Goal: Task Accomplishment & Management: Manage account settings

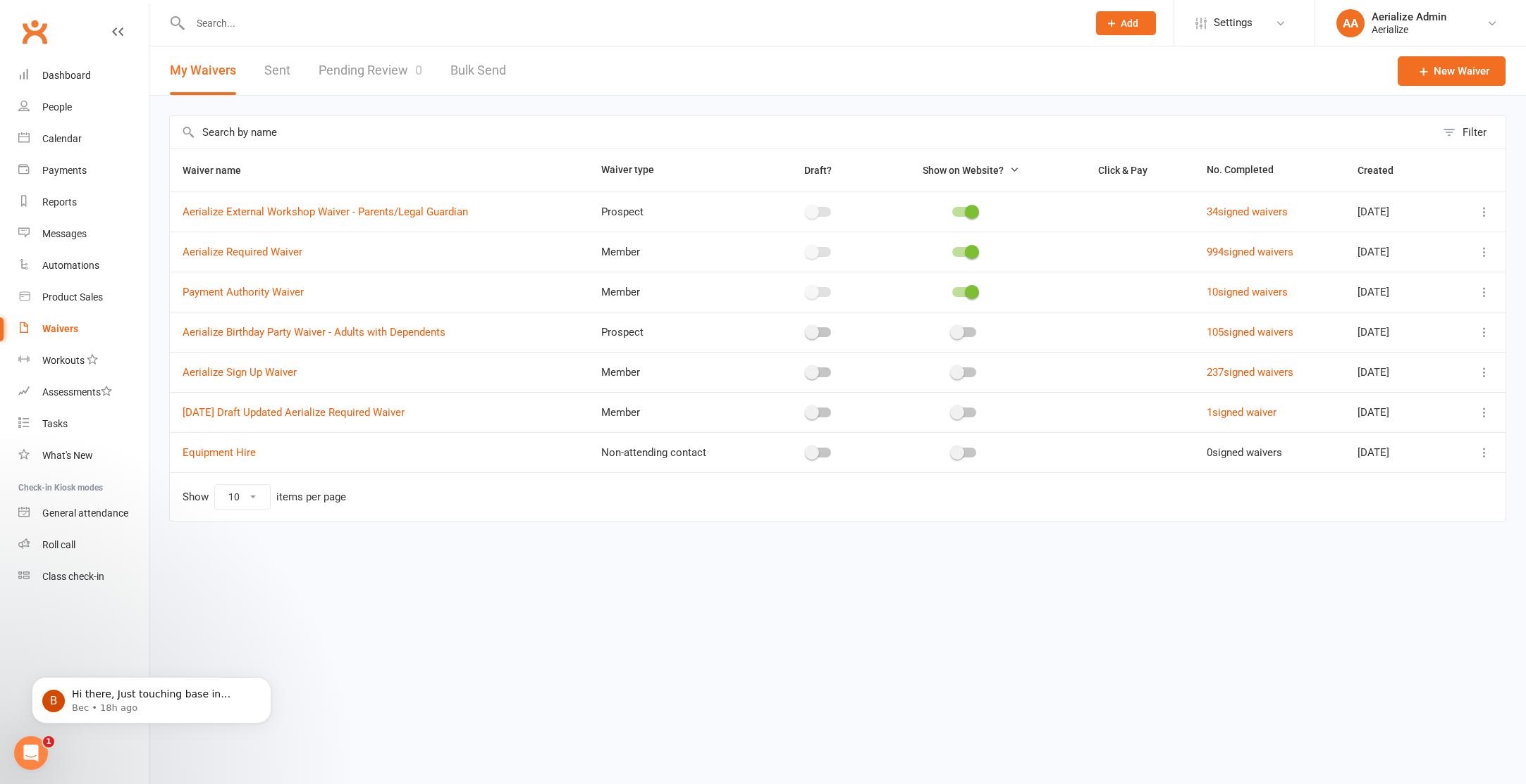
click at [370, 73] on link "Pending Review 0" at bounding box center [371, 71] width 104 height 49
select select "100"
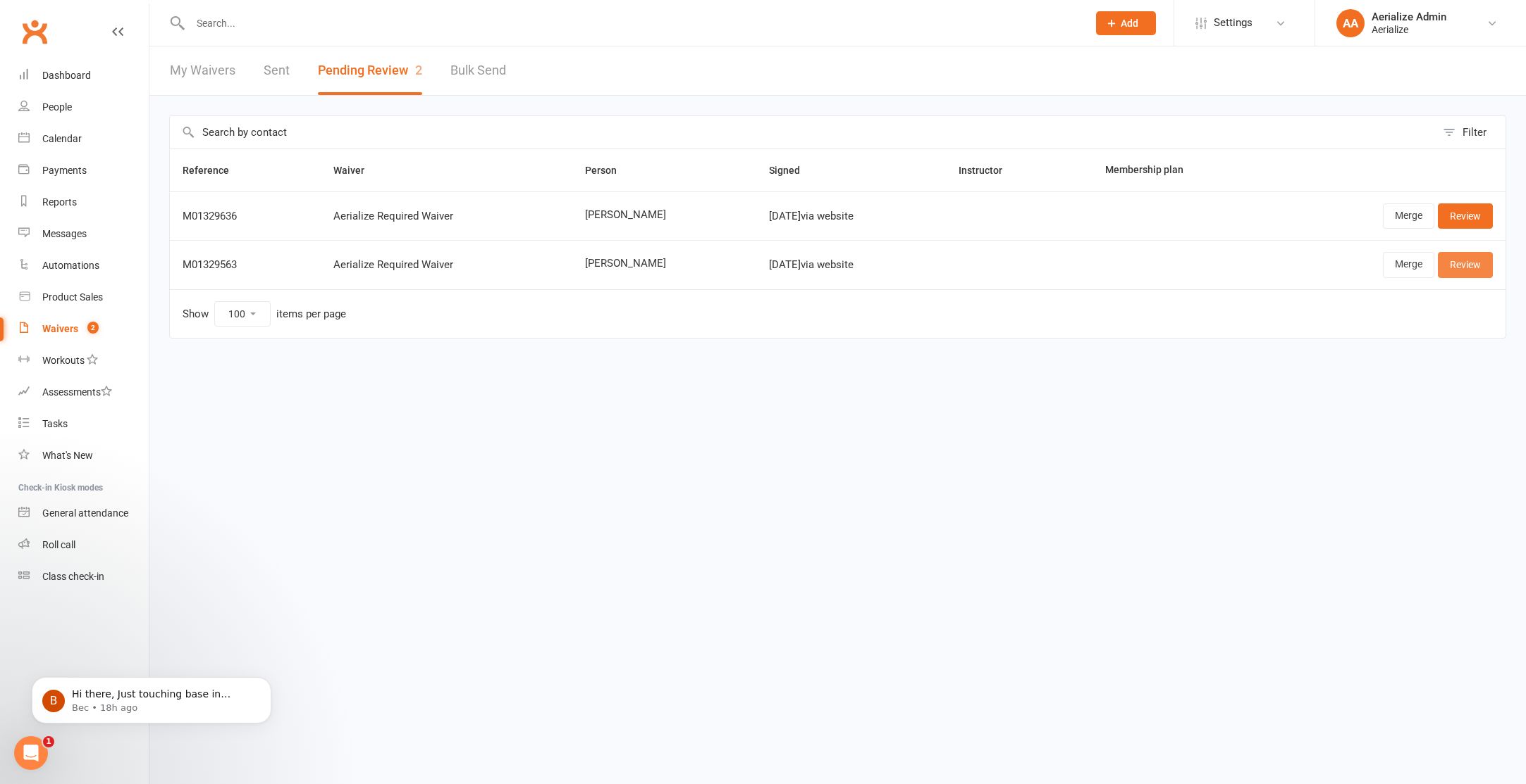
click at [1469, 264] on link "Review" at bounding box center [1464, 264] width 55 height 25
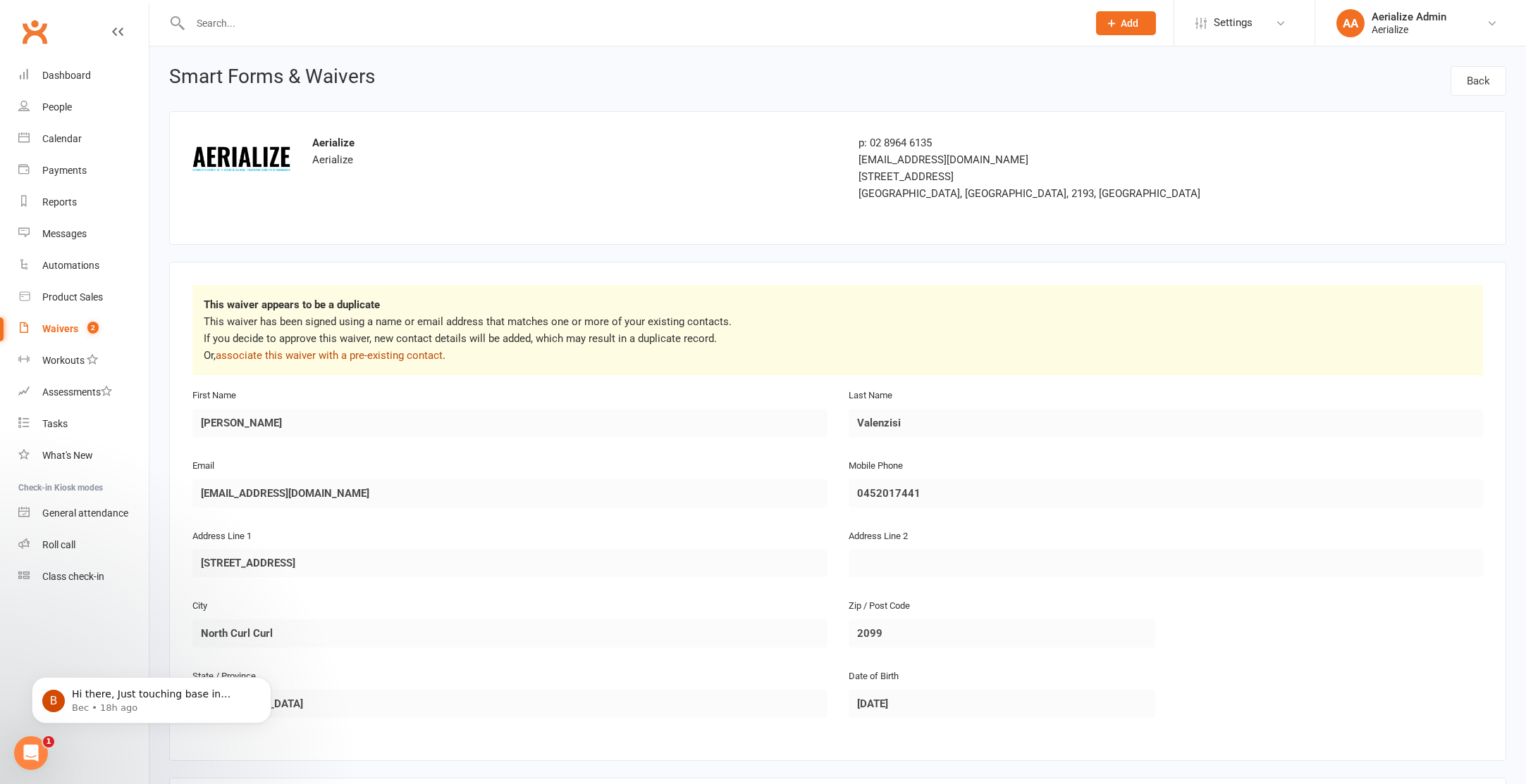
click at [357, 359] on link "associate this waiver with a pre-existing contact" at bounding box center [329, 356] width 227 height 13
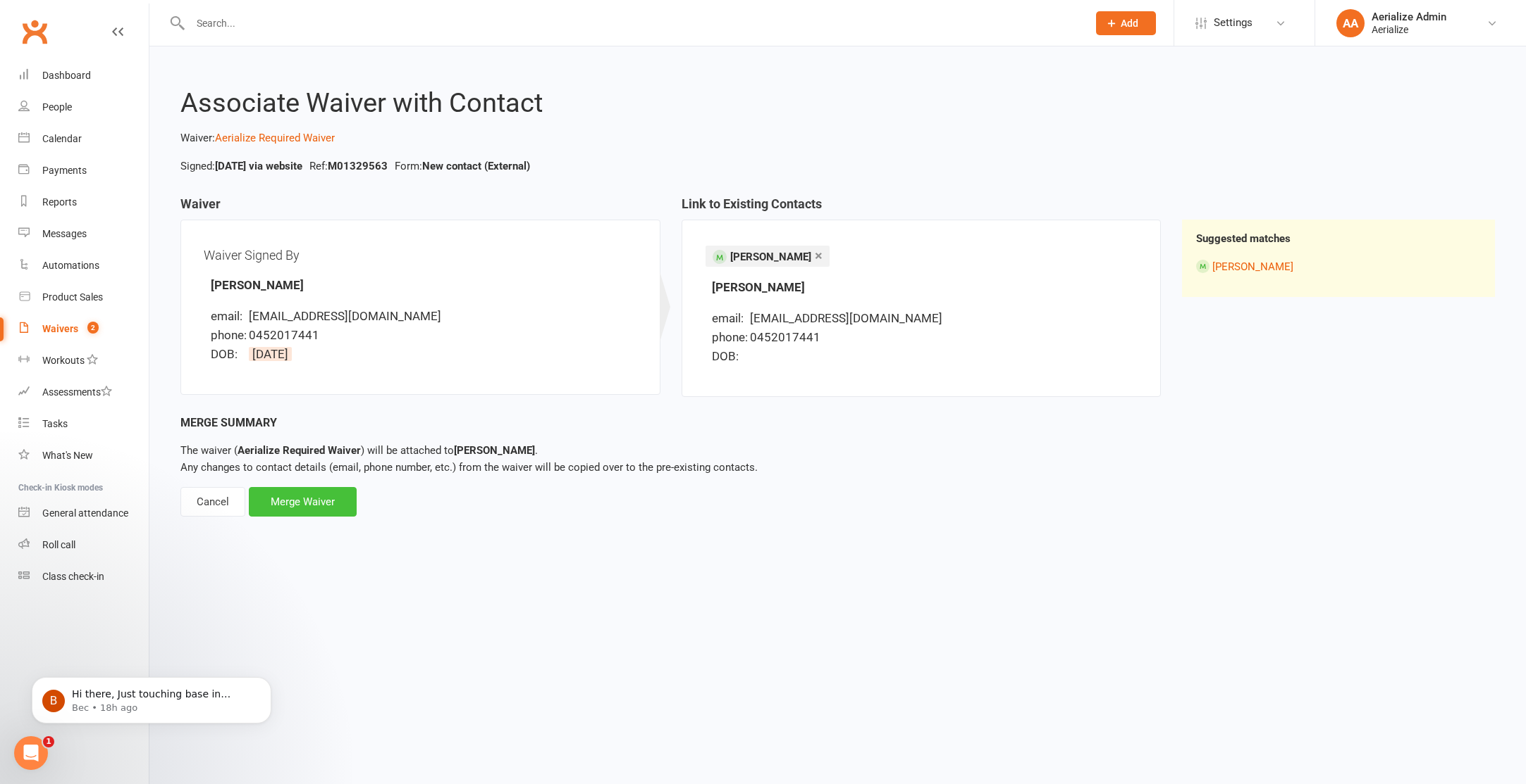
click at [332, 494] on div "Merge Waiver" at bounding box center [303, 502] width 108 height 30
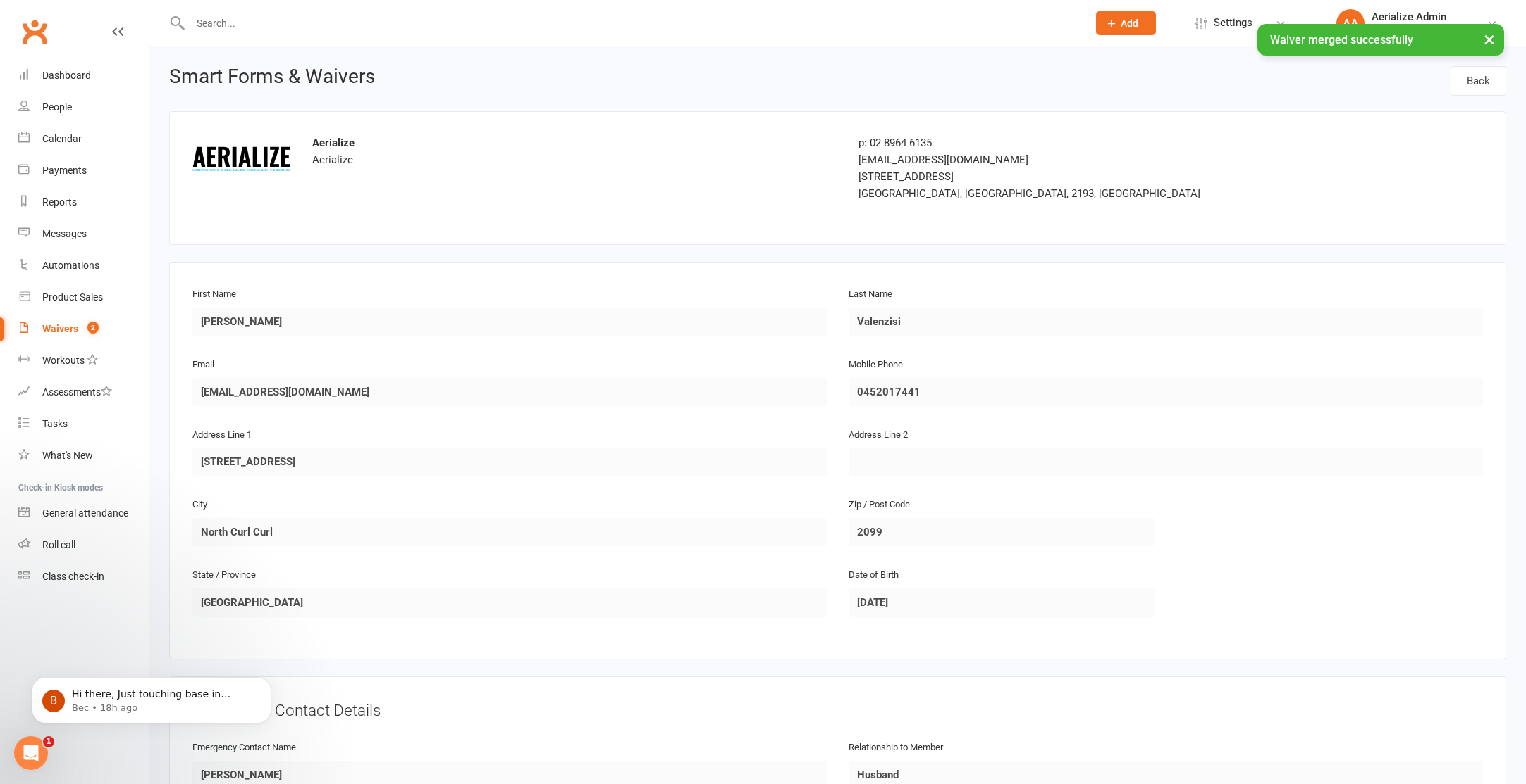
scroll to position [887, 0]
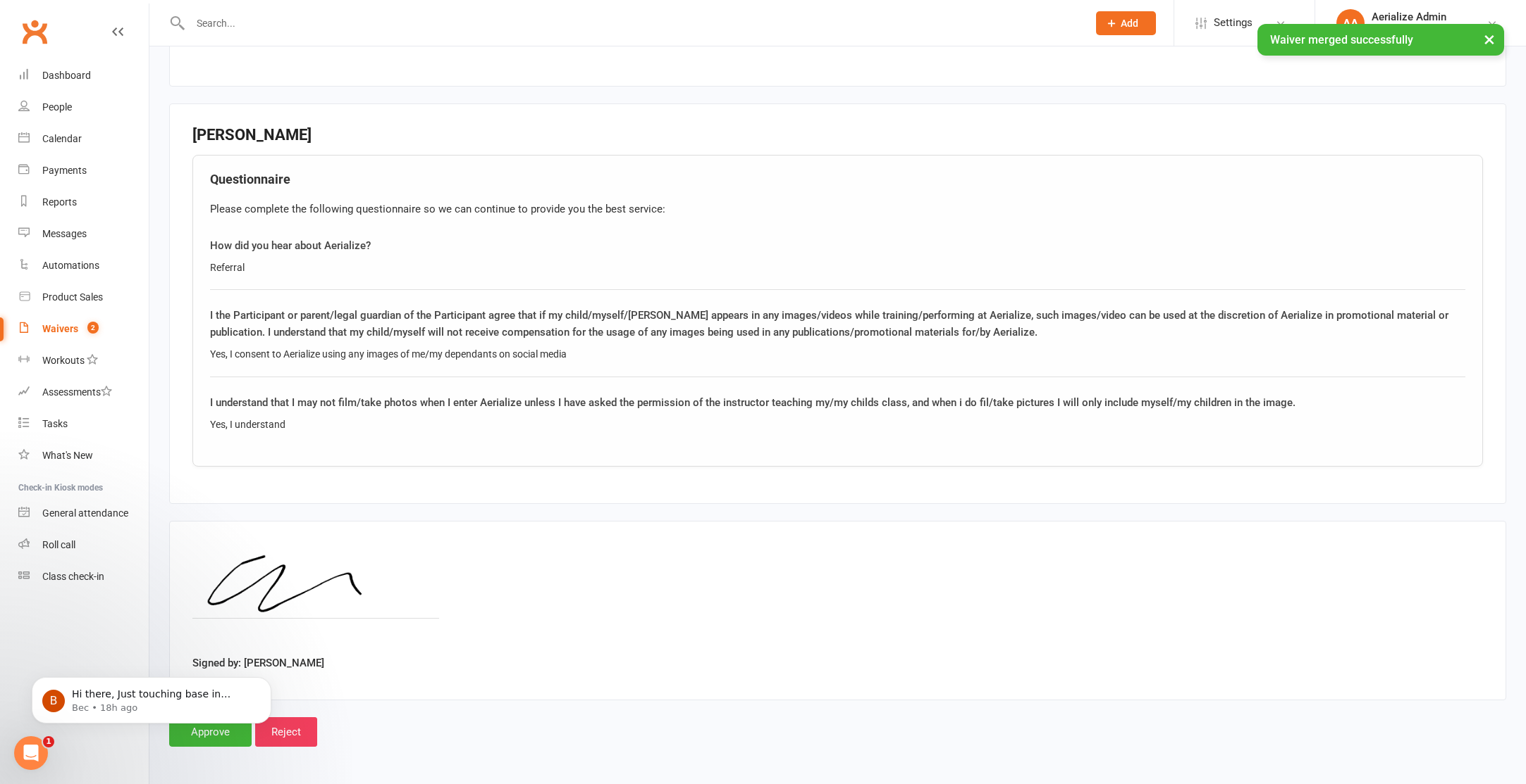
click at [226, 734] on body "B Hi there, Just touching base in relation to your query. My apologies - I’ll n…" at bounding box center [151, 696] width 271 height 87
click at [212, 736] on body "B Hi there, Just touching base in relation to your query. My apologies - I’ll n…" at bounding box center [151, 696] width 271 height 87
click at [221, 734] on body "B Hi there, Just touching base in relation to your query. My apologies - I’ll n…" at bounding box center [151, 696] width 271 height 87
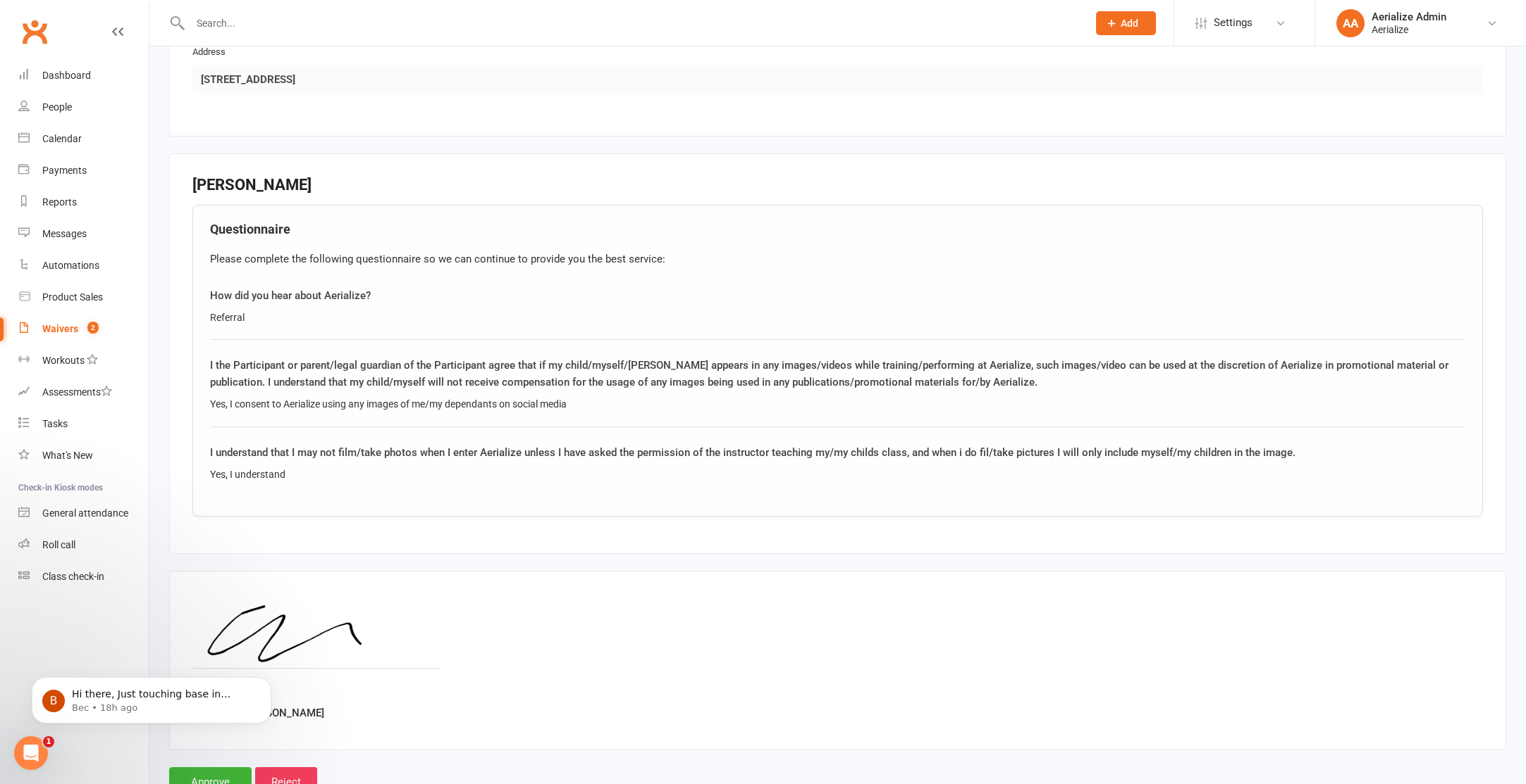
scroll to position [835, 0]
click at [228, 780] on input "Approve" at bounding box center [210, 785] width 82 height 30
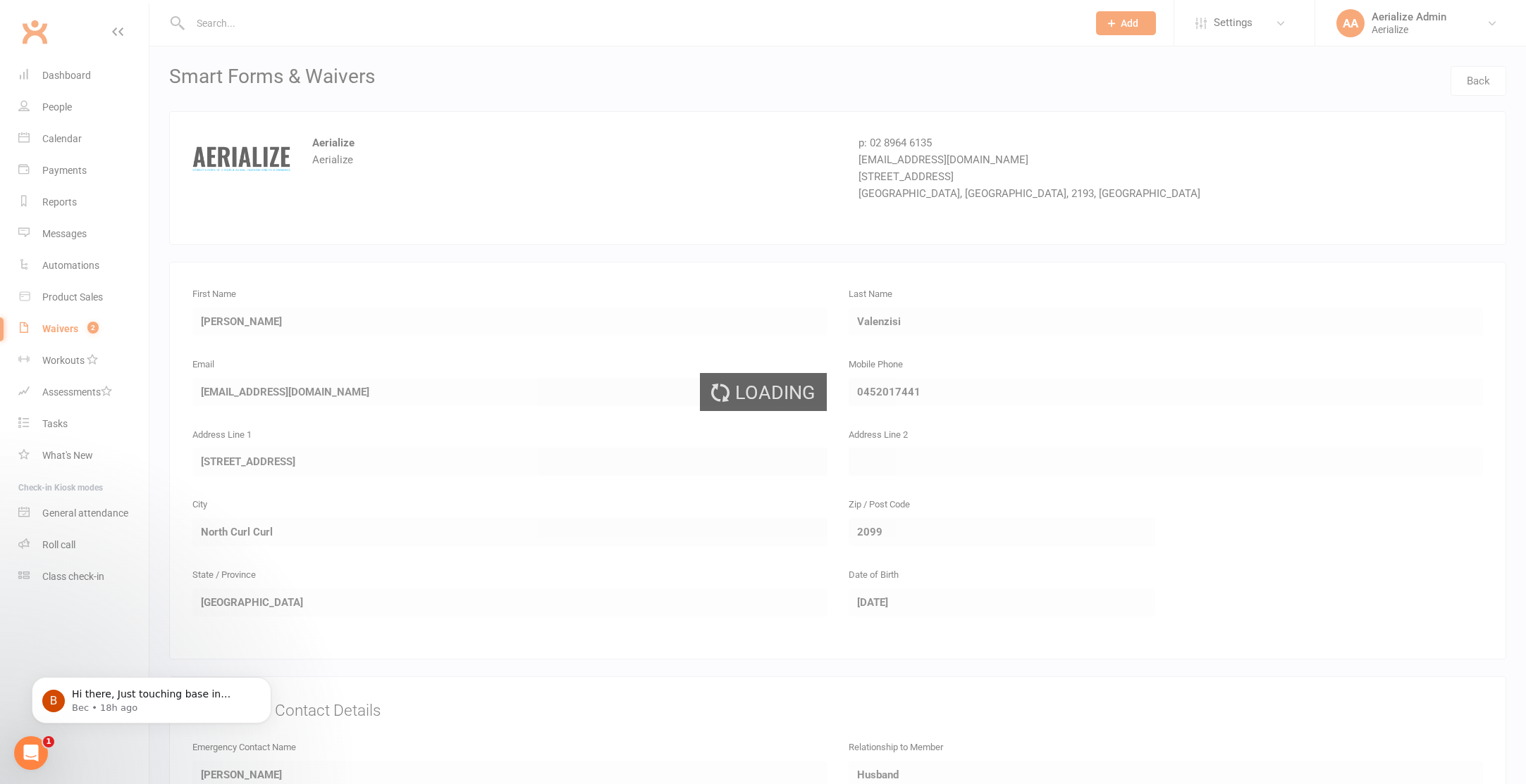
select select "100"
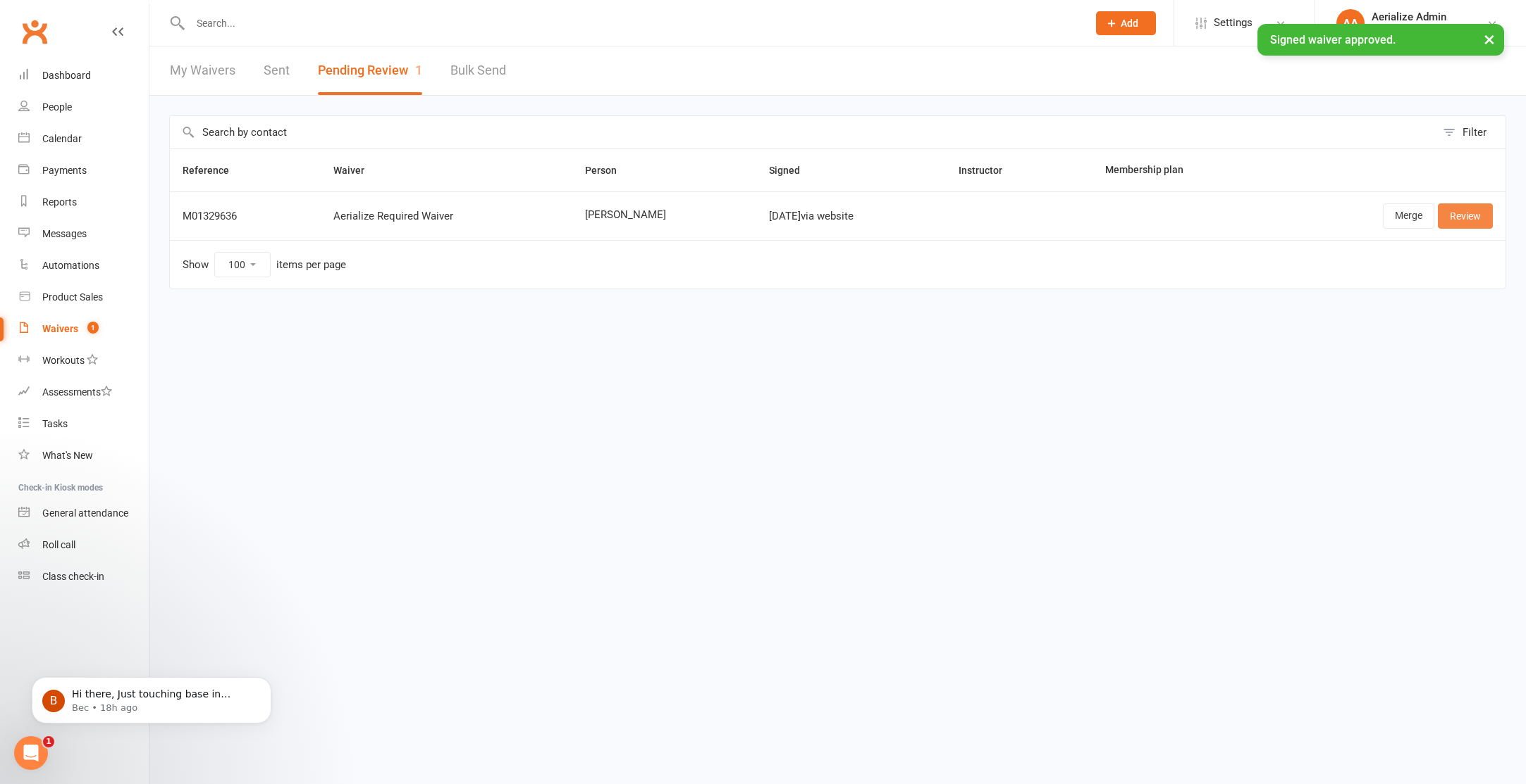
click at [1467, 216] on link "Review" at bounding box center [1464, 216] width 55 height 25
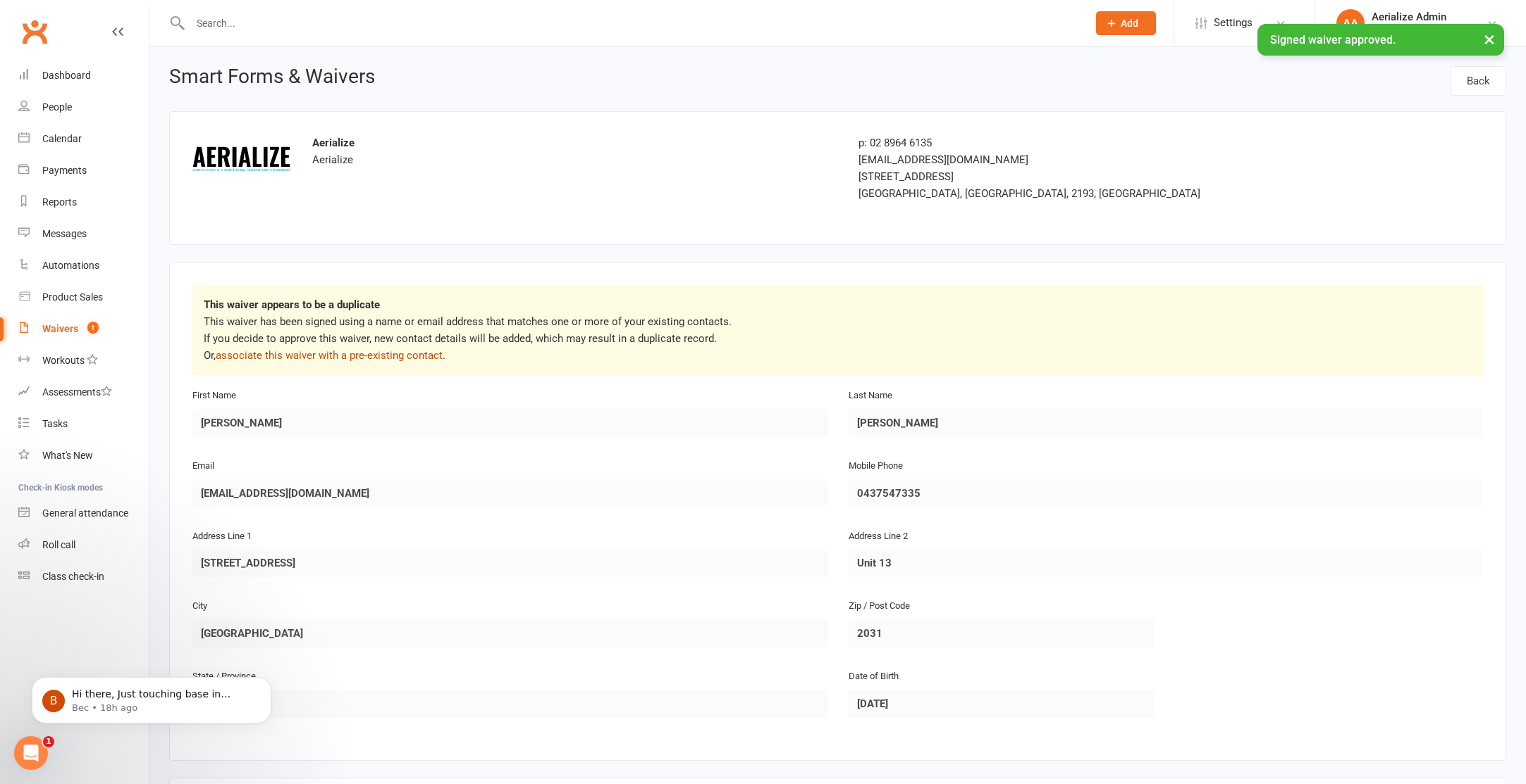
click at [353, 357] on link "associate this waiver with a pre-existing contact" at bounding box center [329, 356] width 227 height 13
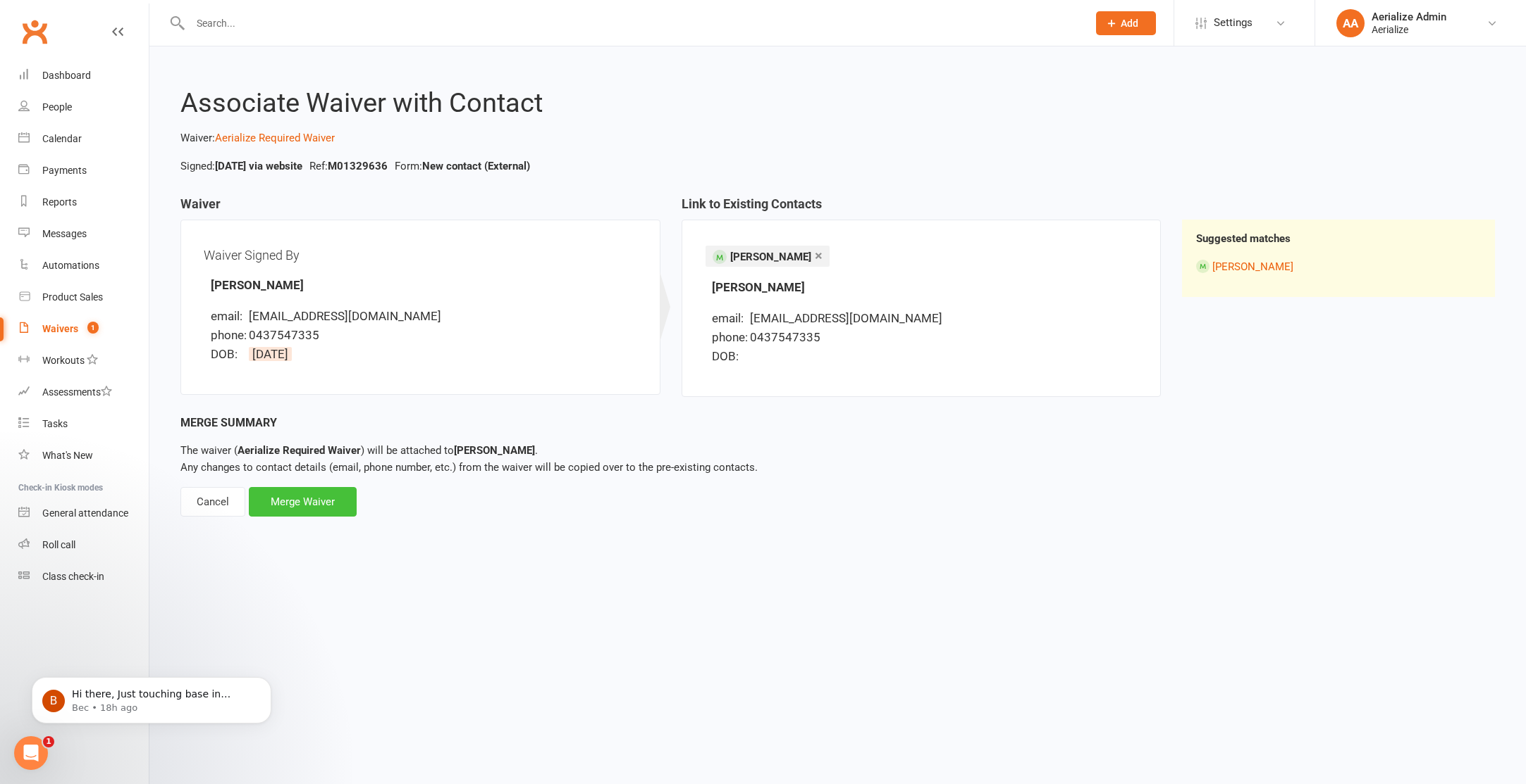
click at [306, 506] on div "Merge Waiver" at bounding box center [303, 502] width 108 height 30
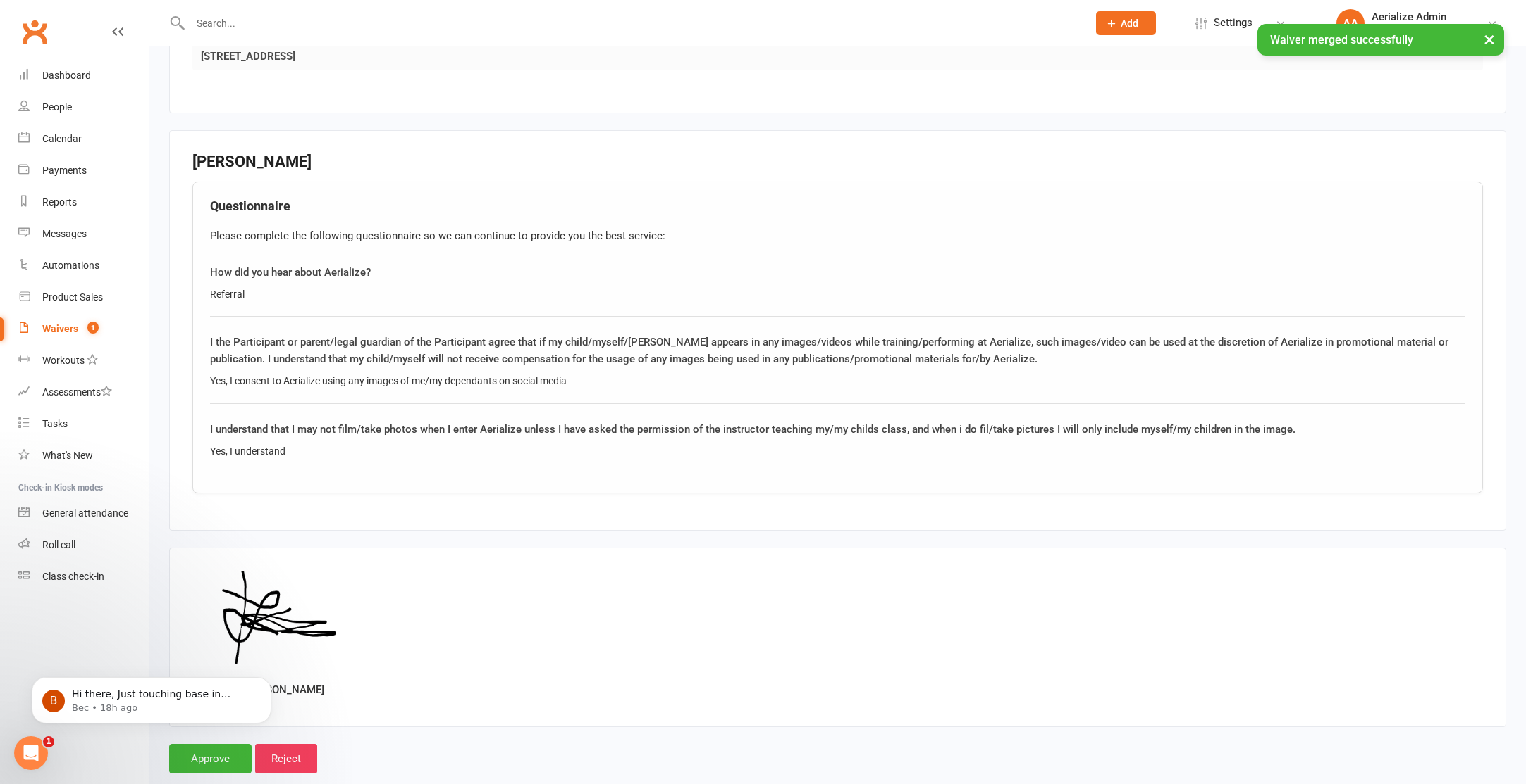
scroll to position [861, 0]
click at [210, 758] on input "Approve" at bounding box center [210, 758] width 82 height 30
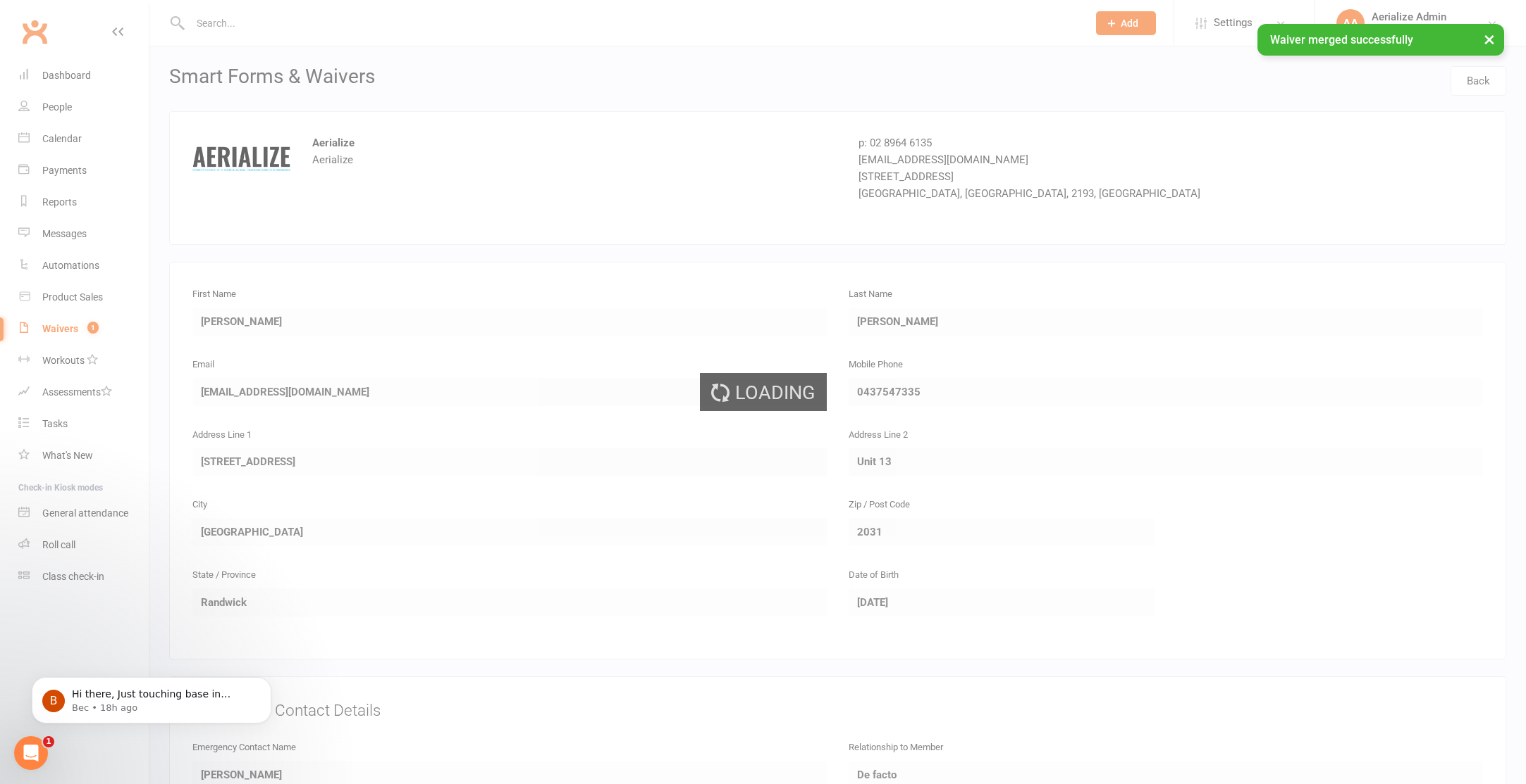
select select "100"
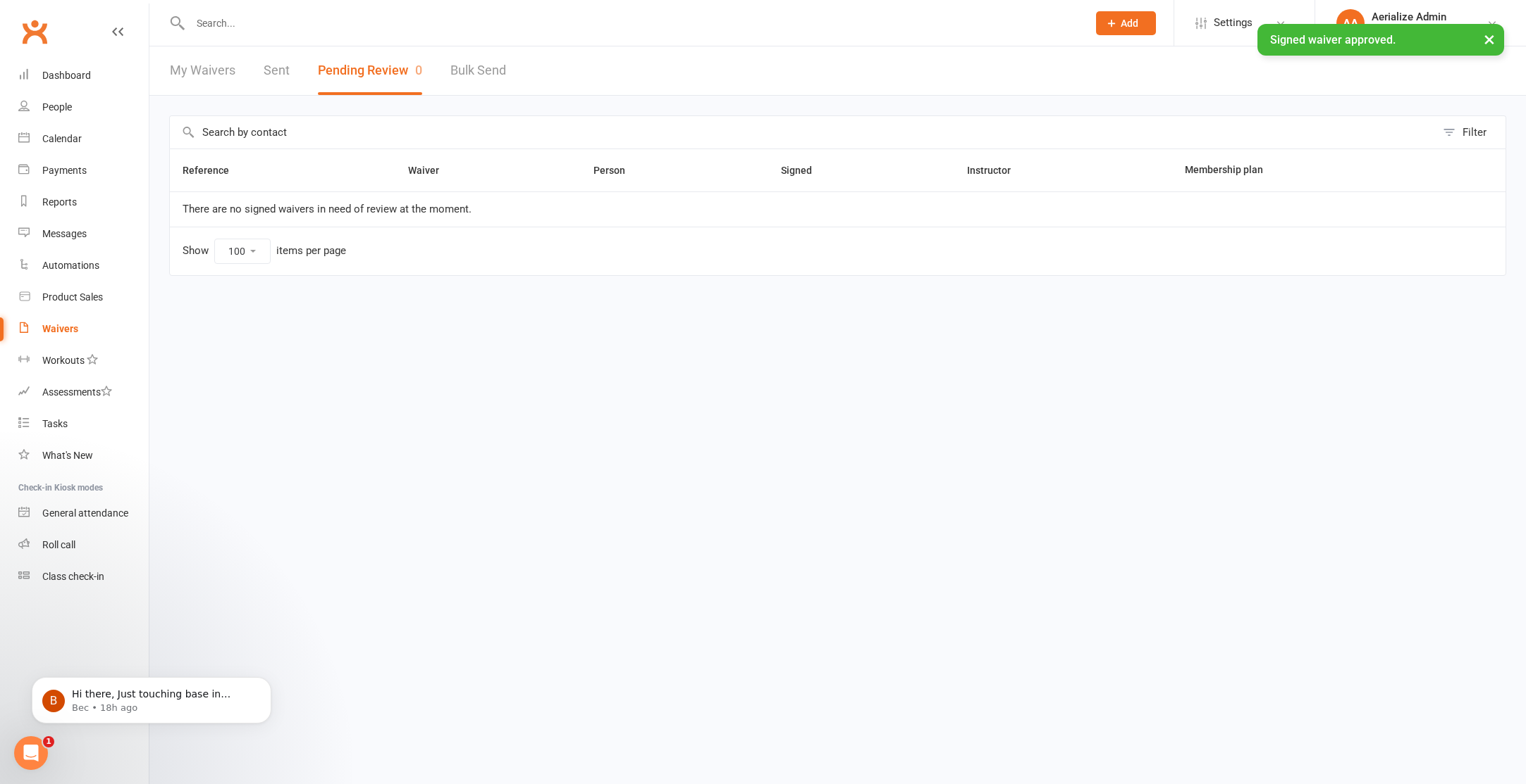
click at [27, 751] on icon "Open Intercom Messenger" at bounding box center [31, 753] width 23 height 23
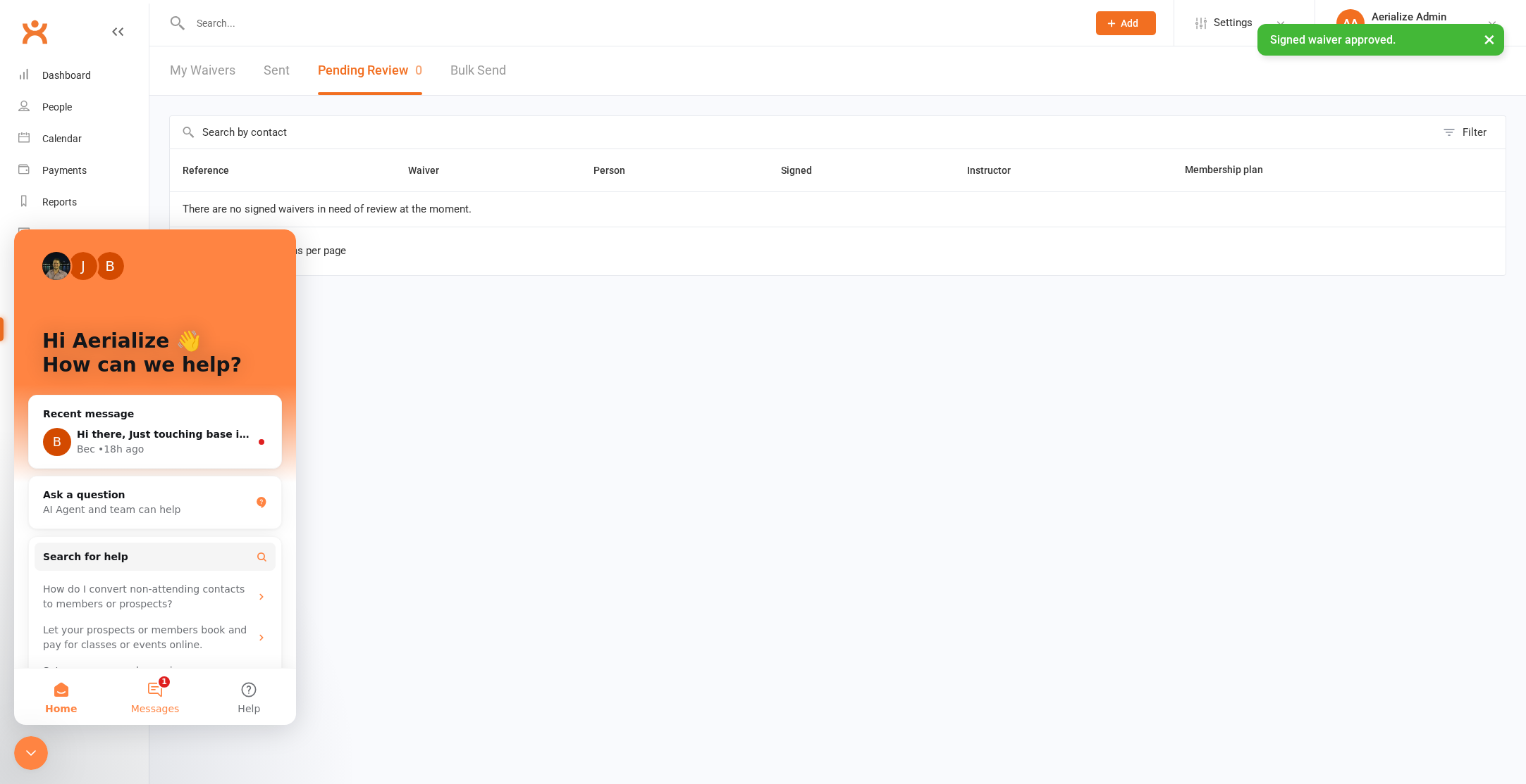
click at [173, 694] on button "1 Messages" at bounding box center [155, 697] width 94 height 56
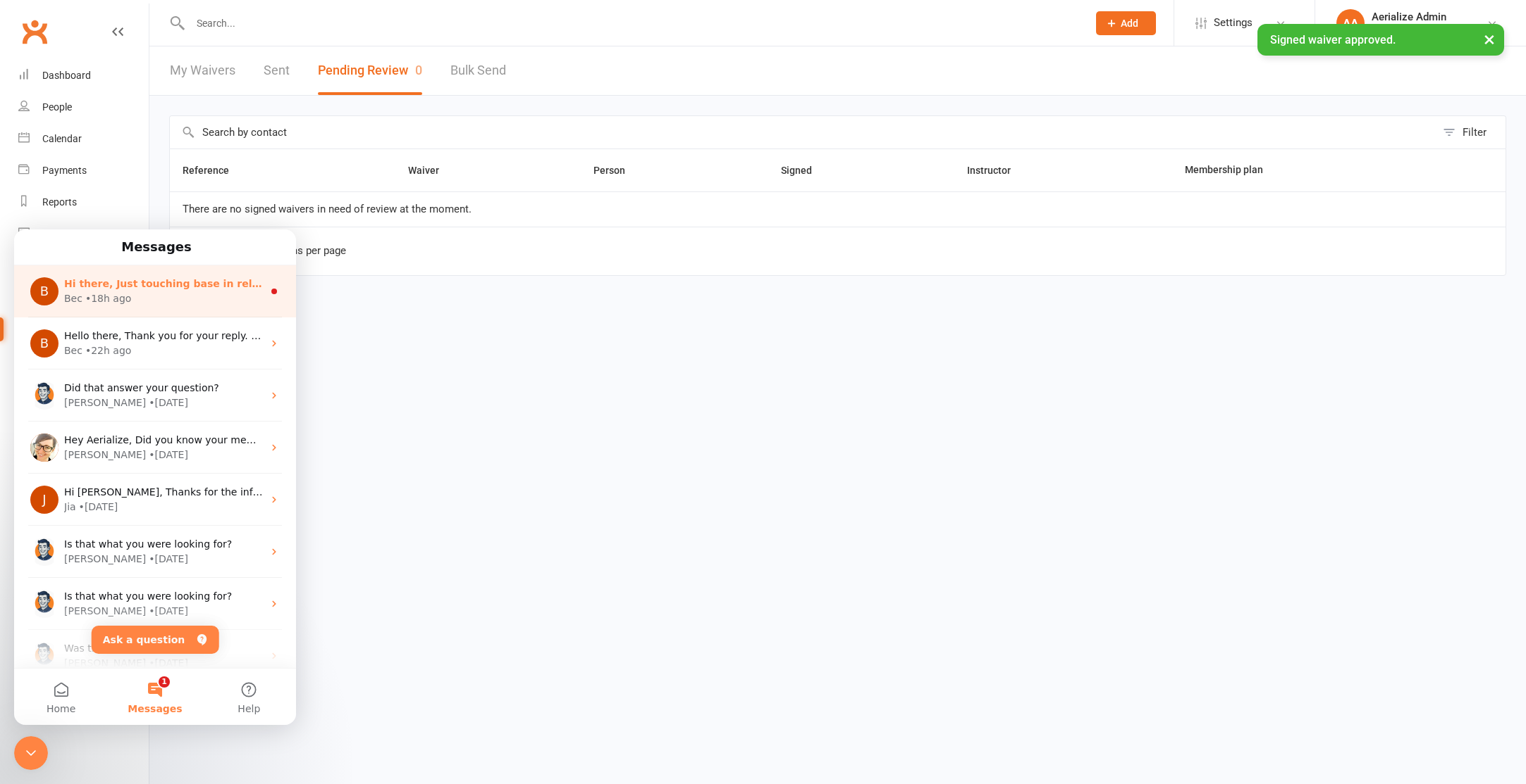
click at [162, 289] on span "Hi there, Just touching base in relation to your query. My apologies - I’ll nee…" at bounding box center [618, 284] width 1107 height 11
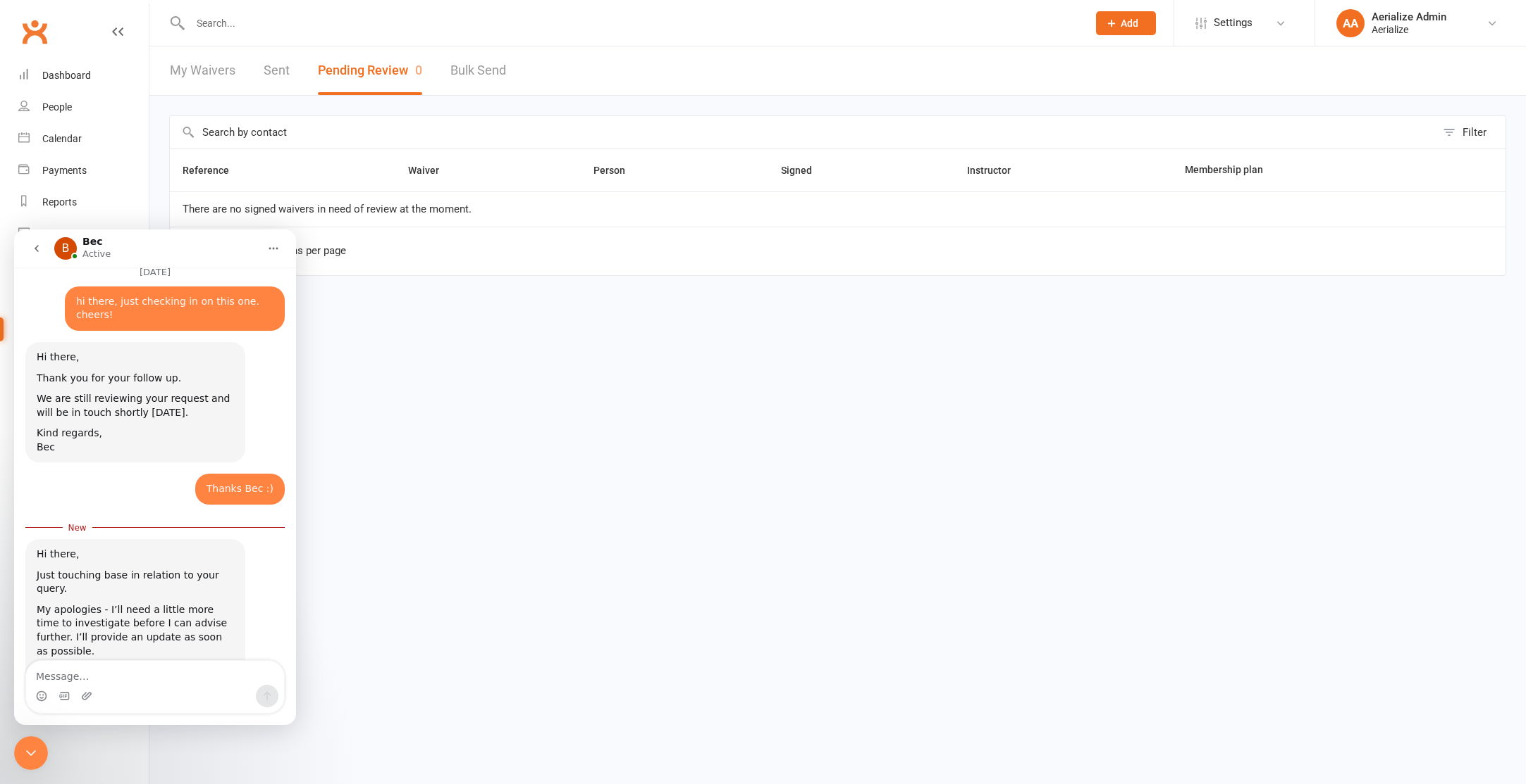
scroll to position [1211, 0]
type textarea "Thank you for the update."
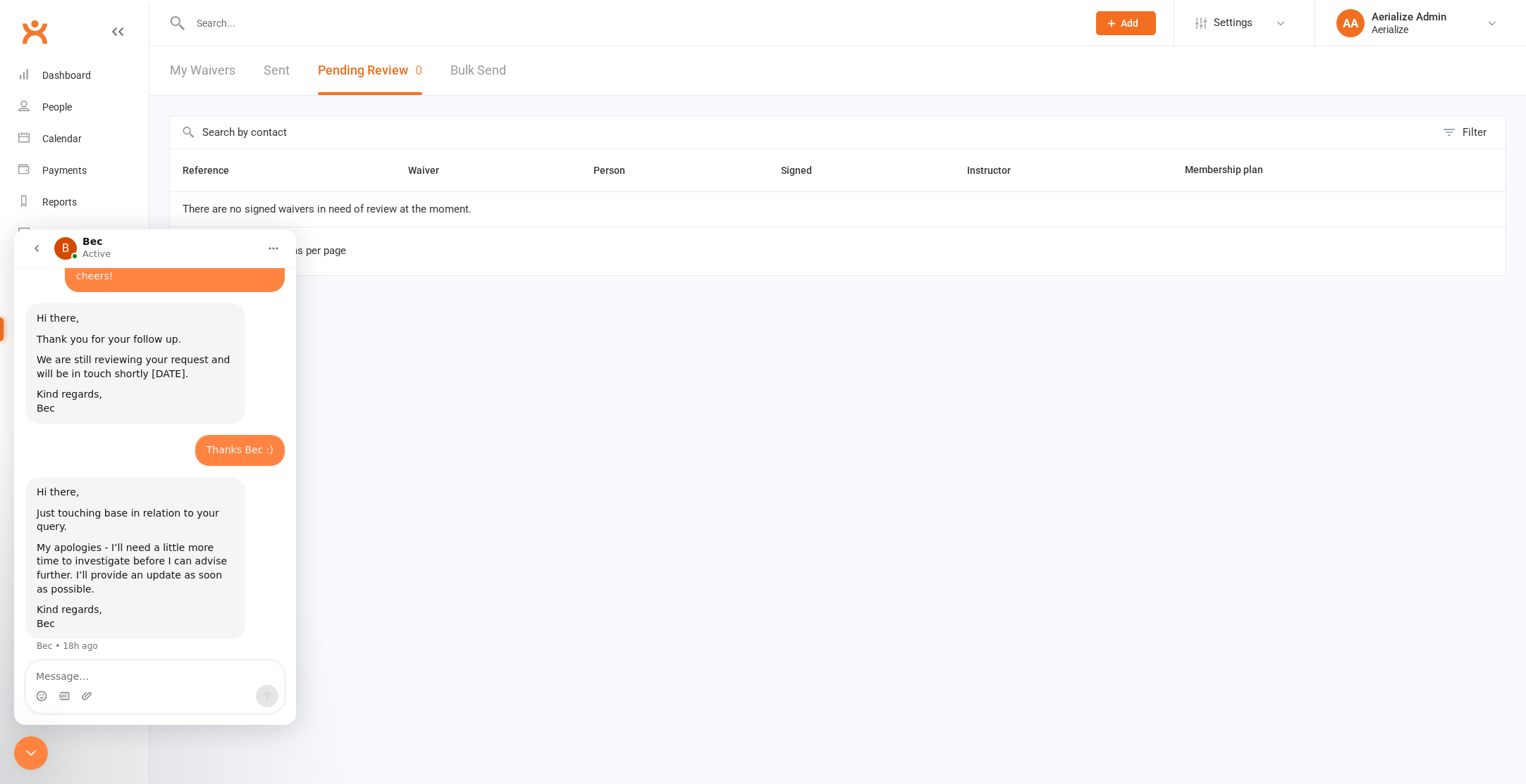
scroll to position [1249, 0]
click at [573, 336] on html "Prospect Member Non-attending contact Class / event Appointment Task Membership…" at bounding box center [763, 168] width 1526 height 336
click at [434, 336] on html "Prospect Member Non-attending contact Class / event Appointment Task Membership…" at bounding box center [763, 168] width 1526 height 336
click at [41, 753] on div "Close Intercom Messenger" at bounding box center [31, 754] width 34 height 34
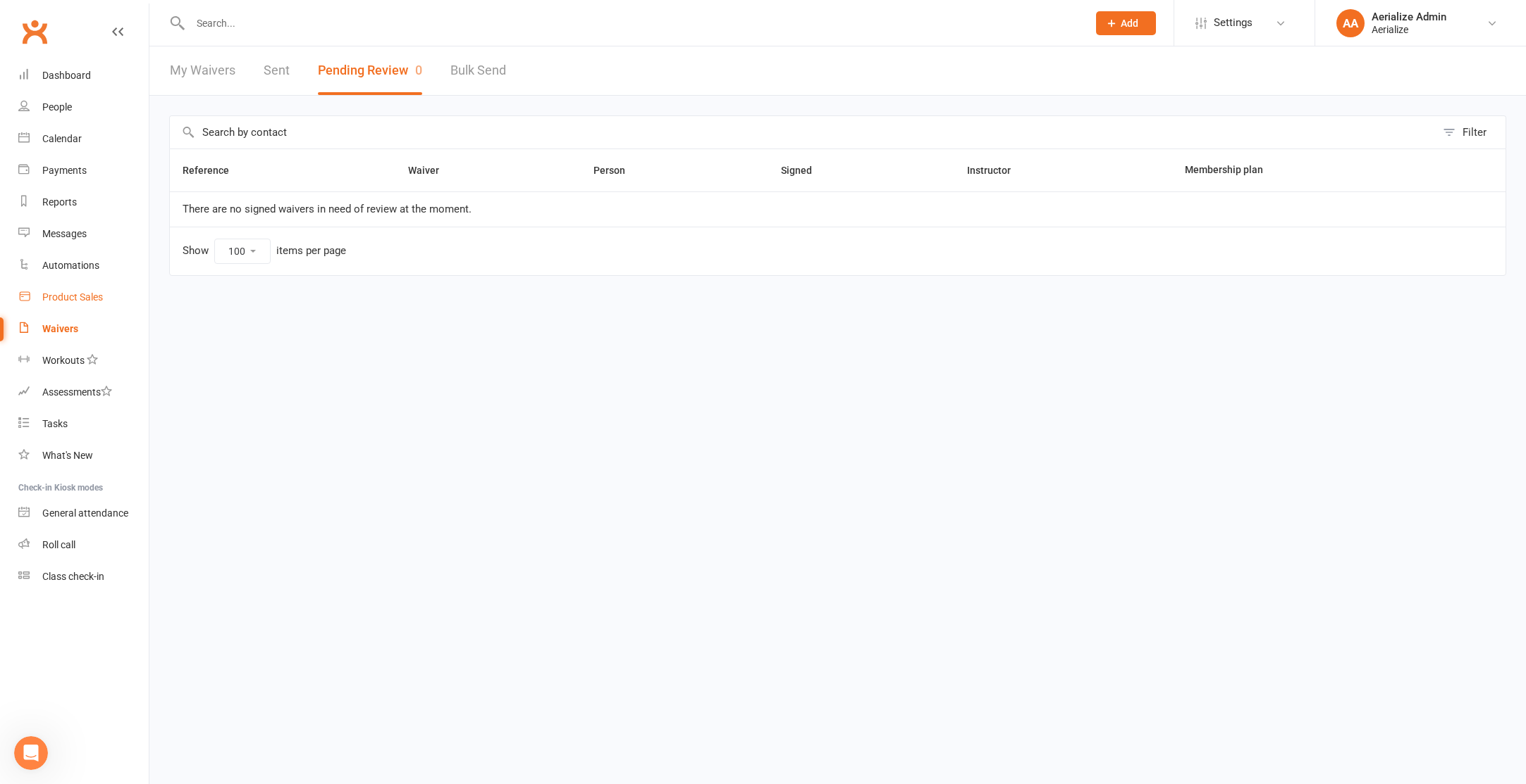
click at [58, 291] on link "Product Sales" at bounding box center [83, 298] width 130 height 32
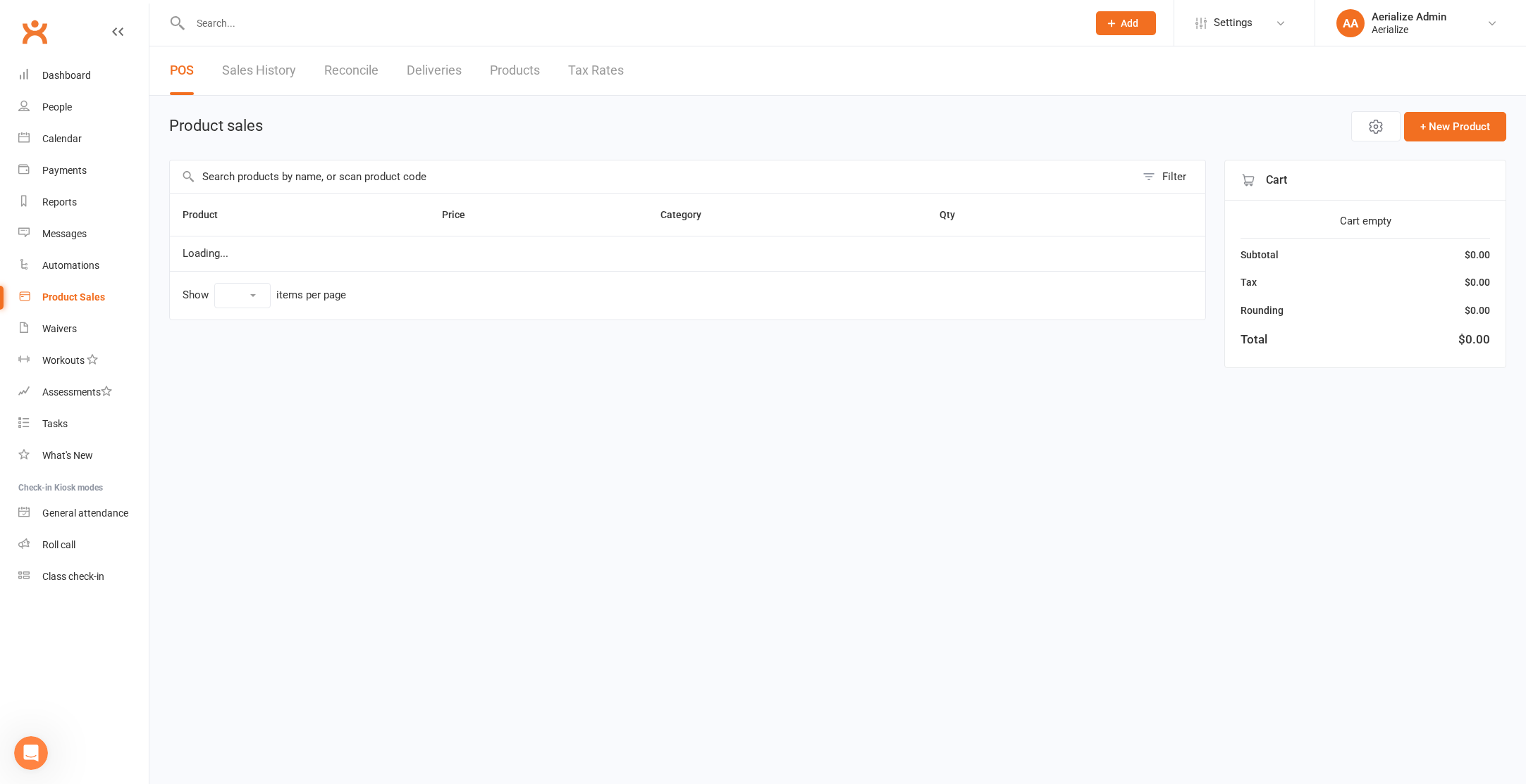
select select "10"
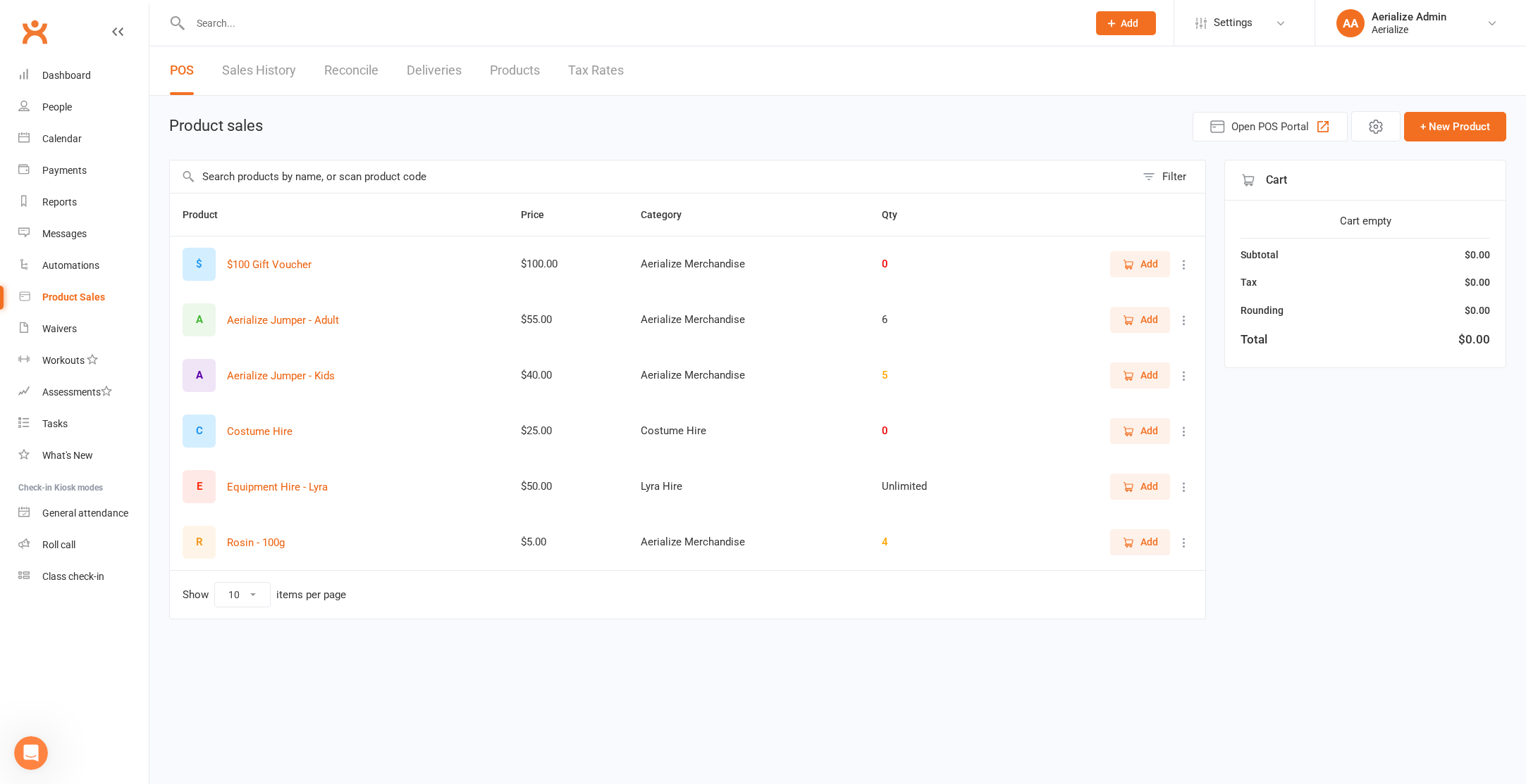
click at [1179, 486] on icon at bounding box center [1184, 487] width 14 height 14
click at [1138, 512] on link "View / Edit" at bounding box center [1122, 514] width 140 height 28
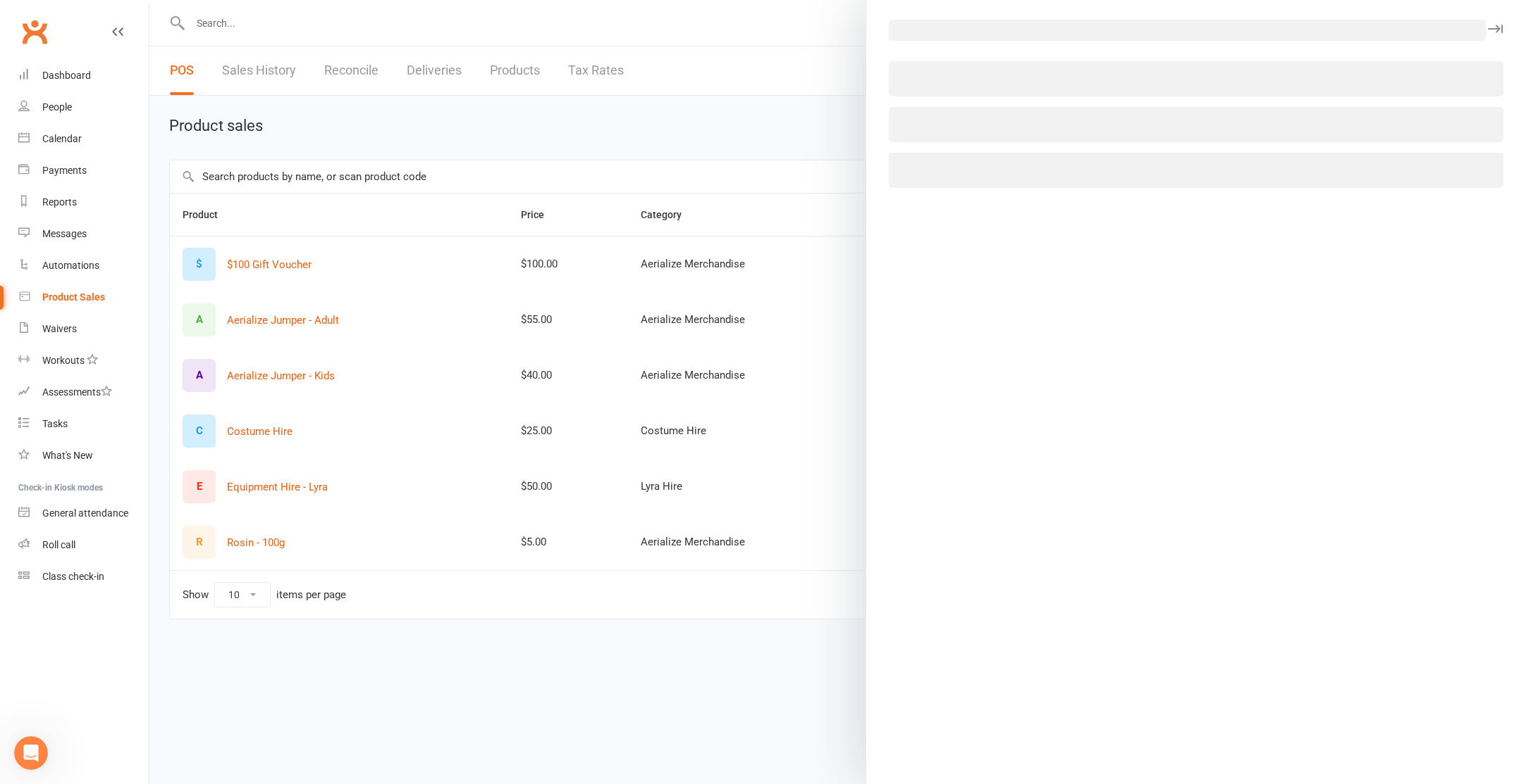
select select "3320"
select select "1392"
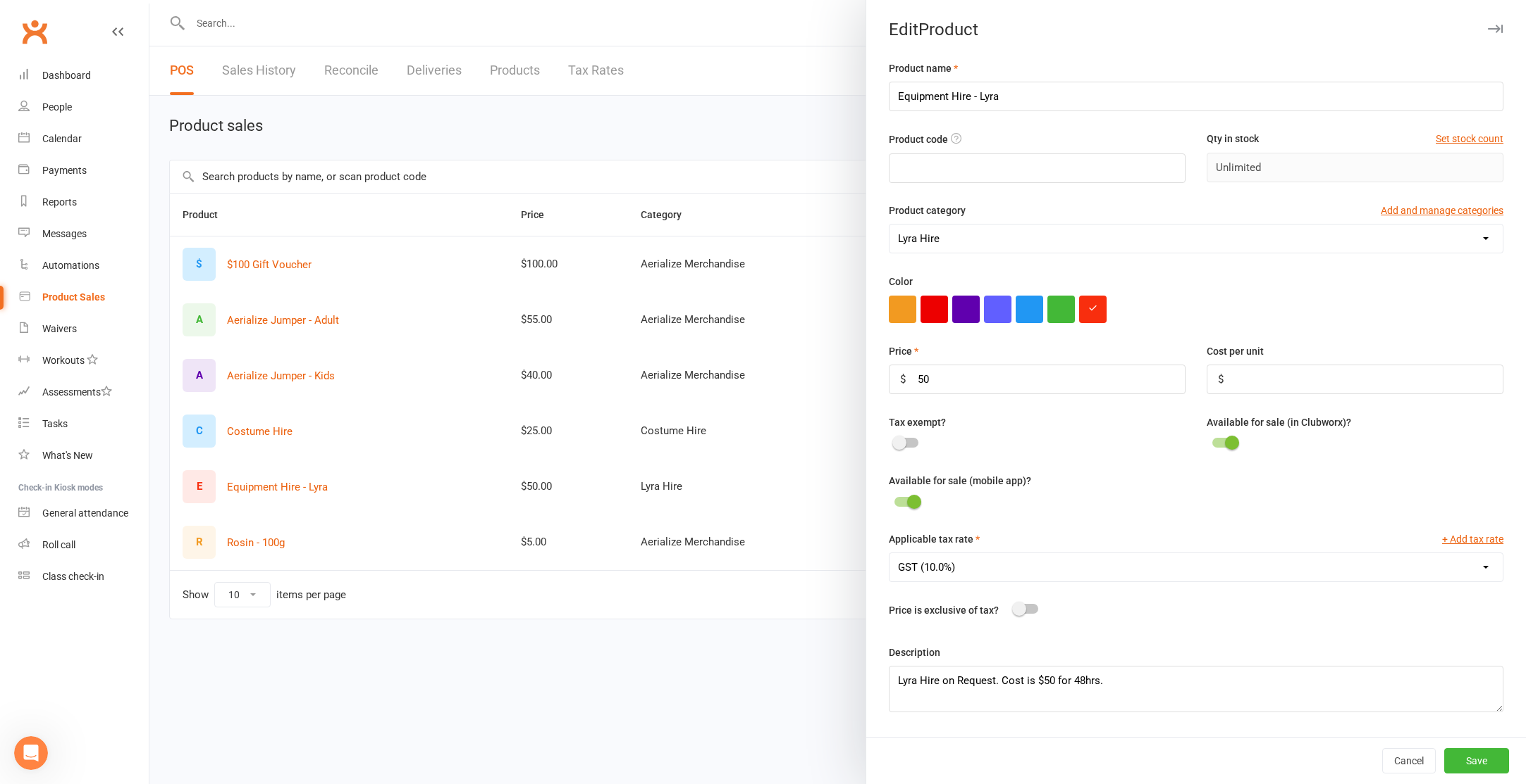
click at [686, 698] on div at bounding box center [836, 392] width 1376 height 784
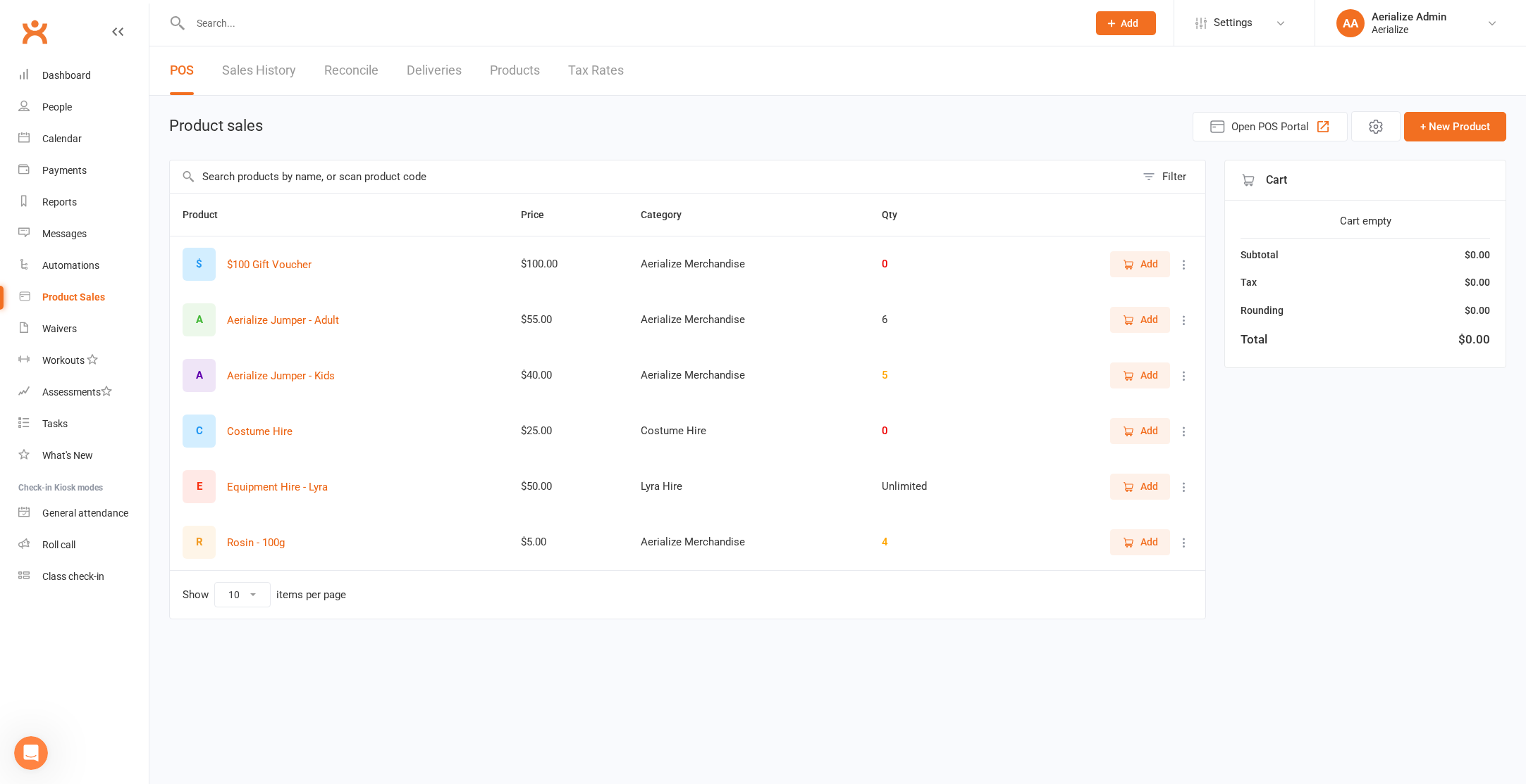
click at [1133, 488] on icon "button" at bounding box center [1128, 487] width 13 height 13
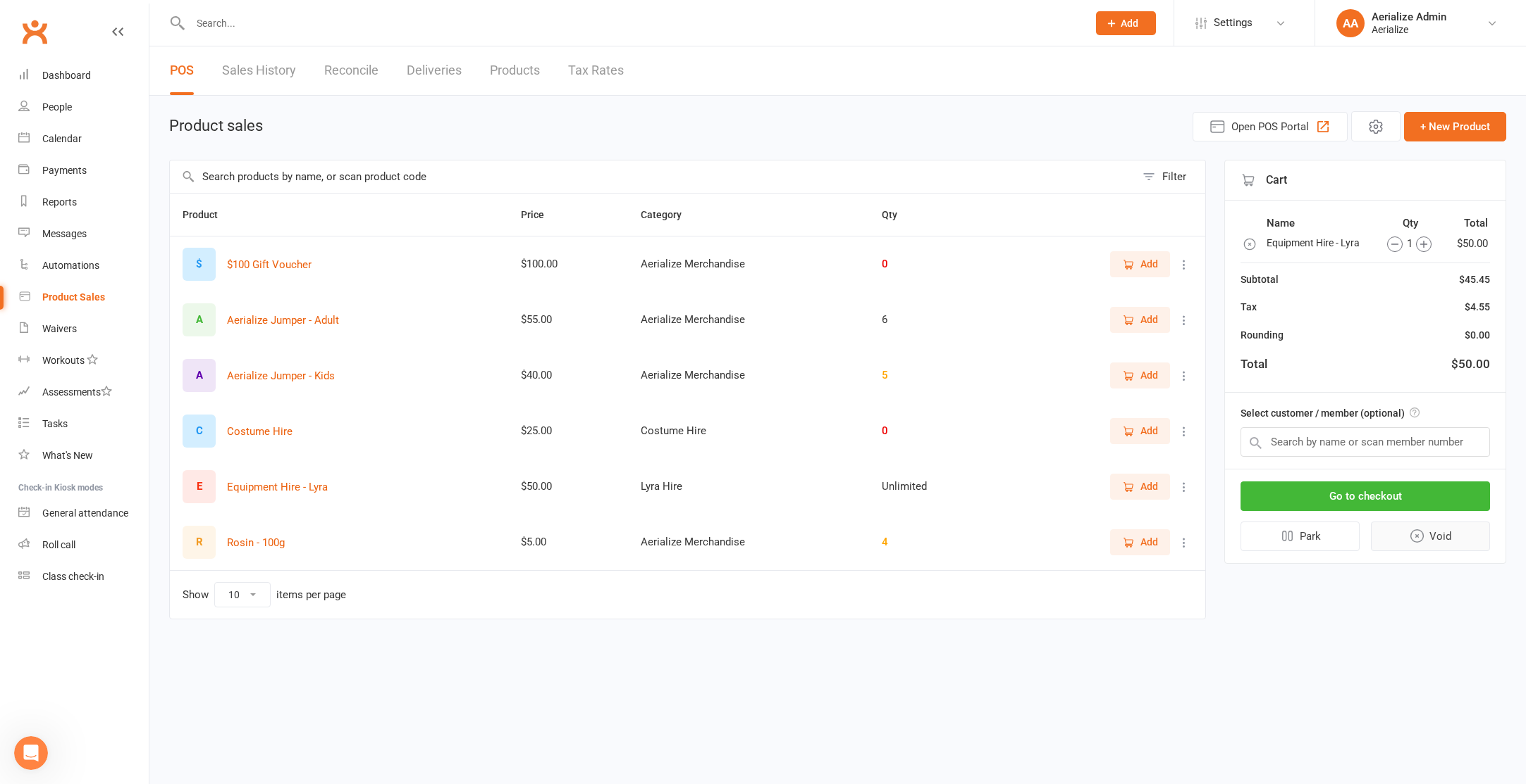
click at [1407, 530] on button "Void" at bounding box center [1430, 536] width 120 height 30
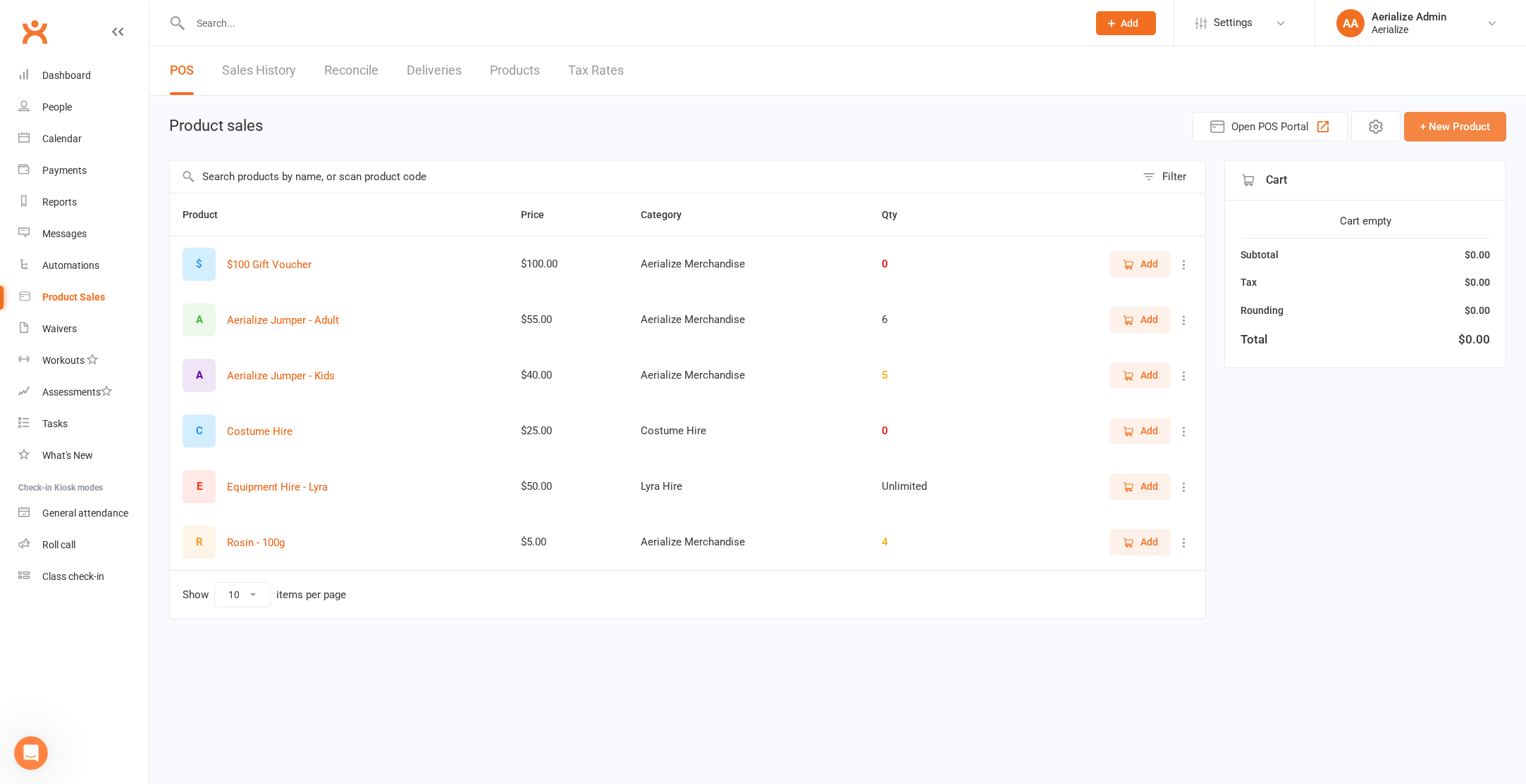
click at [1477, 130] on button "+ New Product" at bounding box center [1455, 127] width 102 height 30
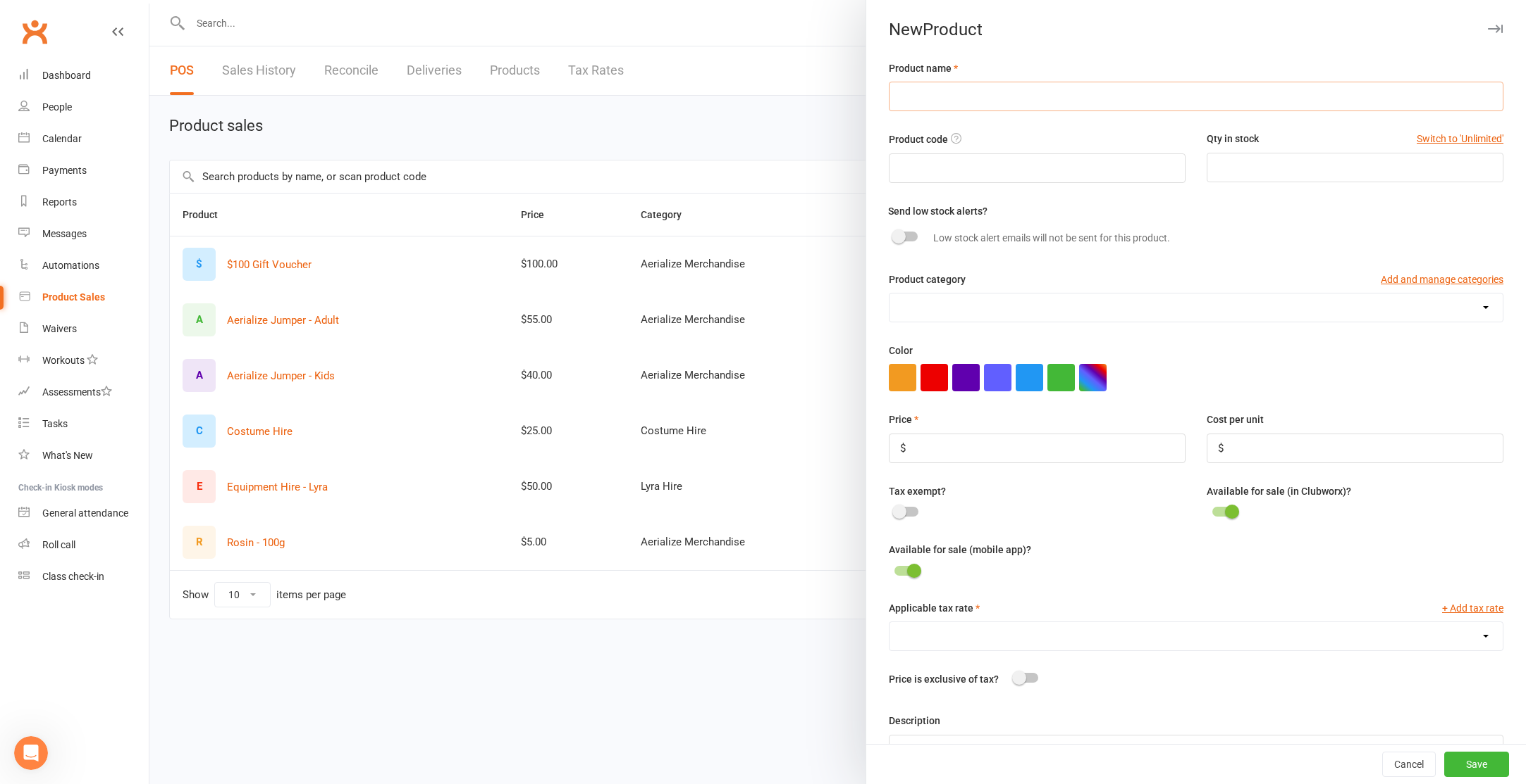
click at [1199, 99] on input "text" at bounding box center [1195, 97] width 615 height 30
click at [940, 97] on input "Corde Lisee Hire" at bounding box center [1195, 97] width 615 height 30
type input "Corde Lisse Hire"
click at [1011, 166] on input "text" at bounding box center [1036, 169] width 297 height 30
click at [1158, 317] on select "Aerialize Merchandise Costume Hire Lyra Hire Mat Hire" at bounding box center [1195, 308] width 613 height 28
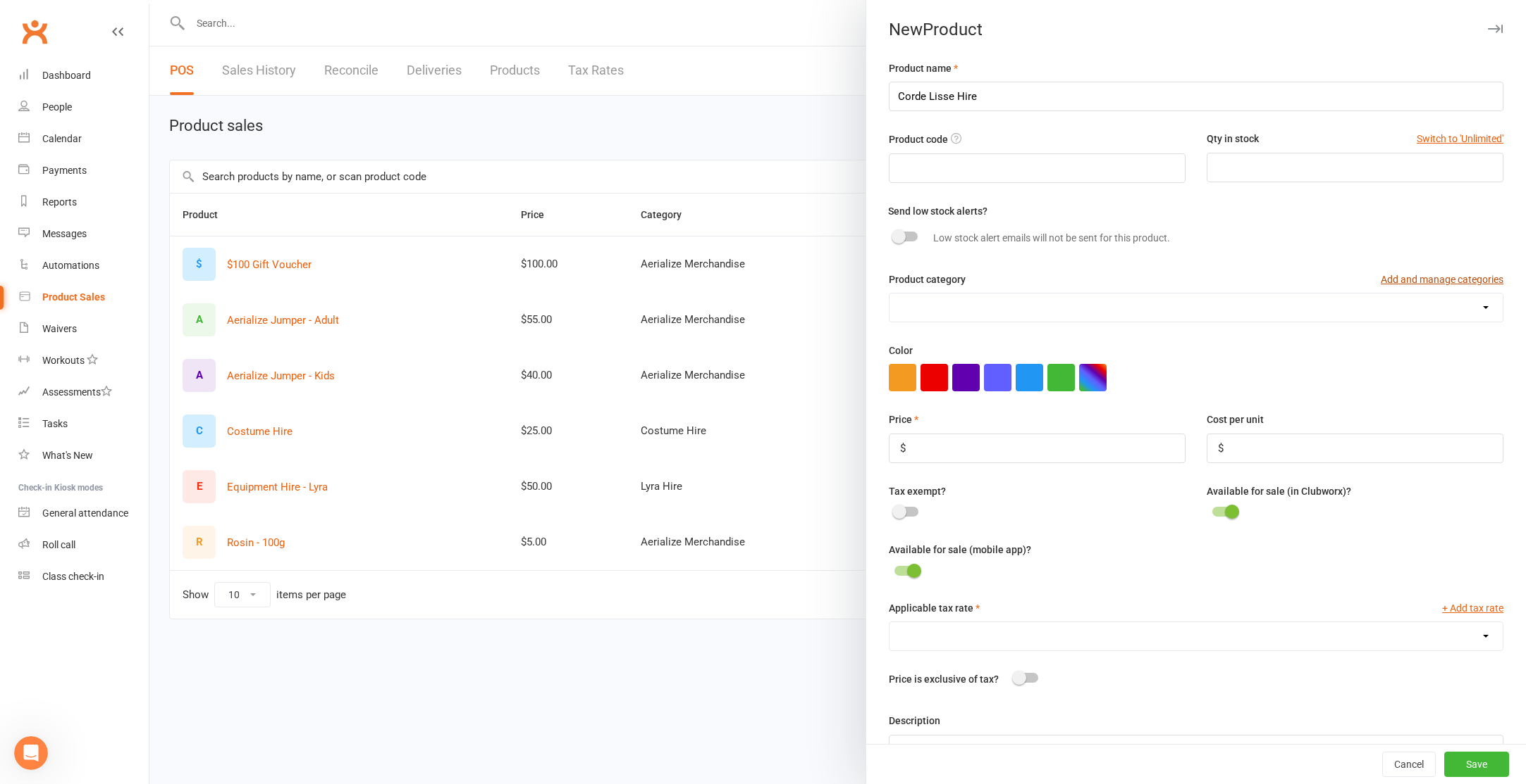
click at [1465, 282] on button "Add and manage categories" at bounding box center [1441, 280] width 123 height 16
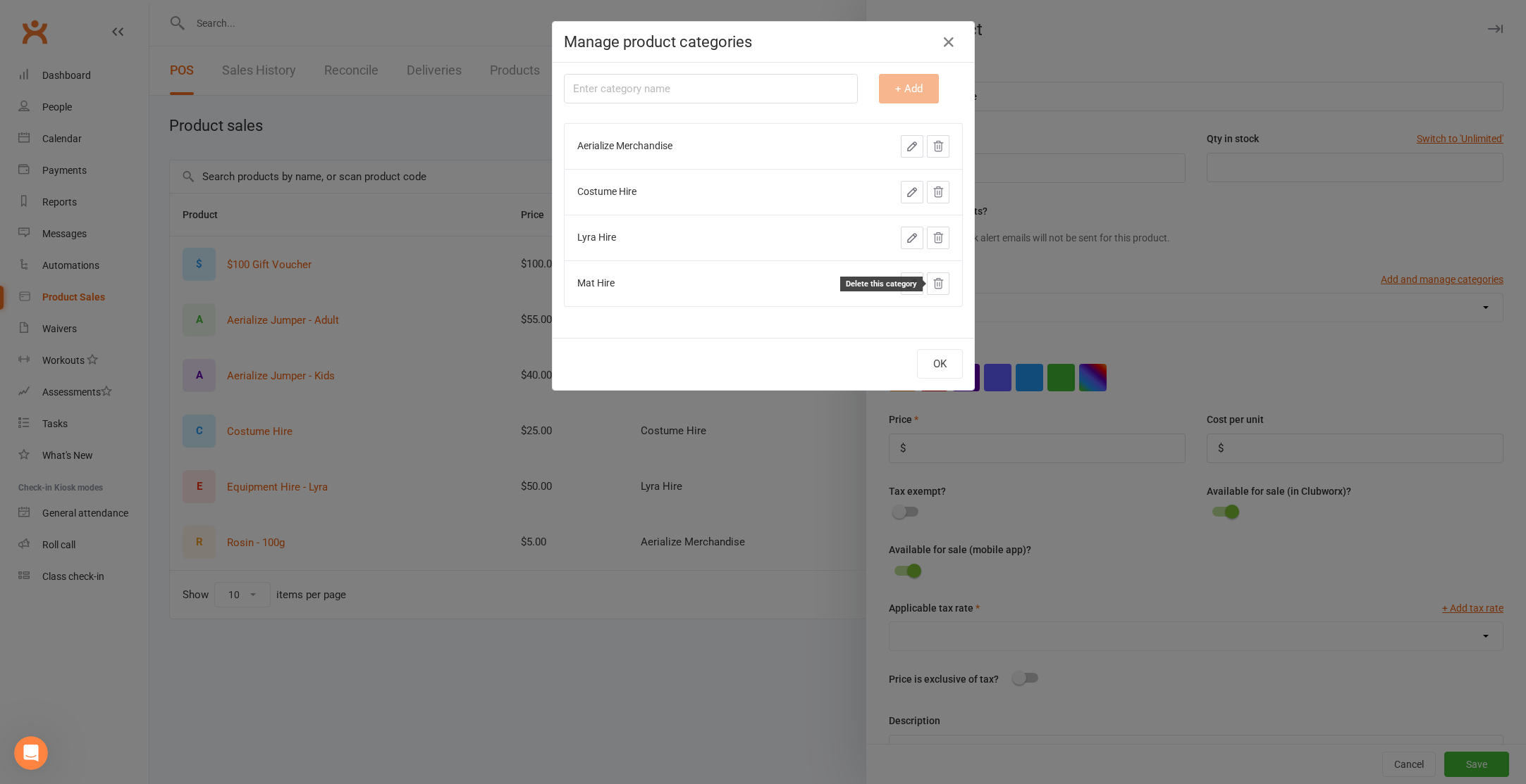
click at [941, 287] on icon at bounding box center [937, 284] width 13 height 13
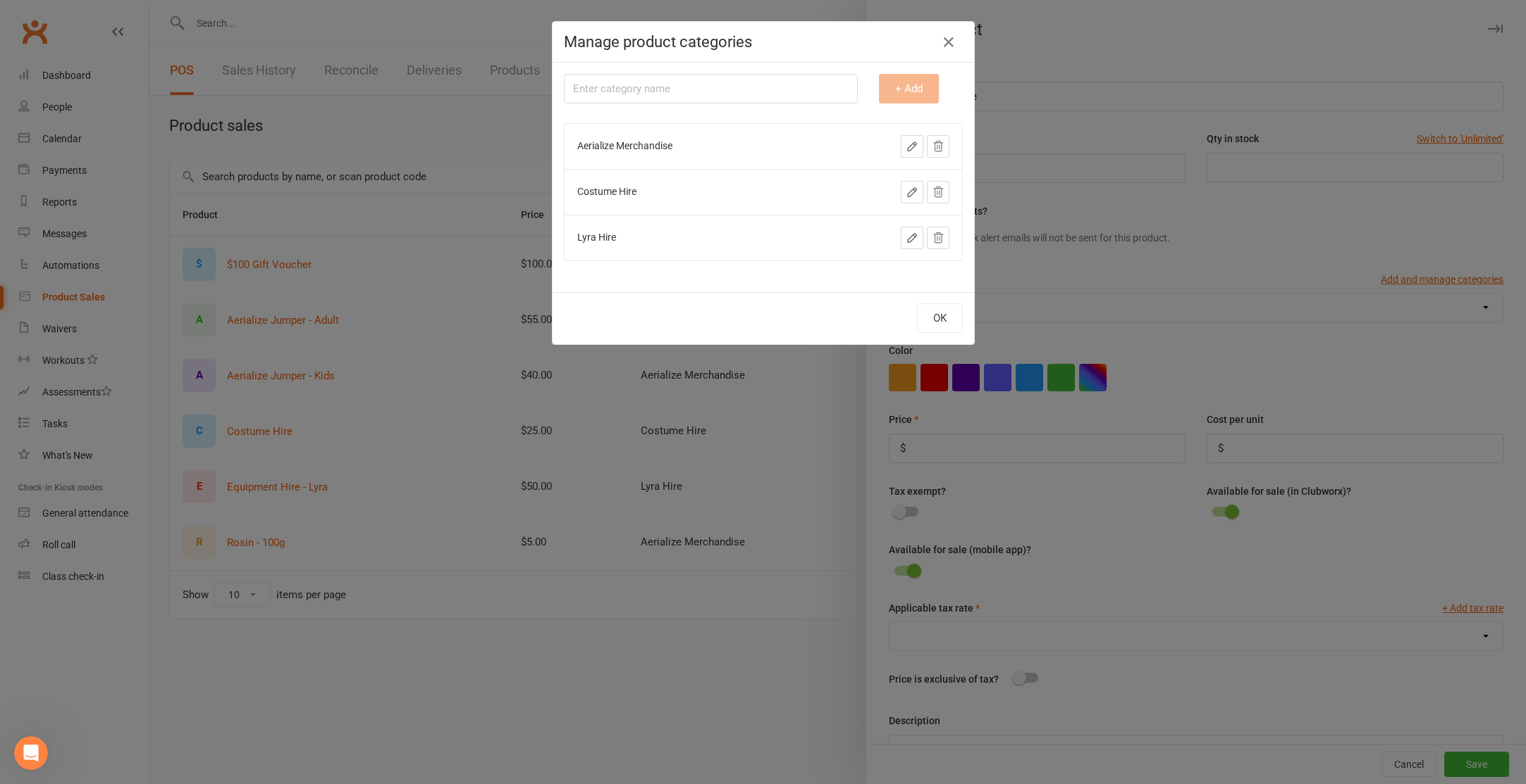
click at [913, 245] on button "button" at bounding box center [911, 238] width 23 height 23
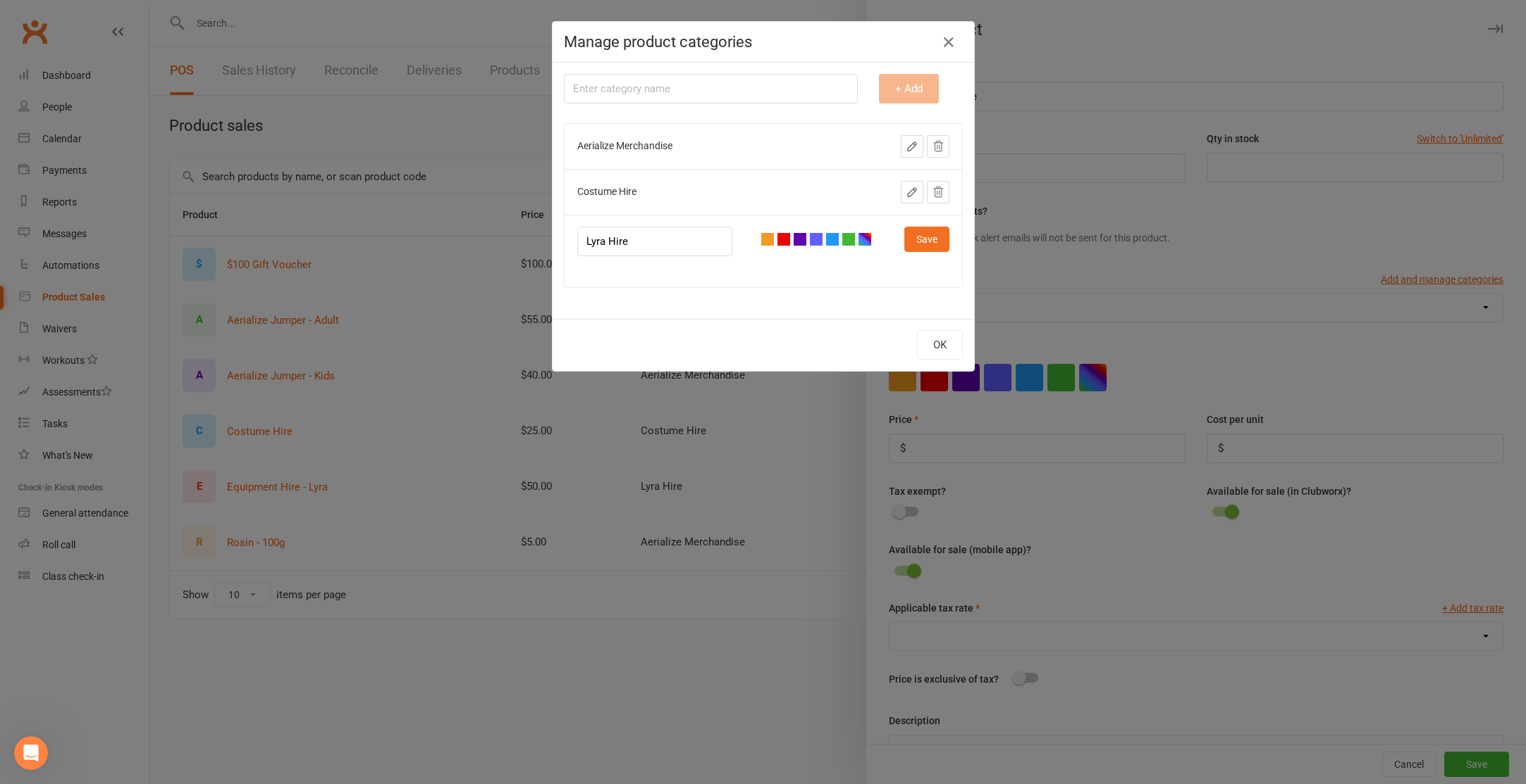
click at [593, 243] on input "Lyra Hire" at bounding box center [655, 242] width 156 height 30
type input "Equipment Hire"
click at [932, 250] on button "Save" at bounding box center [926, 239] width 45 height 25
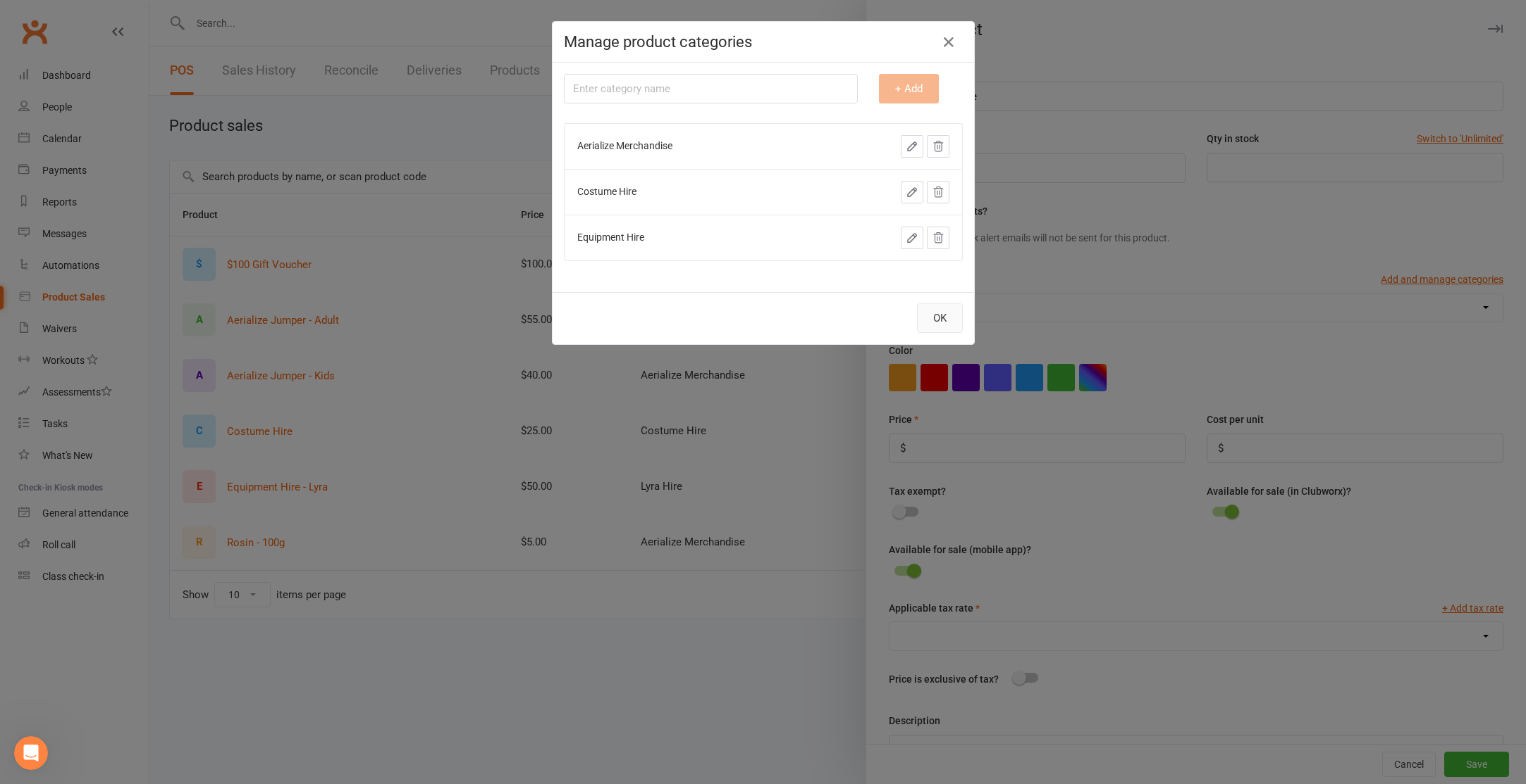
click at [943, 326] on button "OK" at bounding box center [939, 319] width 46 height 30
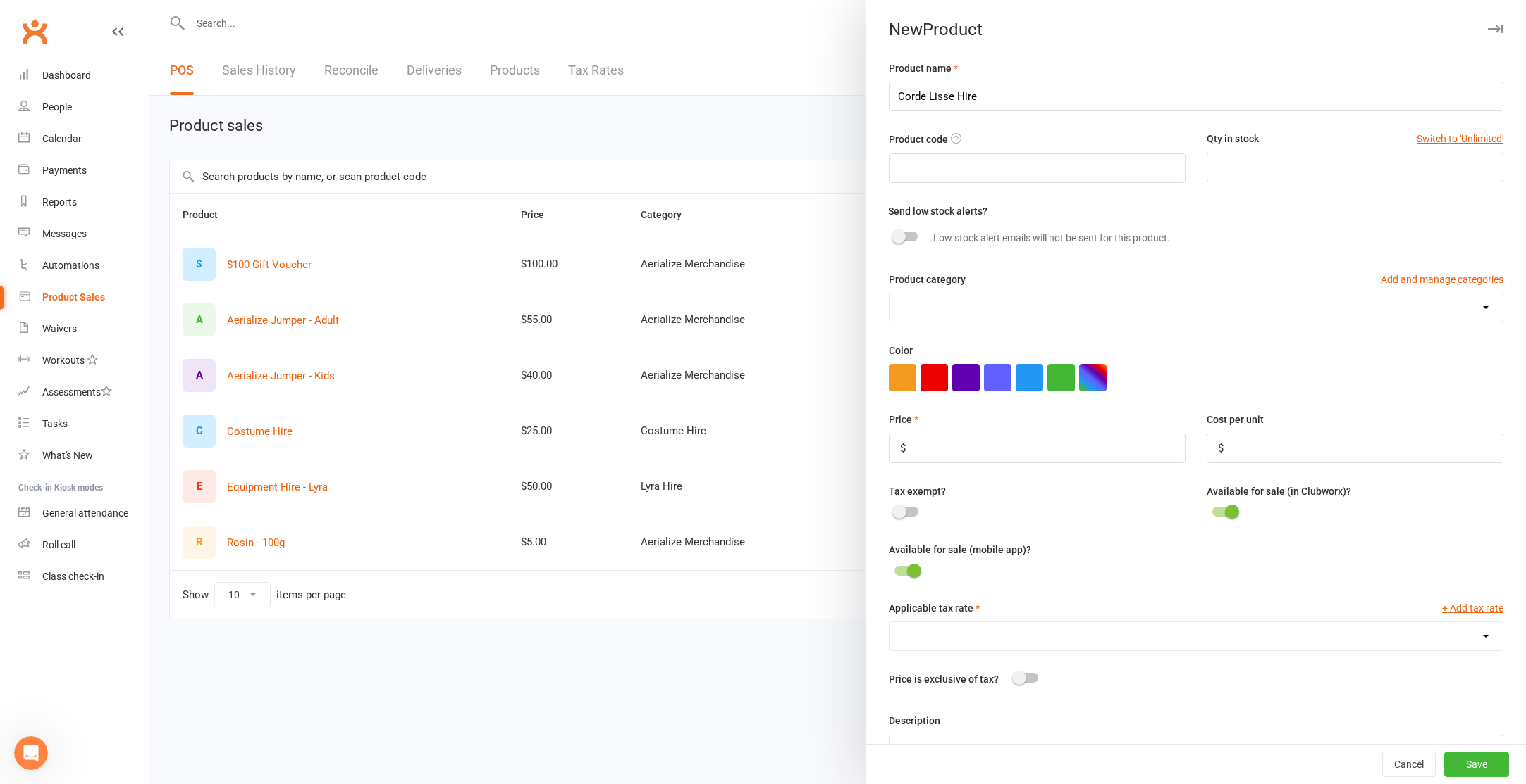
click at [971, 318] on select "Aerialize Merchandise Costume Hire Equipment Hire" at bounding box center [1195, 308] width 613 height 28
select select "3320"
click at [889, 295] on select "Aerialize Merchandise Costume Hire Equipment Hire" at bounding box center [1195, 308] width 613 height 28
click at [1059, 461] on input "number" at bounding box center [1036, 448] width 297 height 30
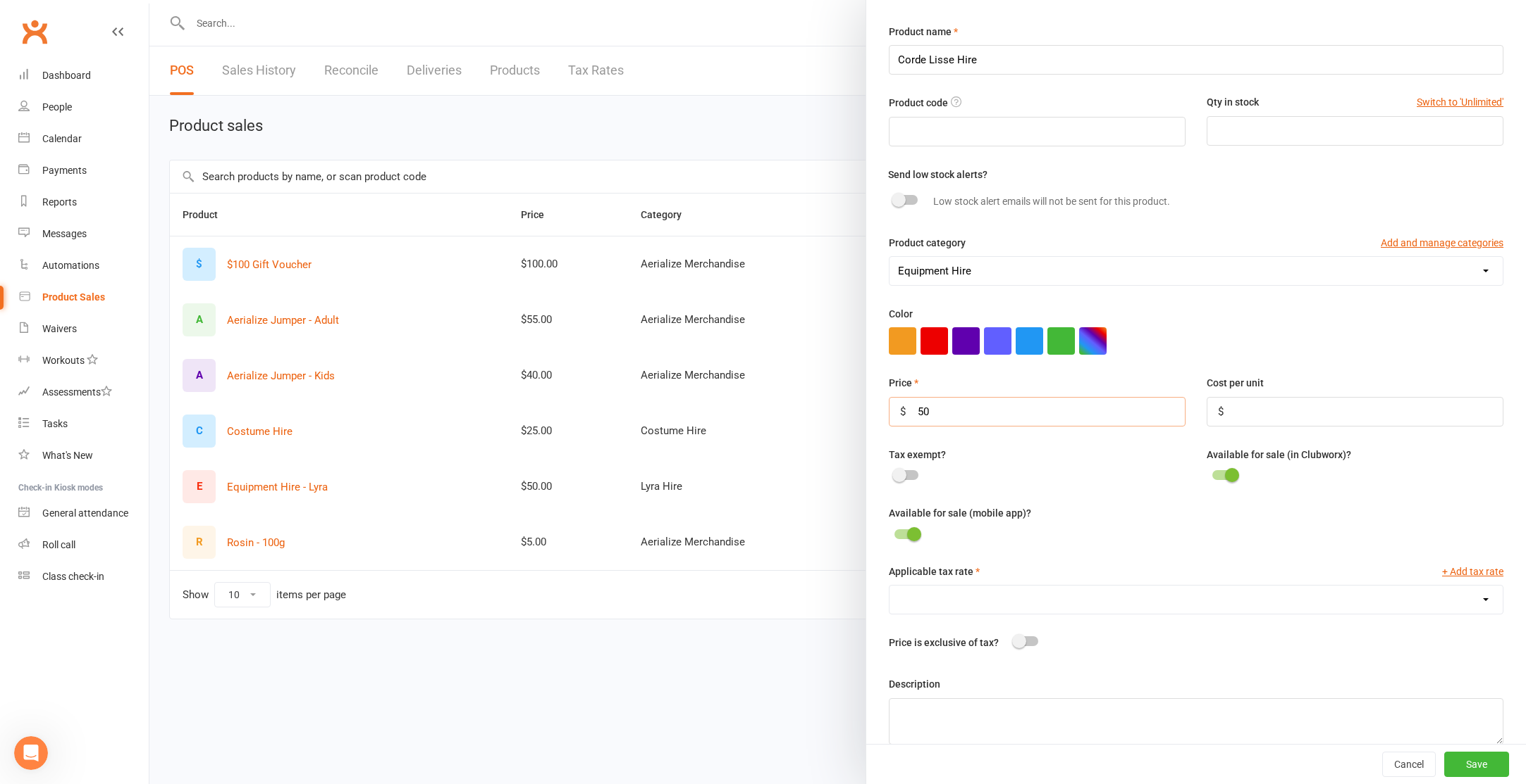
scroll to position [47, 0]
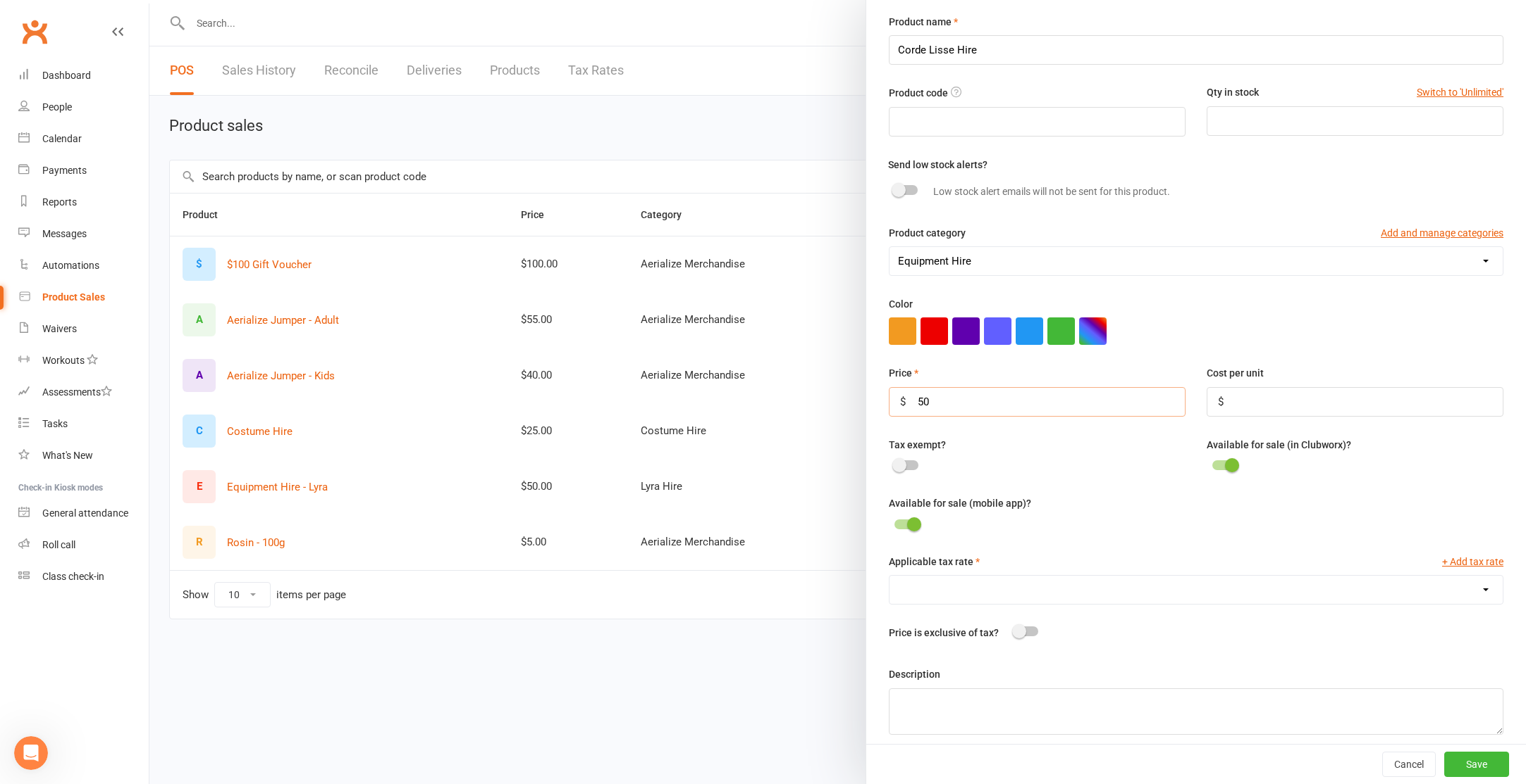
type input "50"
click at [920, 524] on div at bounding box center [1036, 525] width 297 height 17
click at [911, 529] on span at bounding box center [913, 524] width 14 height 14
click at [894, 522] on input "checkbox" at bounding box center [894, 522] width 0 height 0
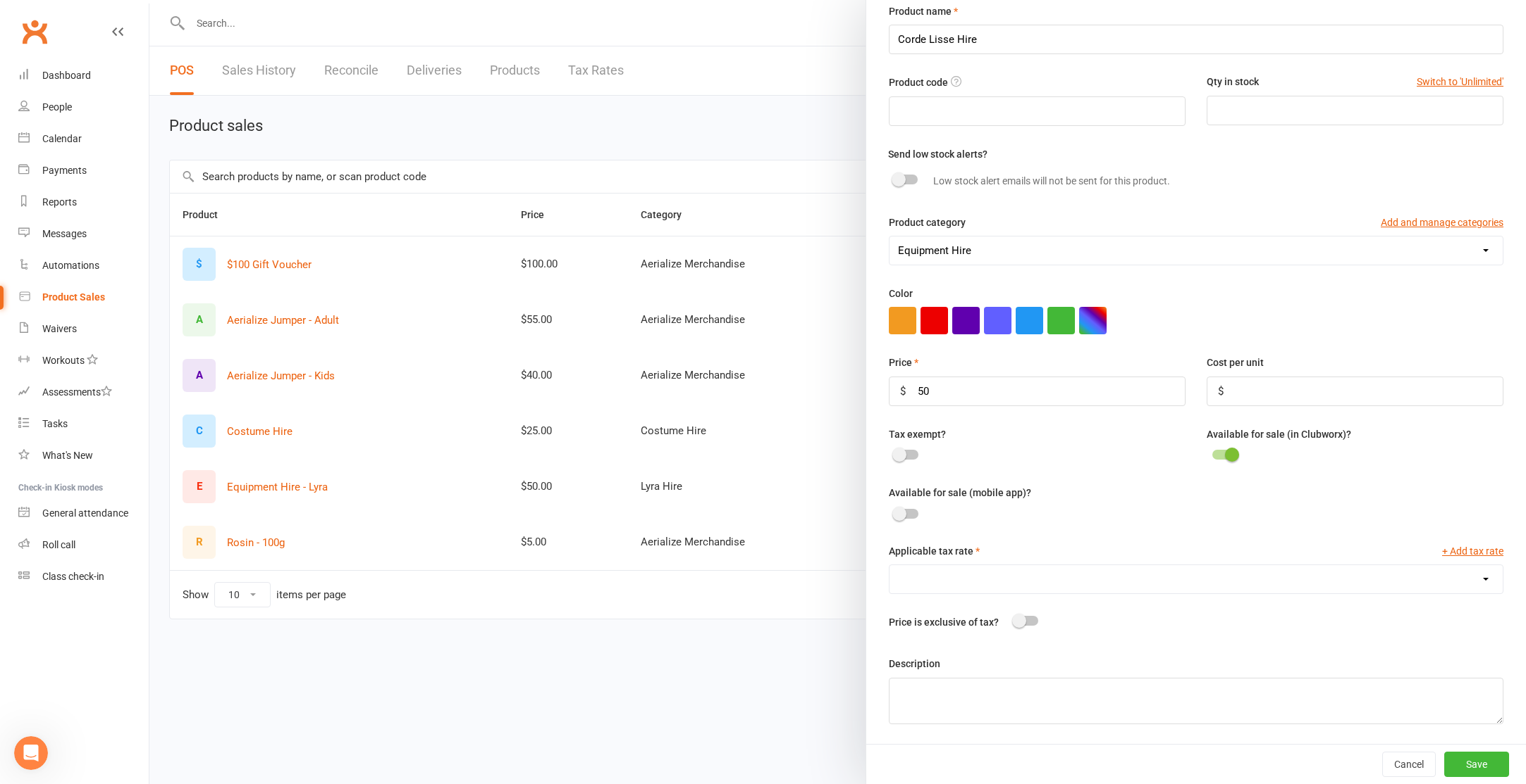
click at [1169, 581] on select "GST (10.0%)" at bounding box center [1195, 579] width 613 height 28
select select "1392"
click at [889, 565] on select "GST (10.0%)" at bounding box center [1195, 579] width 613 height 28
click at [1026, 694] on textarea at bounding box center [1195, 701] width 615 height 47
type textarea "48 Hour hire of rope."
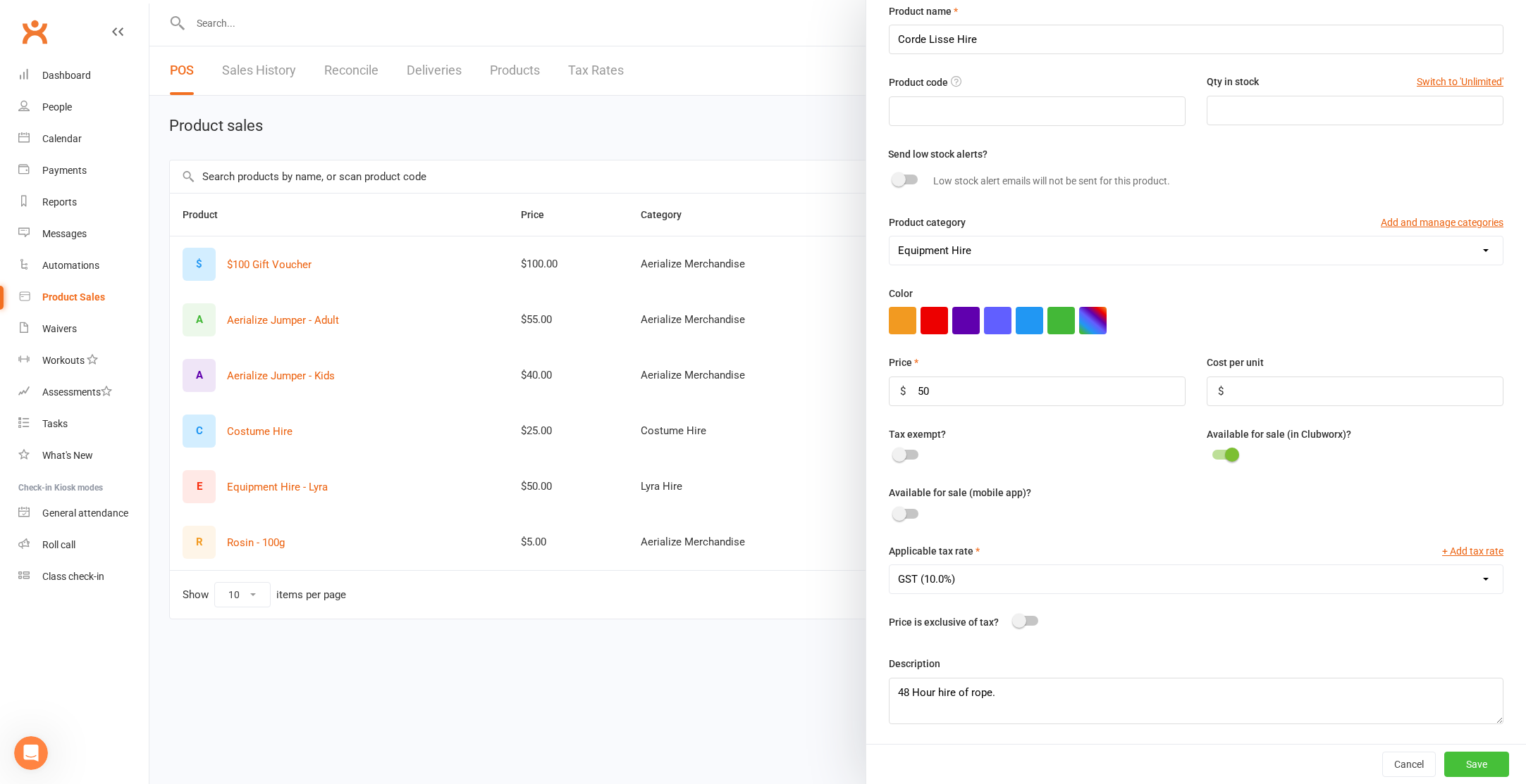
click at [1508, 763] on button "Save" at bounding box center [1476, 764] width 65 height 25
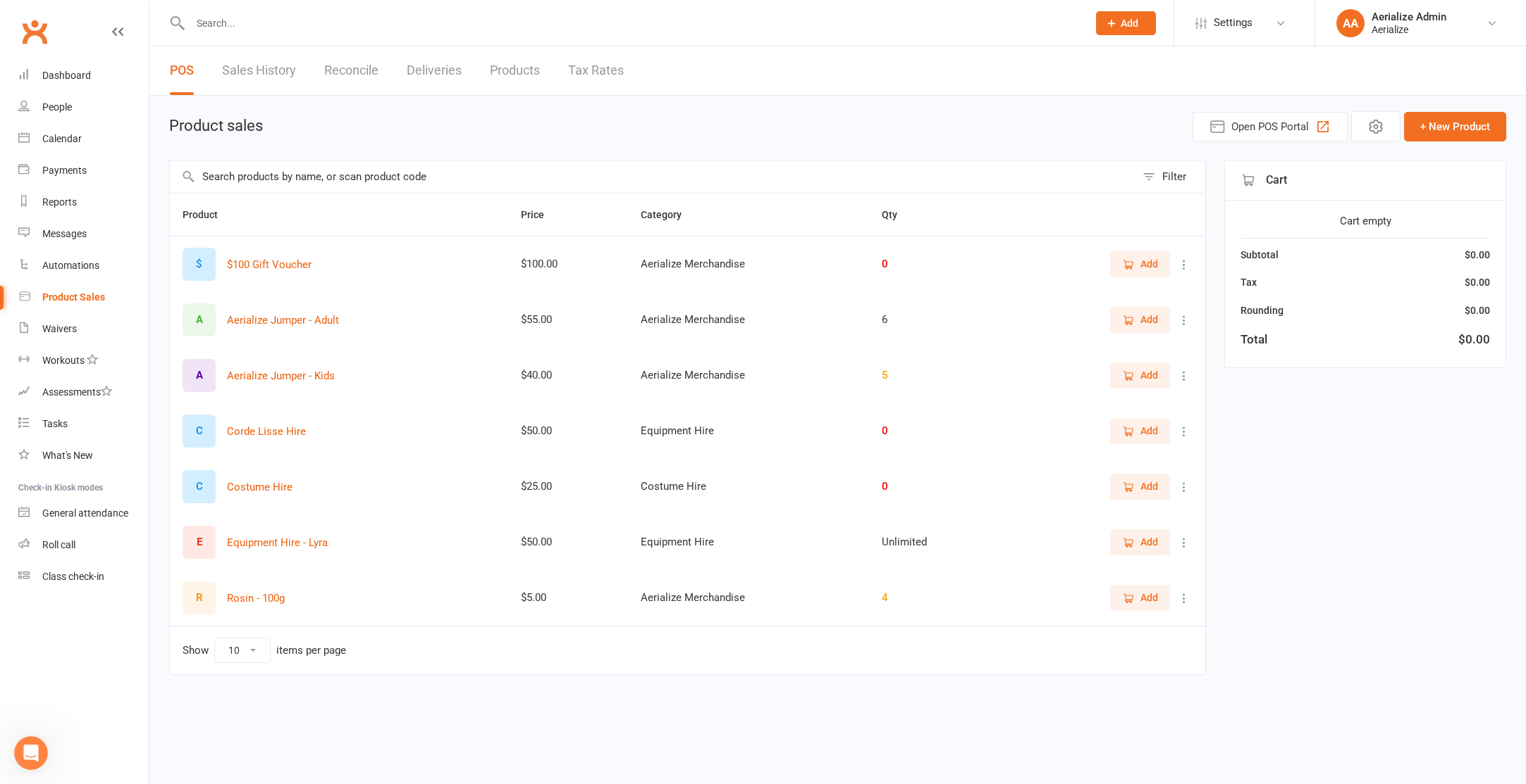
click at [1177, 430] on icon at bounding box center [1184, 431] width 14 height 14
click at [1141, 486] on link "Delete" at bounding box center [1122, 487] width 140 height 28
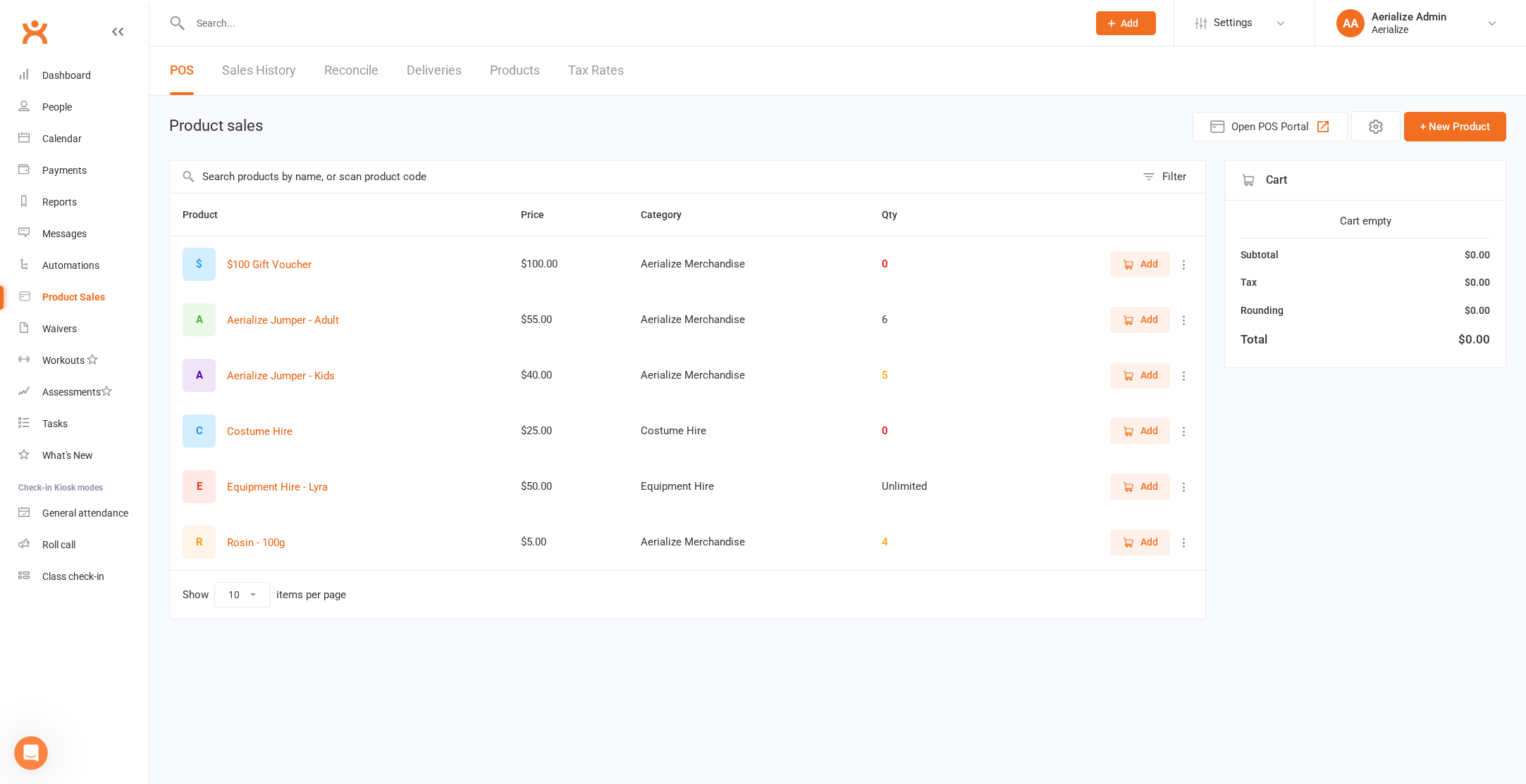
click at [1177, 485] on icon at bounding box center [1184, 487] width 14 height 14
click at [1162, 513] on link "View / Edit" at bounding box center [1122, 514] width 140 height 28
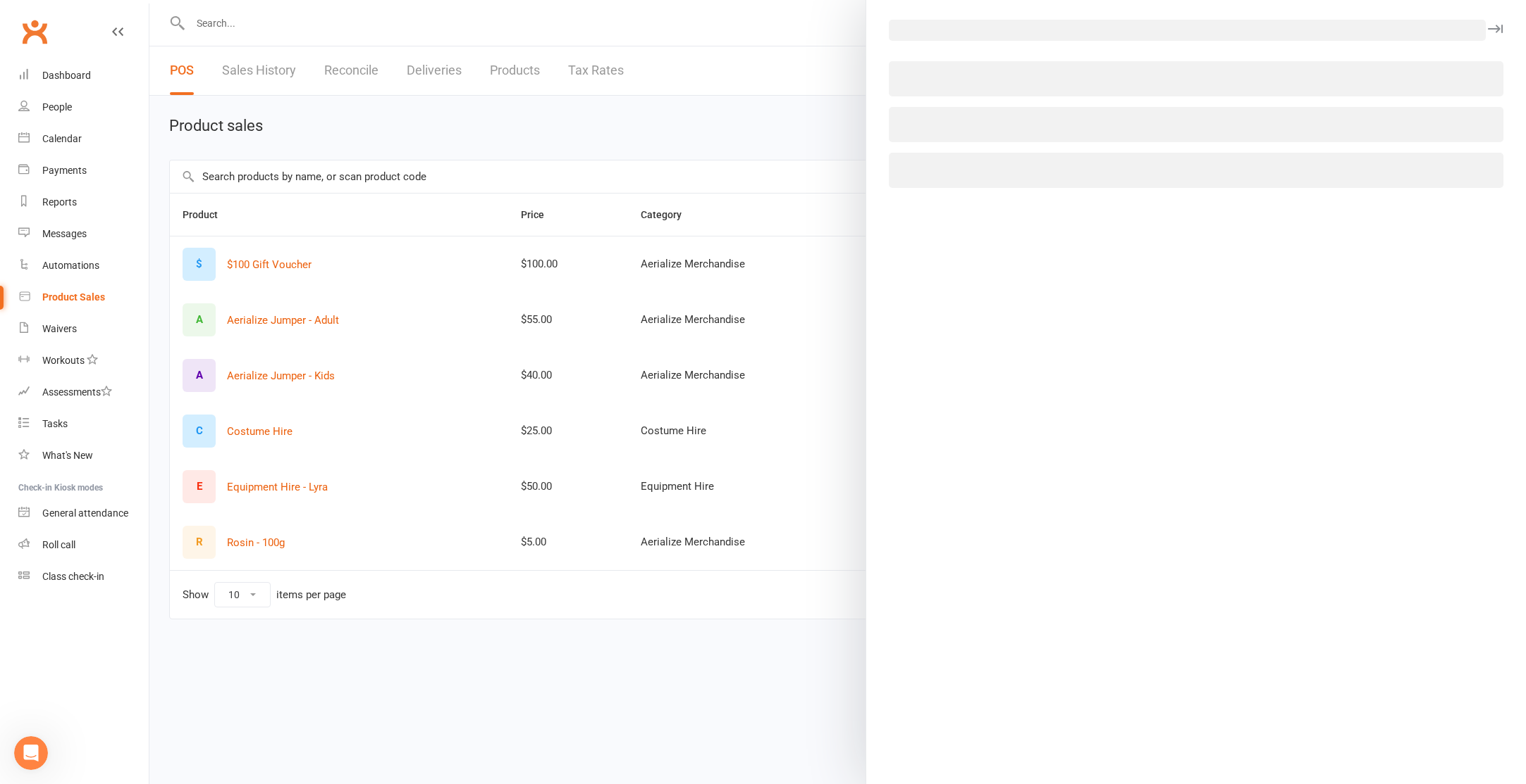
select select "3320"
select select "1392"
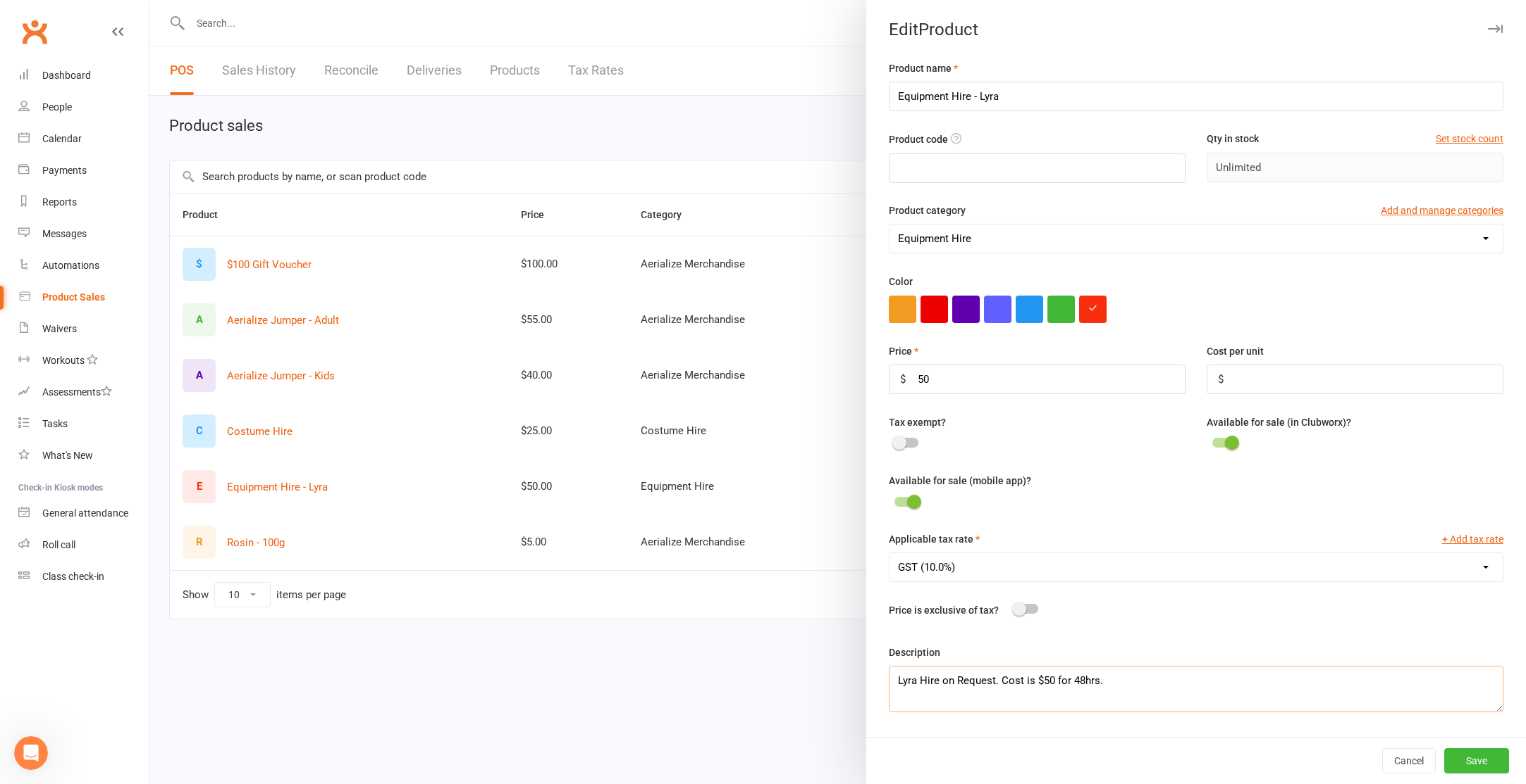
click at [1088, 694] on textarea "Lyra Hire on Request. Cost is $50 for 48hrs." at bounding box center [1195, 689] width 615 height 47
click at [1088, 693] on textarea "Lyra Hire on Request. Cost is $50 for 48hrs." at bounding box center [1195, 689] width 615 height 47
click at [1087, 693] on textarea "Lyra Hire on Request. Cost is $50 for 48hrs." at bounding box center [1195, 689] width 615 height 47
click at [670, 149] on div at bounding box center [836, 392] width 1376 height 784
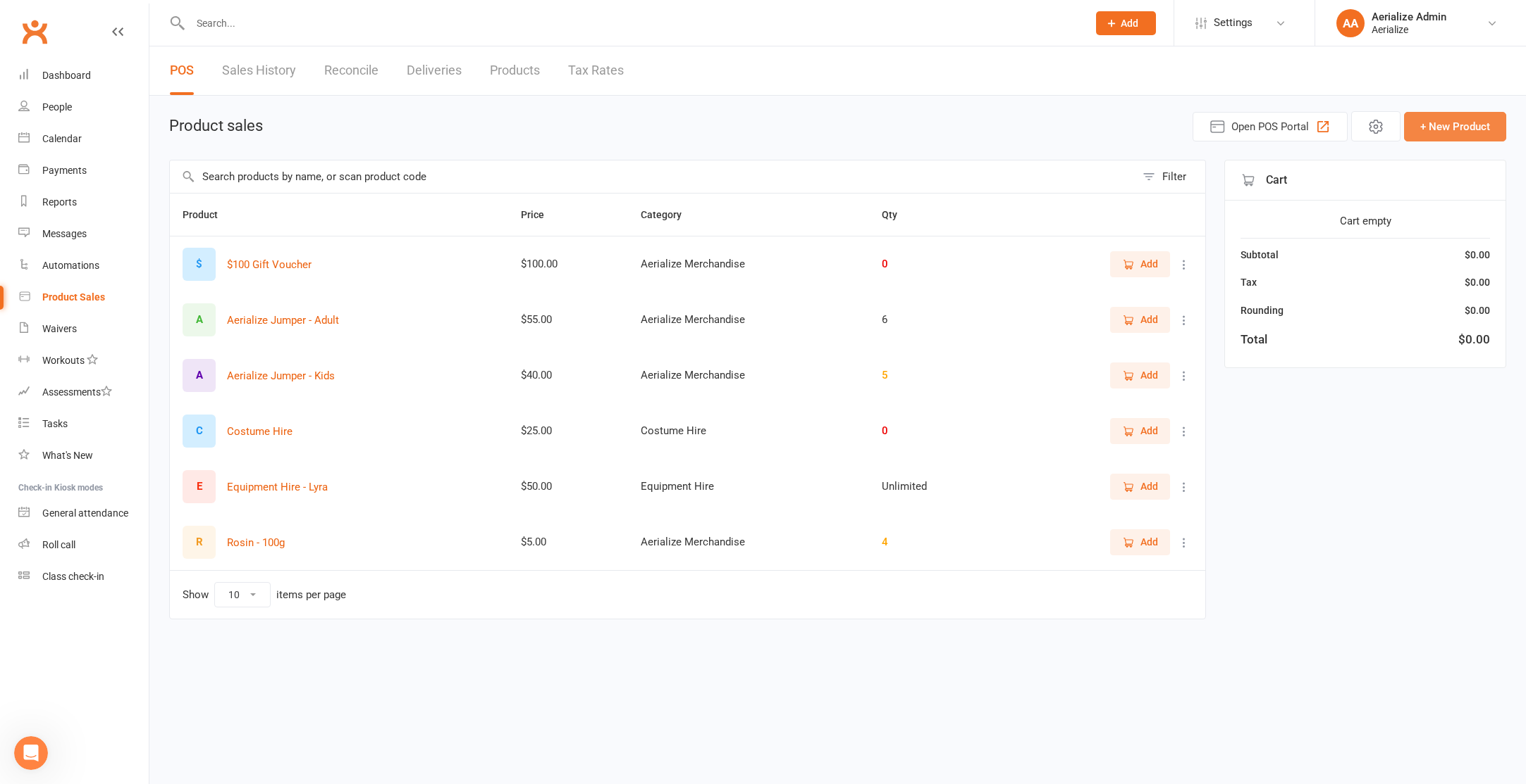
click at [1435, 123] on button "+ New Product" at bounding box center [1455, 127] width 102 height 30
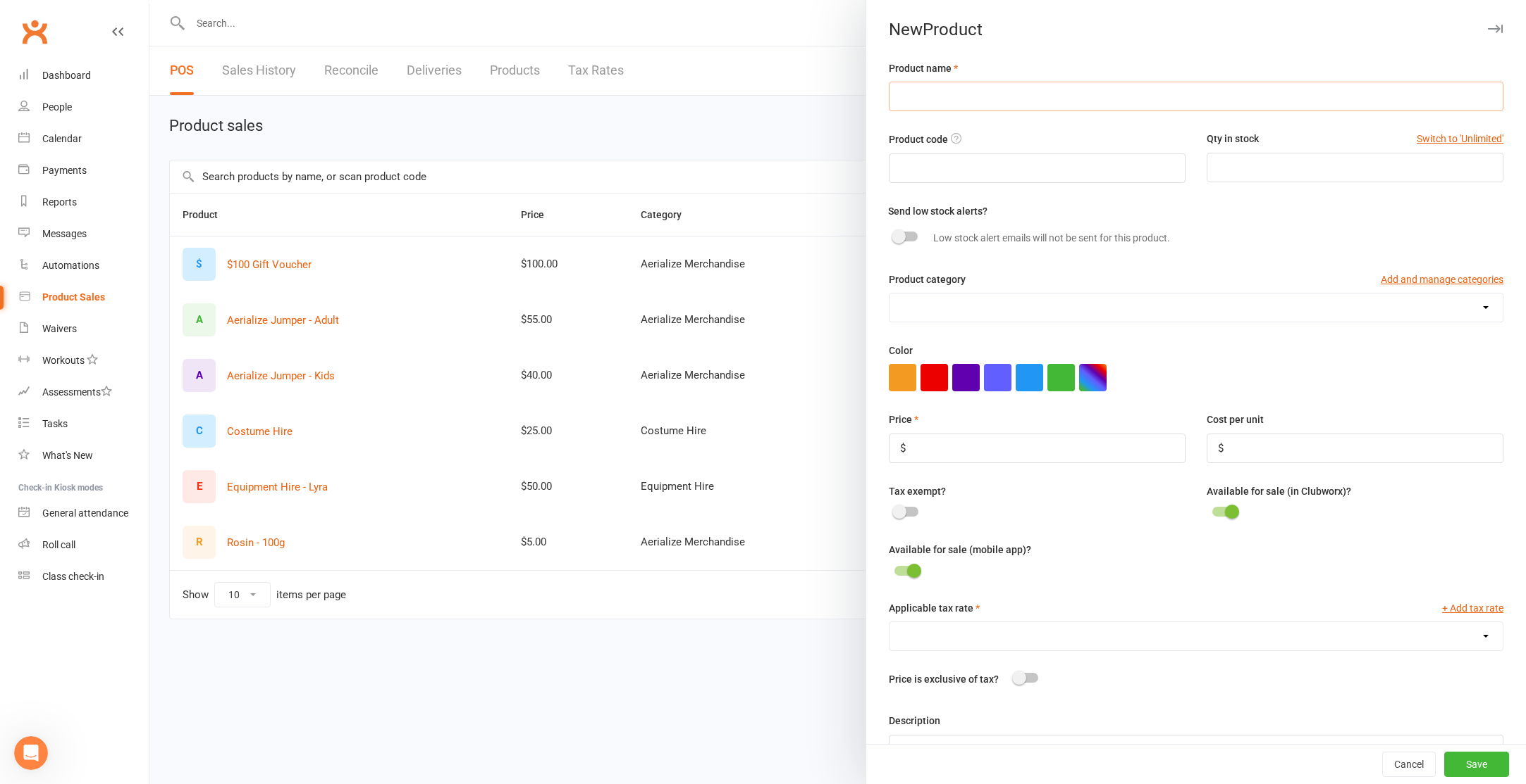
click at [1033, 95] on input "text" at bounding box center [1195, 97] width 615 height 30
click at [967, 741] on textarea at bounding box center [1195, 758] width 615 height 47
paste textarea "Lyra Hire on Request. Cost is $50 for 48hrs."
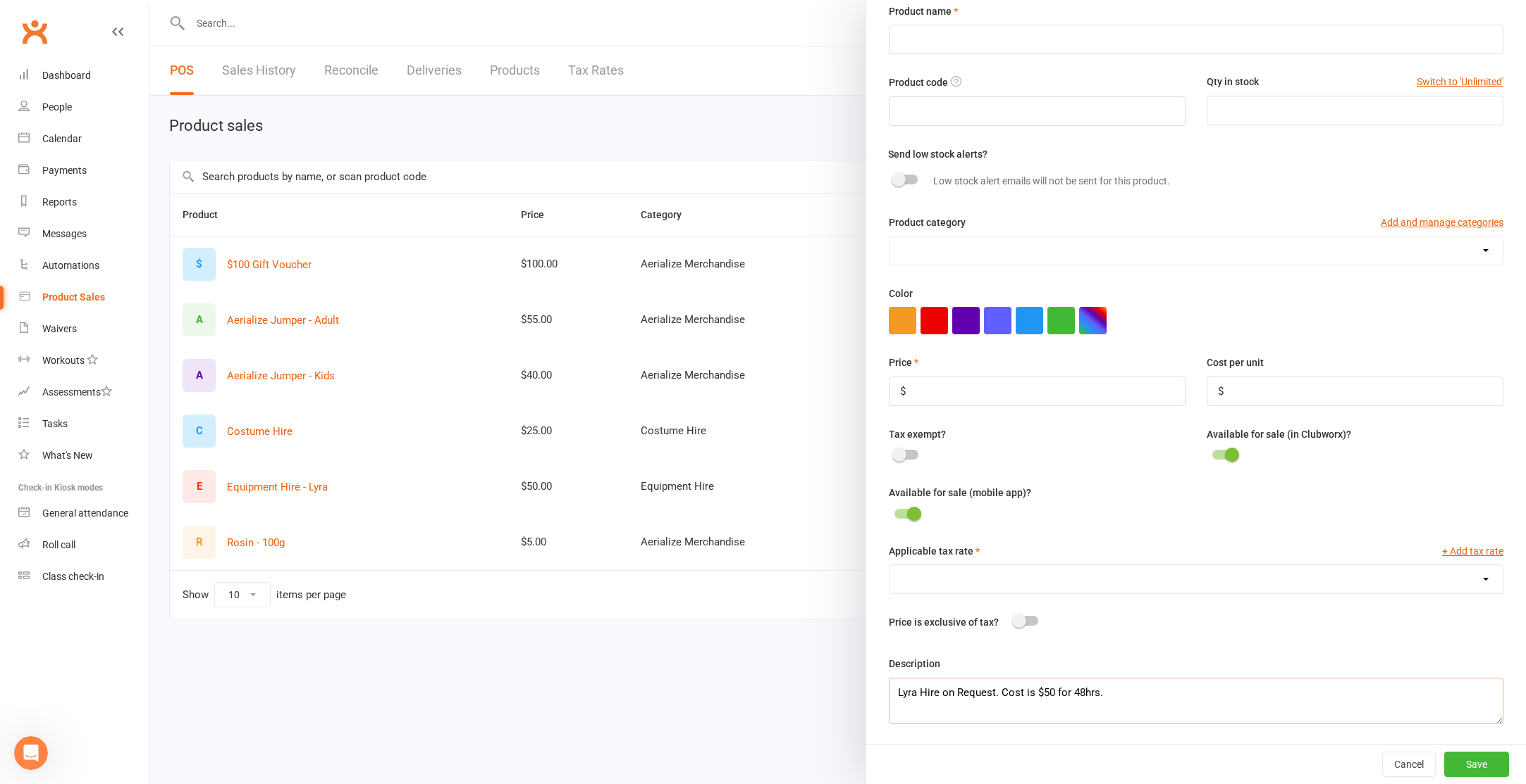
scroll to position [0, 0]
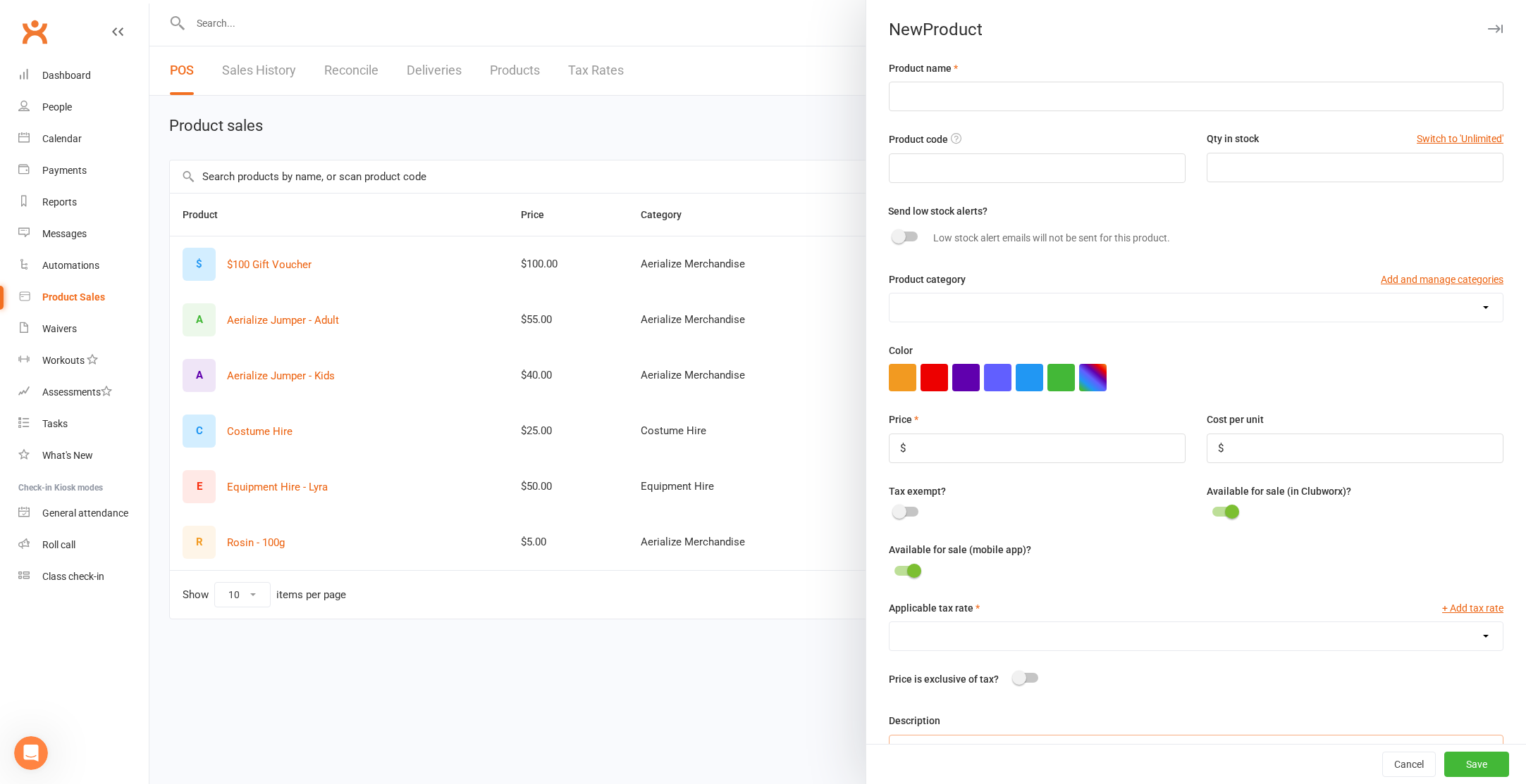
type textarea "Lyra Hire on Request. Cost is $50 for 48hrs."
click at [933, 96] on input "text" at bounding box center [1195, 97] width 615 height 30
drag, startPoint x: 398, startPoint y: 491, endPoint x: 228, endPoint y: 487, distance: 170.0
click at [228, 487] on div at bounding box center [836, 392] width 1376 height 784
click at [926, 94] on input "text" at bounding box center [1195, 97] width 615 height 30
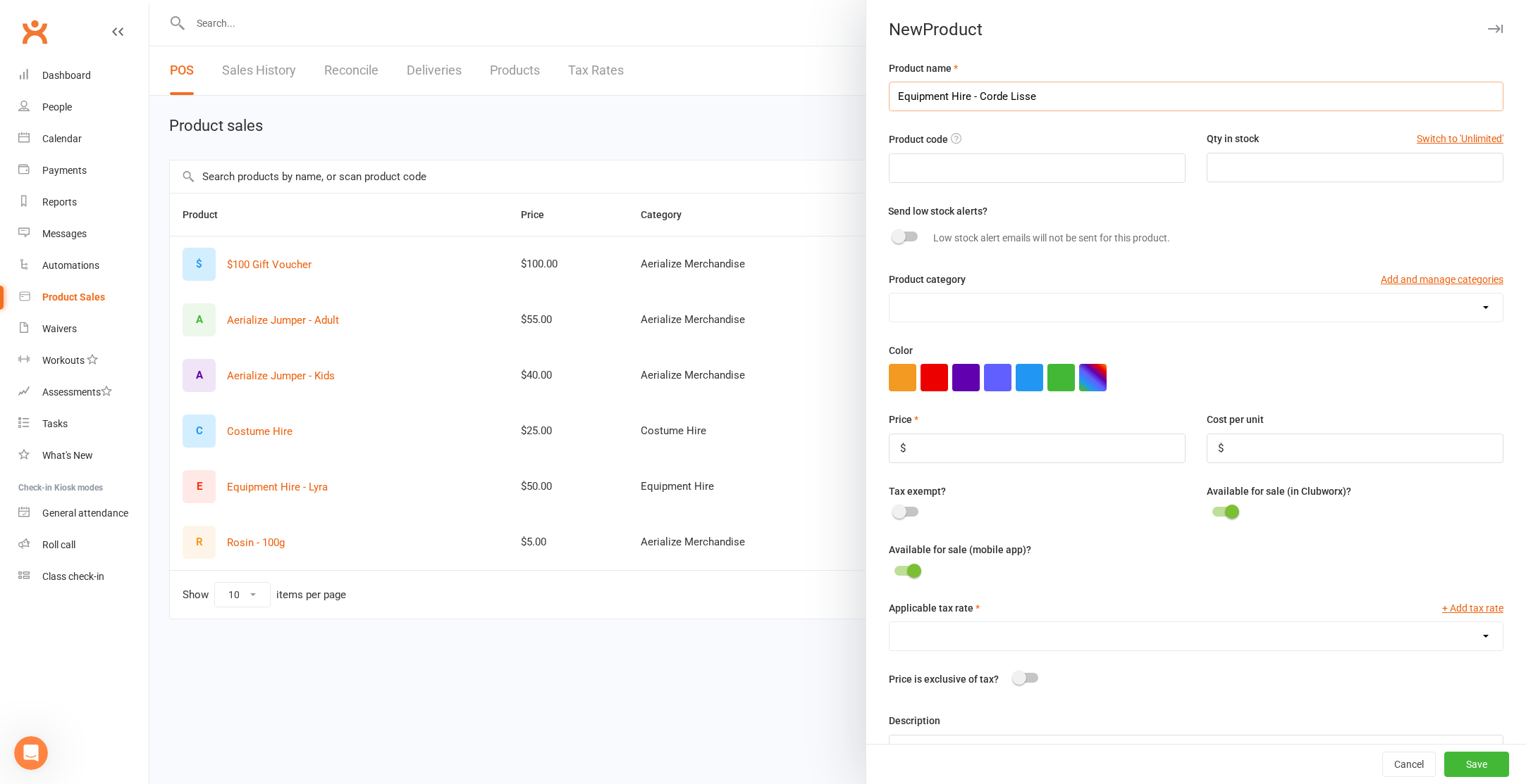
type input "Equipment Hire - Corde Lisse"
click at [948, 313] on select "Aerialize Merchandise Costume Hire Equipment Hire" at bounding box center [1195, 308] width 613 height 28
select select "3320"
click at [889, 295] on select "Aerialize Merchandise Costume Hire Equipment Hire" at bounding box center [1195, 308] width 613 height 28
click at [1020, 452] on input "number" at bounding box center [1036, 448] width 297 height 30
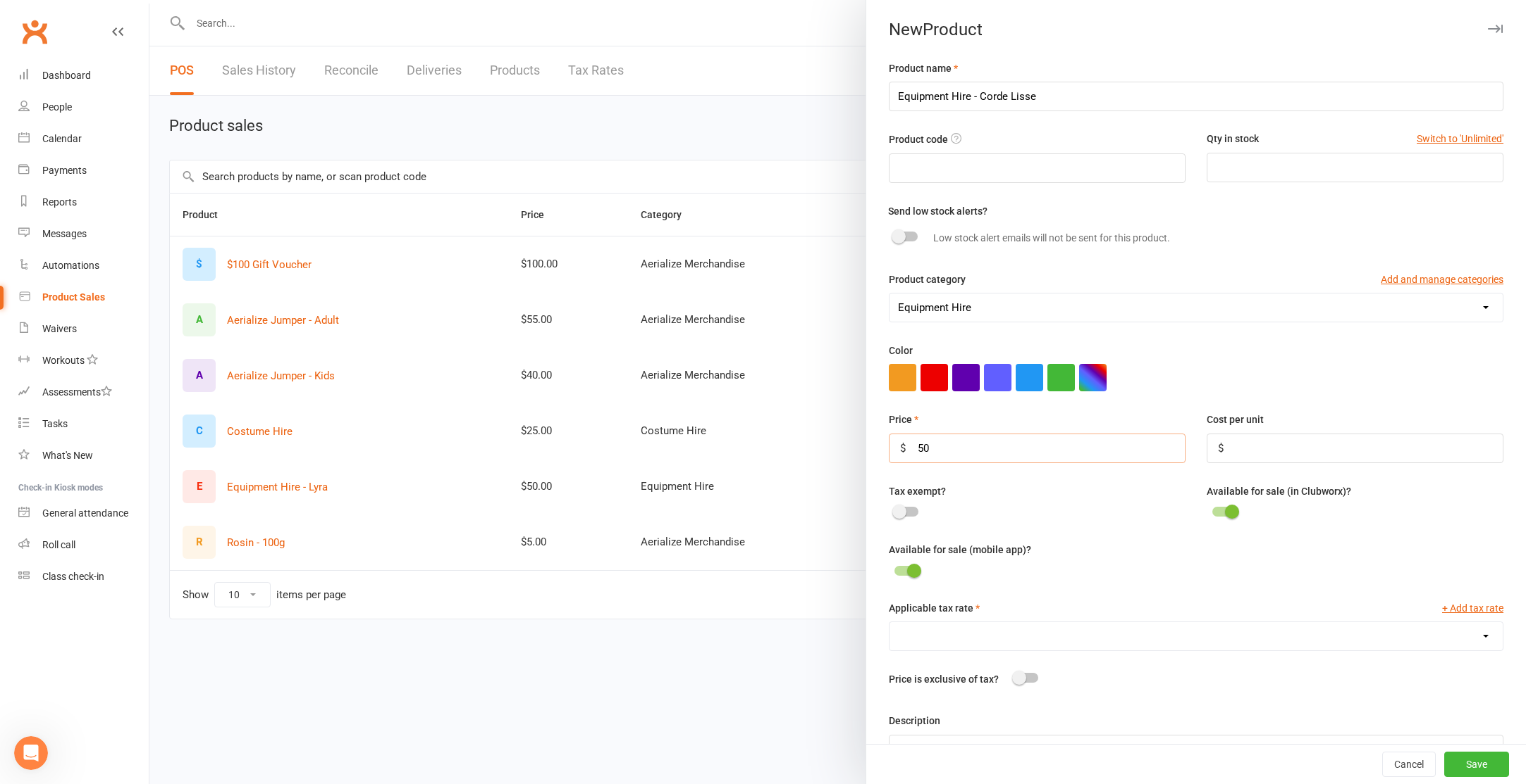
type input "50"
click at [1042, 629] on select "GST (10.0%)" at bounding box center [1195, 636] width 613 height 28
select select "1392"
click at [889, 624] on select "GST (10.0%)" at bounding box center [1195, 636] width 613 height 28
click at [1026, 683] on div at bounding box center [1026, 678] width 24 height 10
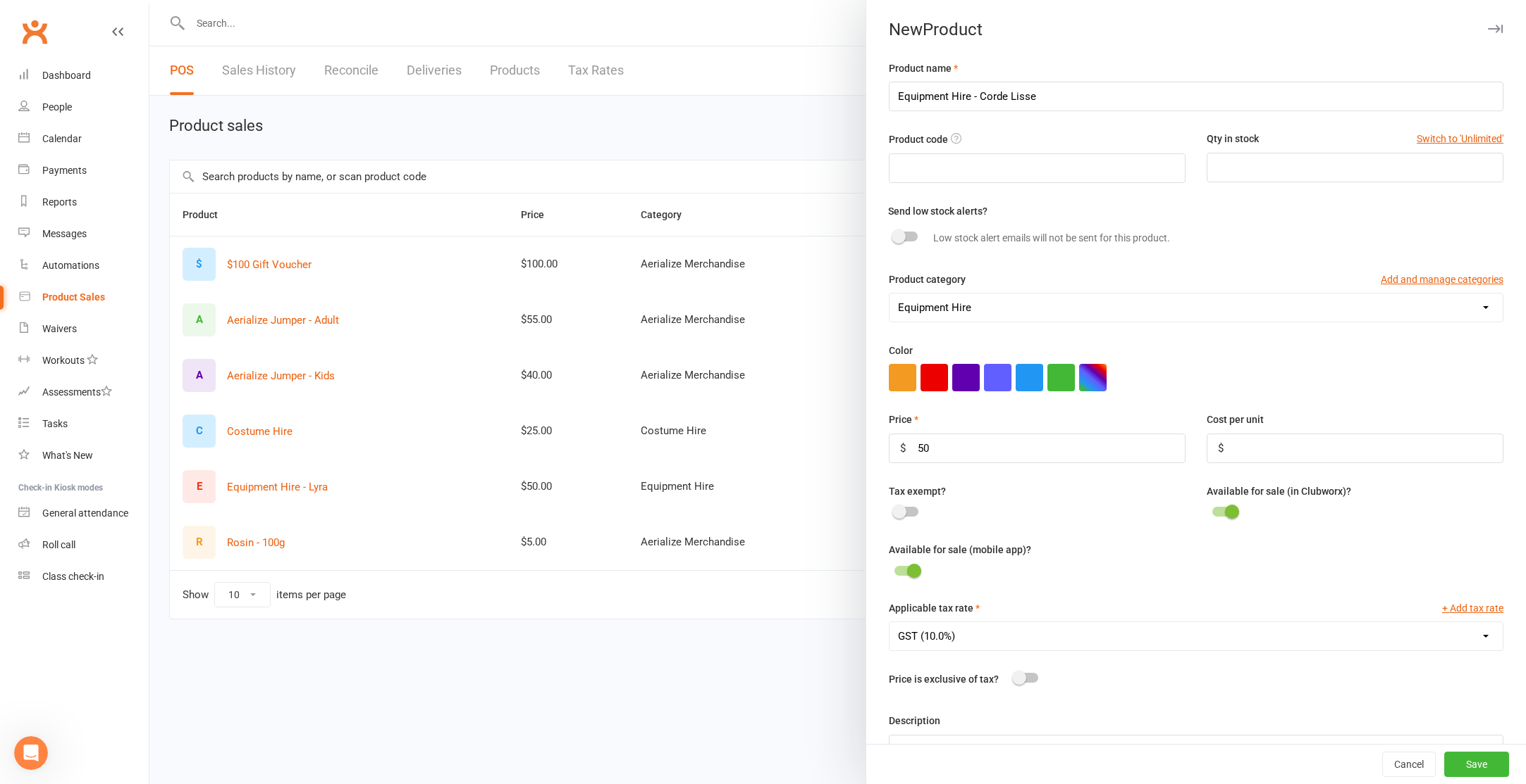
click at [1014, 676] on input "checkbox" at bounding box center [1014, 676] width 0 height 0
click at [1027, 681] on span at bounding box center [1033, 678] width 14 height 14
click at [1014, 676] on input "checkbox" at bounding box center [1014, 676] width 0 height 0
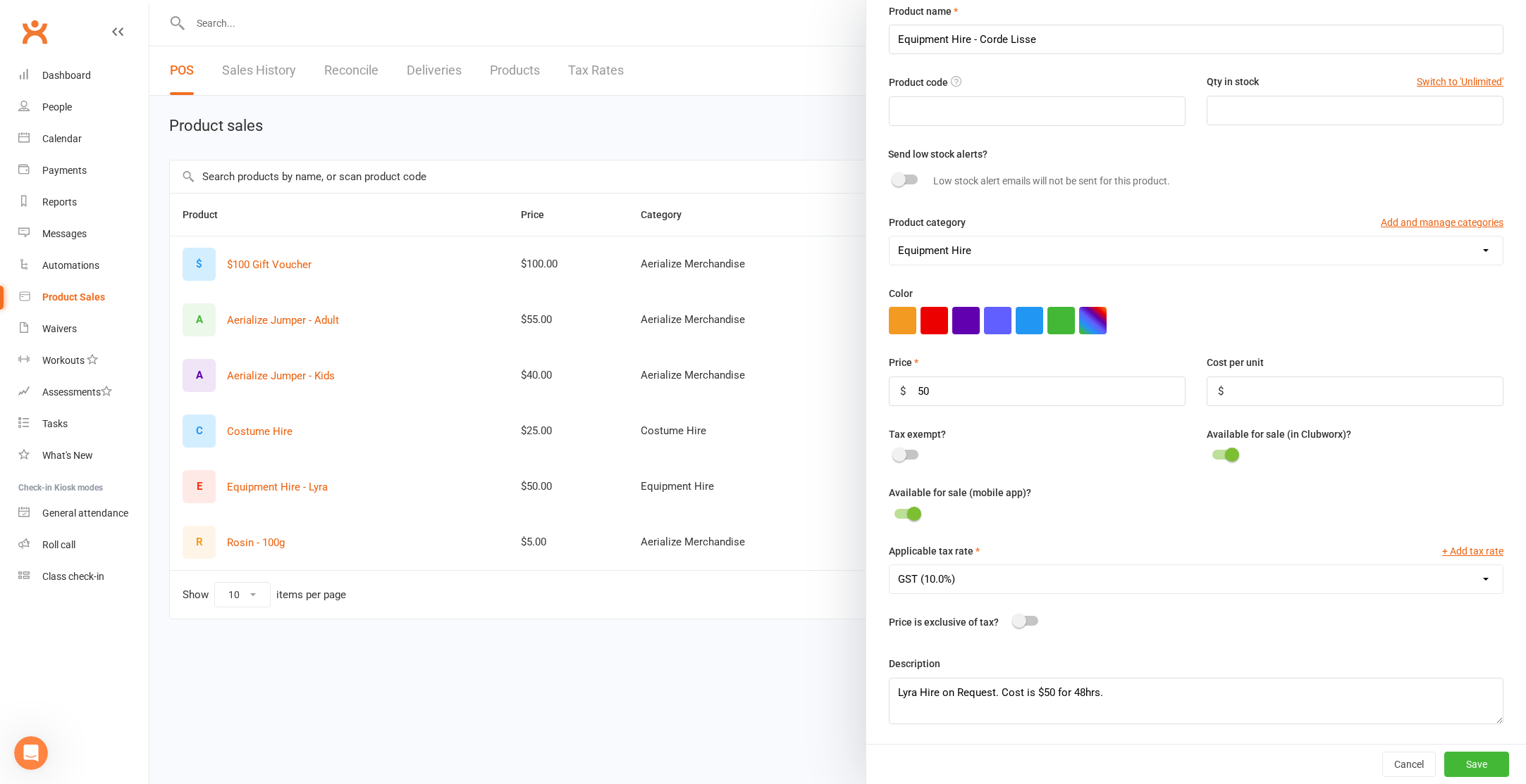
click at [916, 513] on span at bounding box center [913, 514] width 14 height 14
click at [894, 512] on input "checkbox" at bounding box center [894, 512] width 0 height 0
click at [903, 691] on textarea "Lyra Hire on Request. Cost is $50 for 48hrs." at bounding box center [1195, 701] width 615 height 47
click at [902, 691] on textarea "Lyra Hire on Request. Cost is $50 for 48hrs." at bounding box center [1195, 701] width 615 height 47
type textarea "Corde Hire on Request. Cost is $50 for 48hrs."
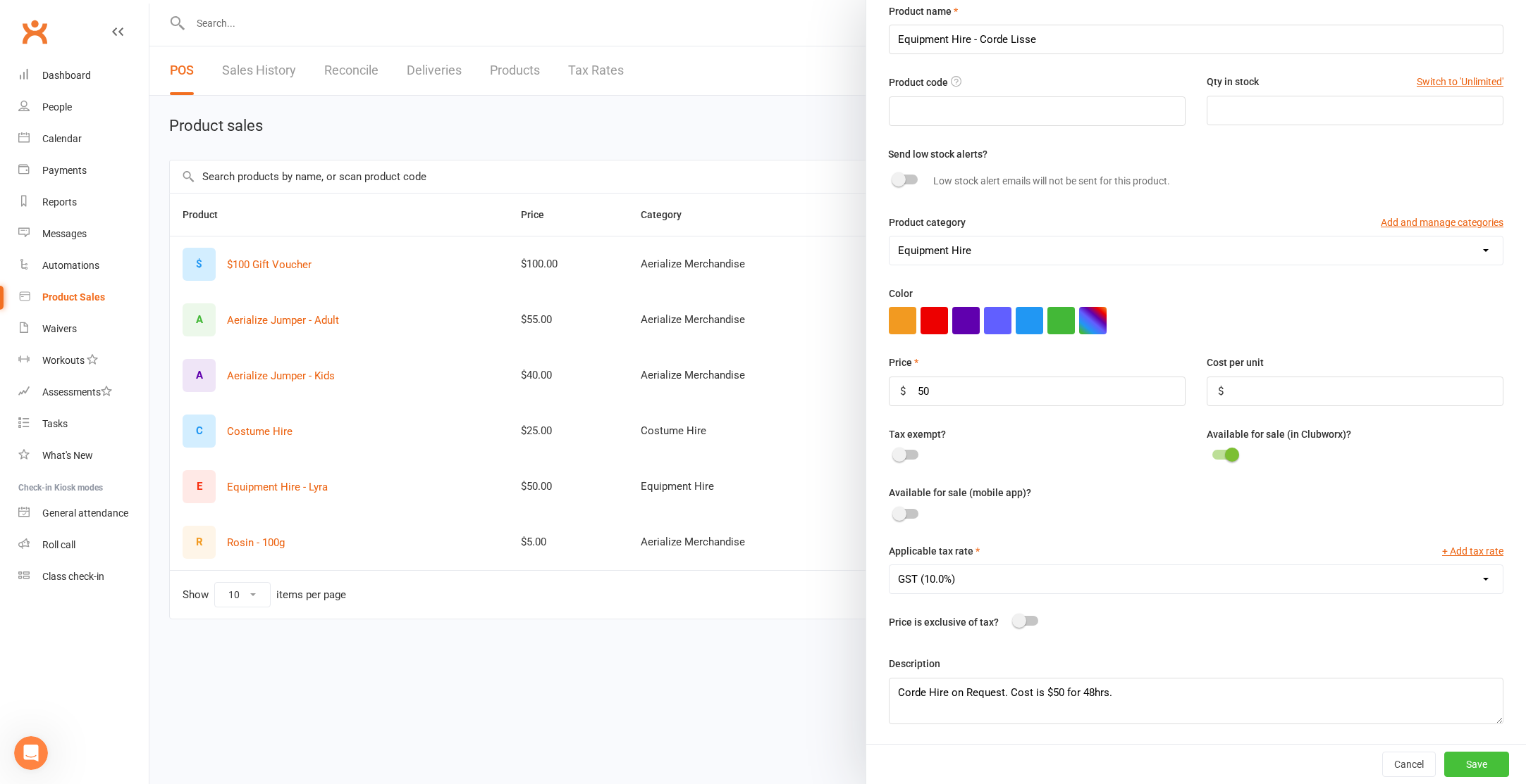
click at [1485, 766] on button "Save" at bounding box center [1476, 764] width 65 height 25
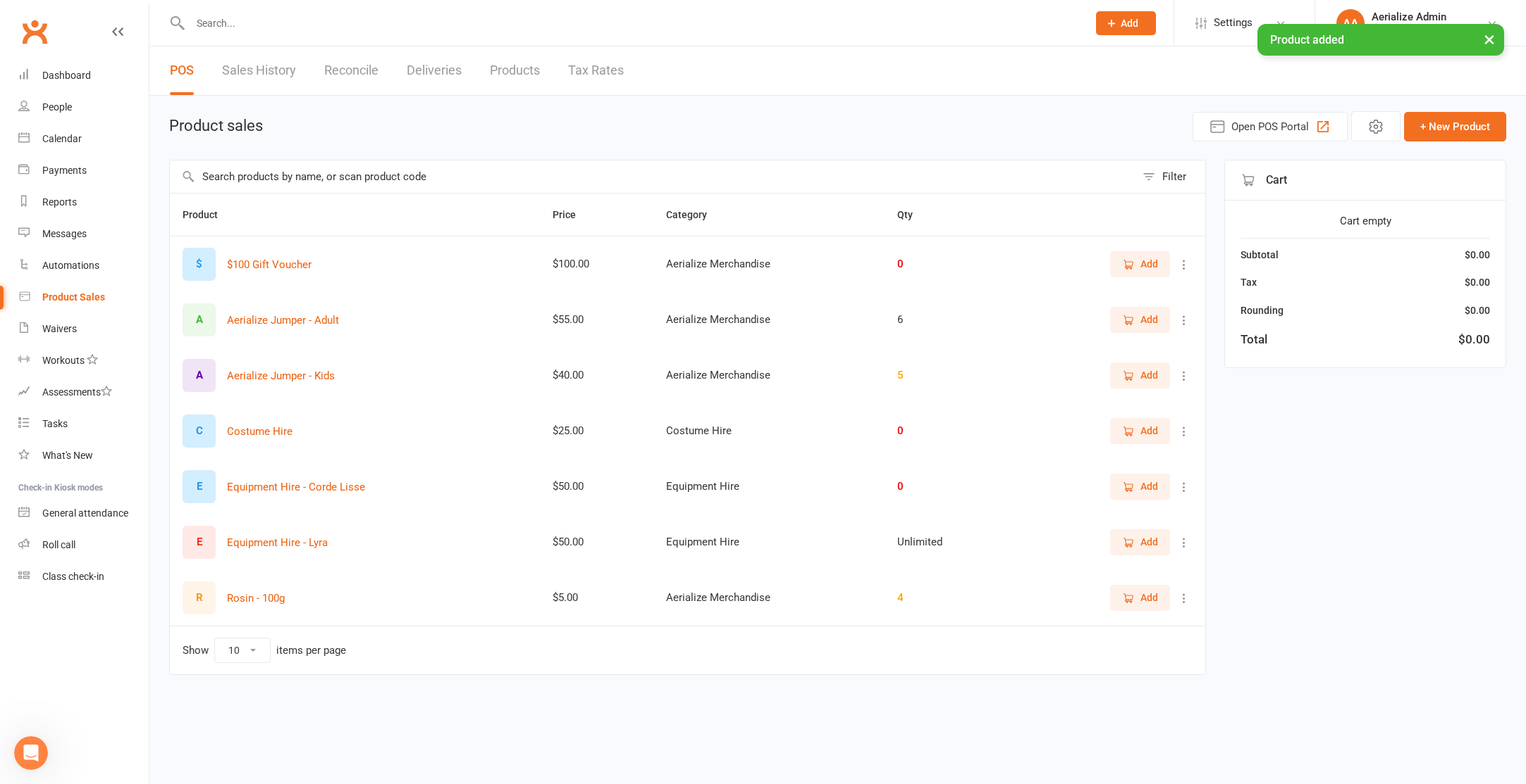
click at [1189, 485] on icon at bounding box center [1184, 487] width 14 height 14
click at [1123, 518] on link "View / Edit" at bounding box center [1122, 514] width 140 height 28
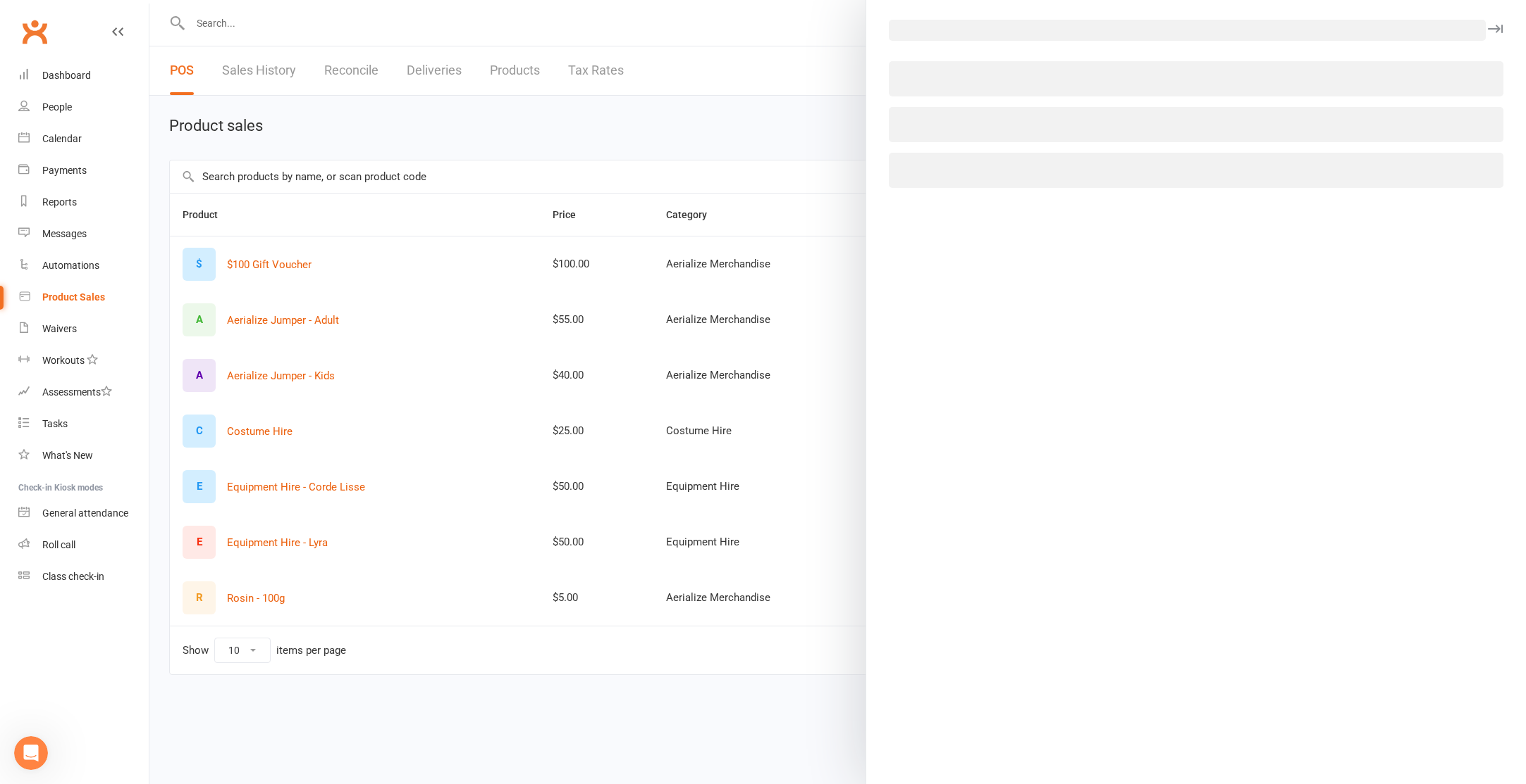
select select "3320"
select select "1392"
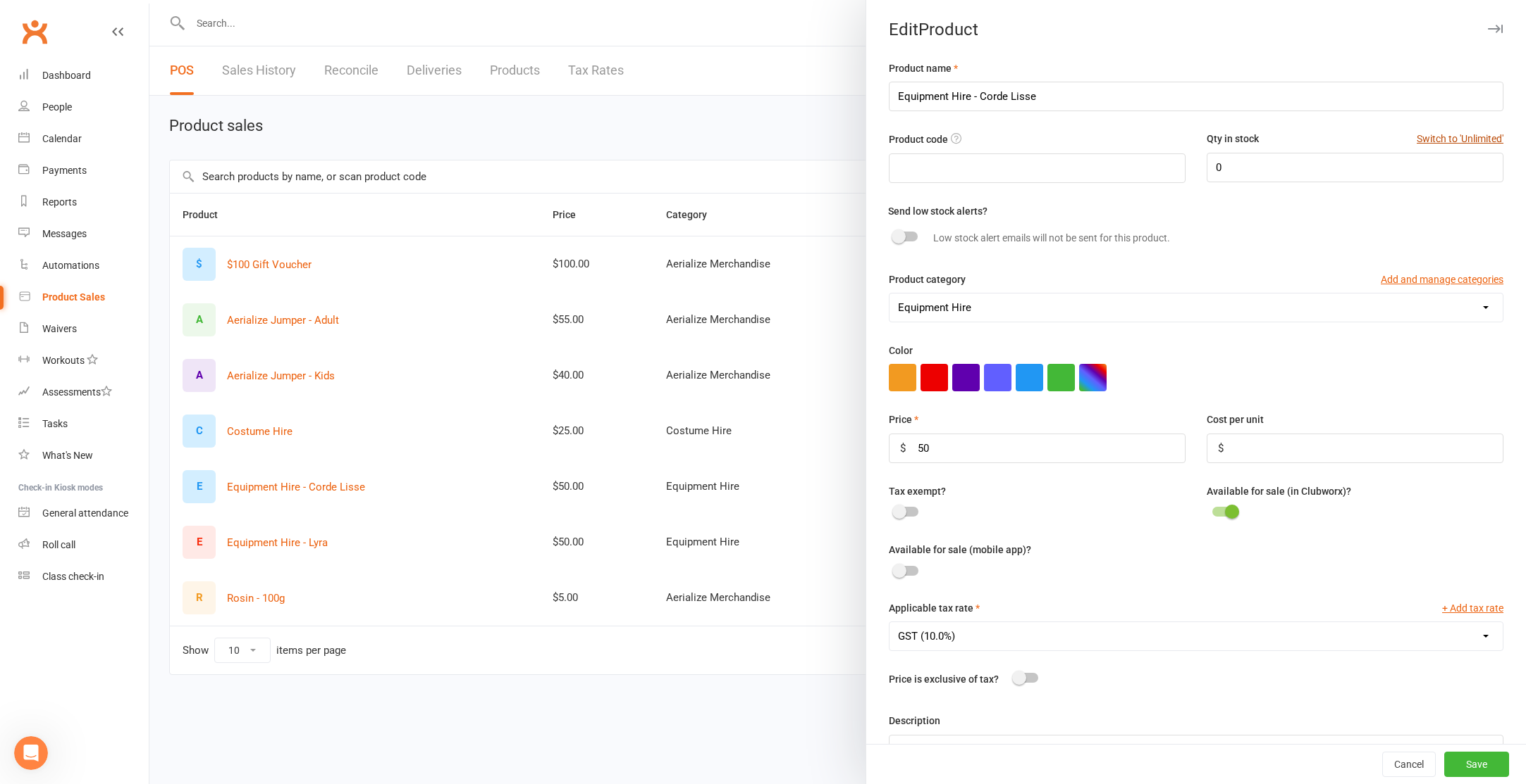
click at [1472, 135] on button "Switch to 'Unlimited'" at bounding box center [1459, 139] width 87 height 16
type input "Unlimited"
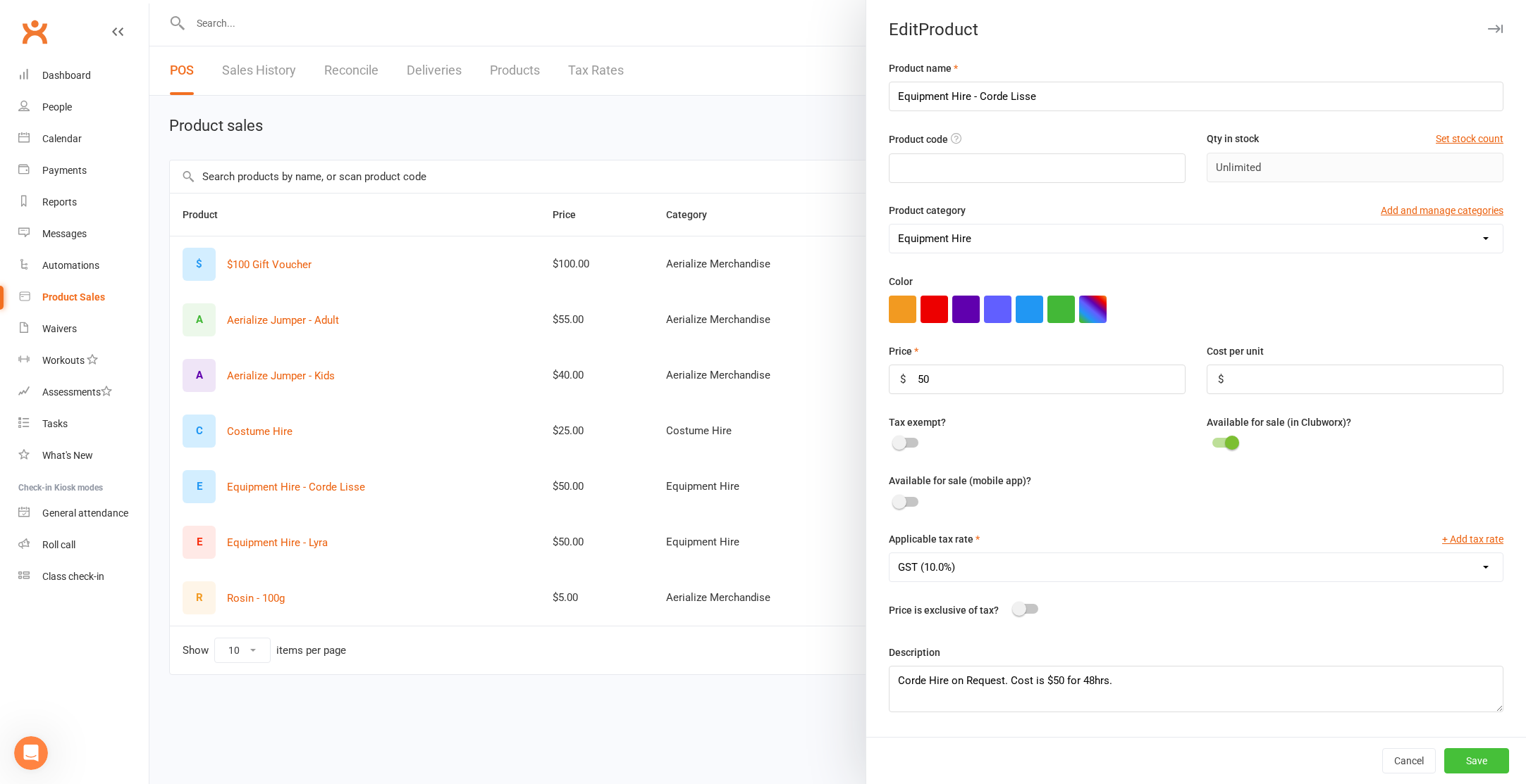
drag, startPoint x: 1490, startPoint y: 760, endPoint x: 1483, endPoint y: 759, distance: 7.1
click at [1489, 760] on button "Save" at bounding box center [1476, 761] width 65 height 25
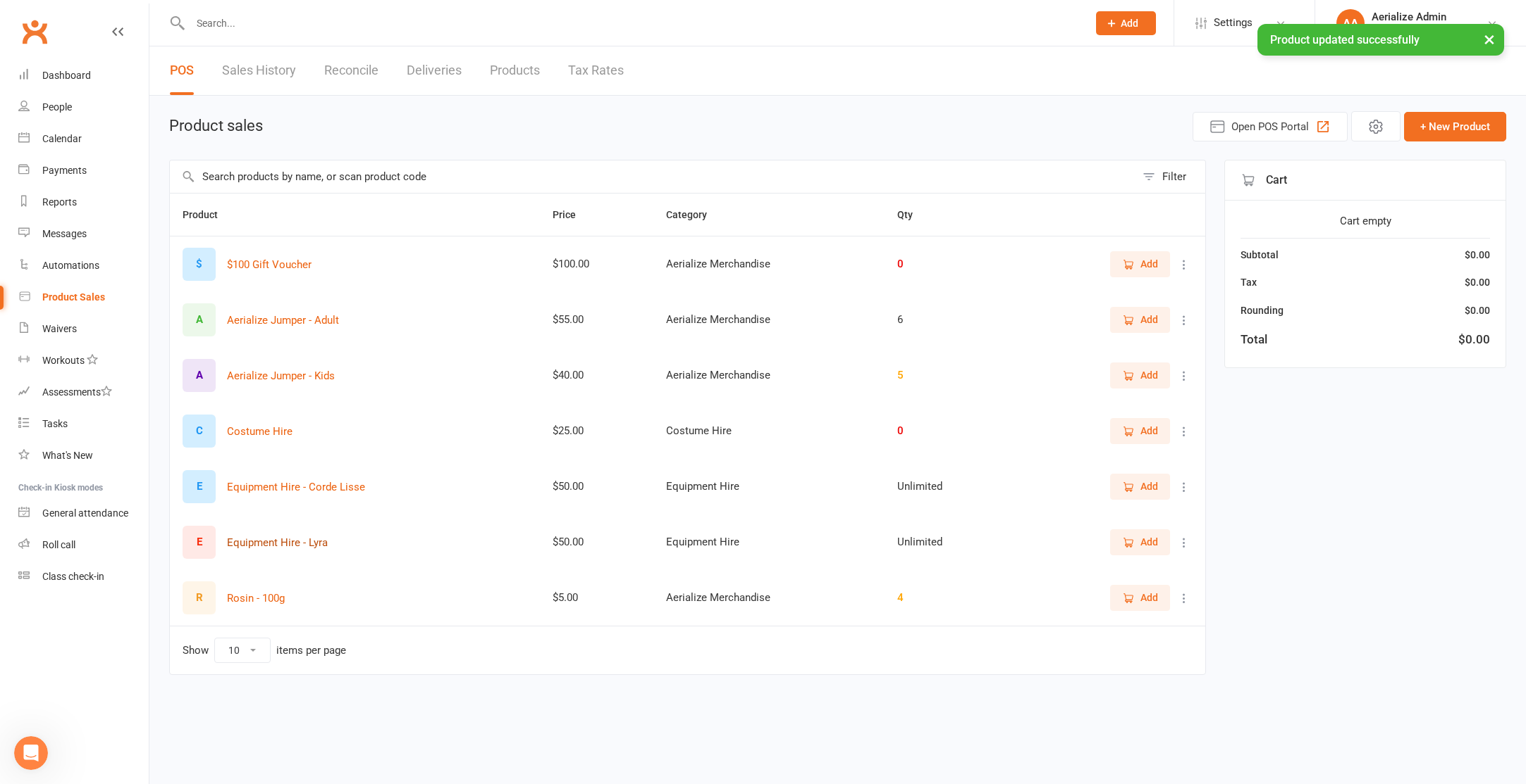
click at [285, 543] on button "Equipment Hire - Lyra" at bounding box center [277, 542] width 101 height 17
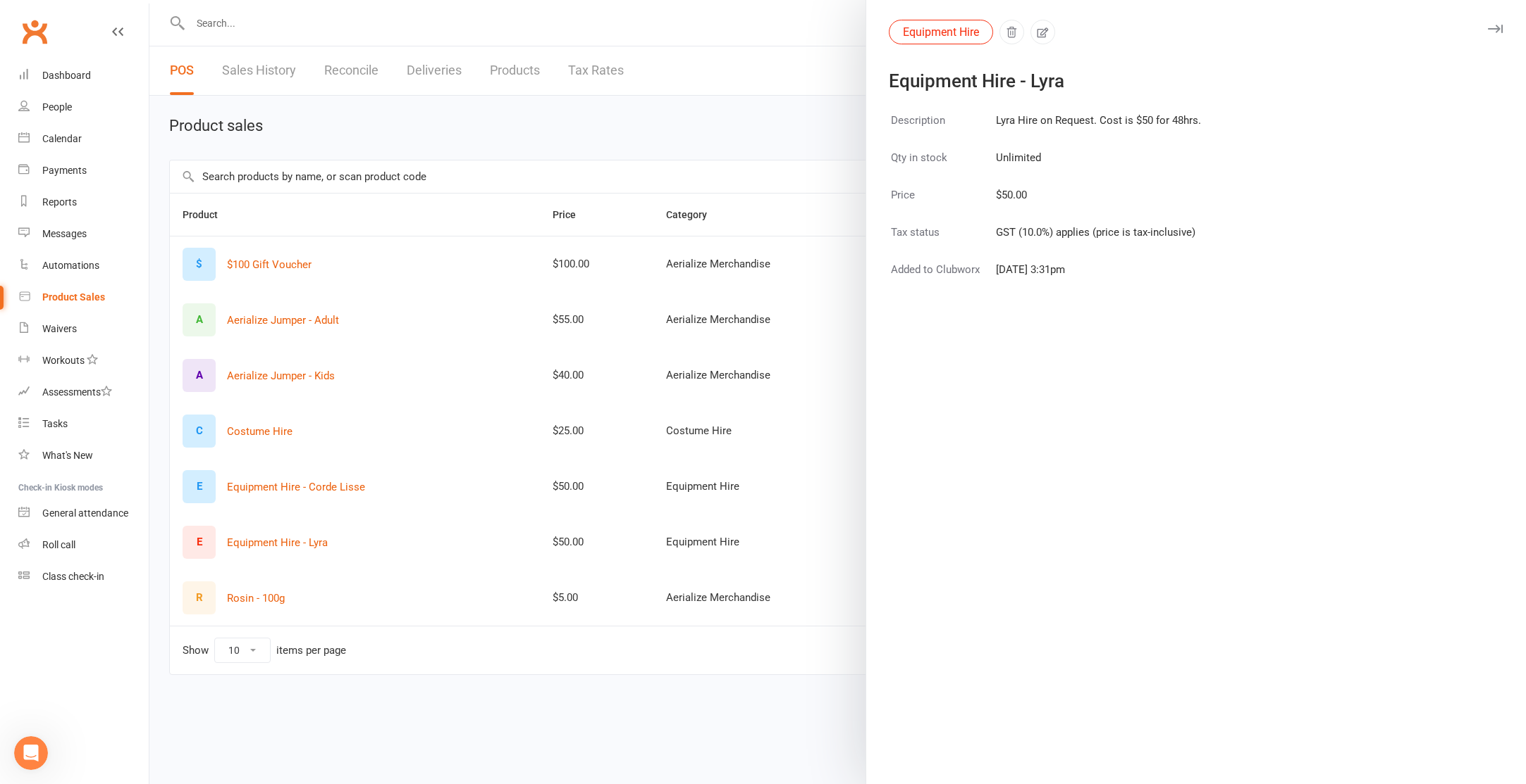
click at [276, 485] on div at bounding box center [836, 392] width 1376 height 784
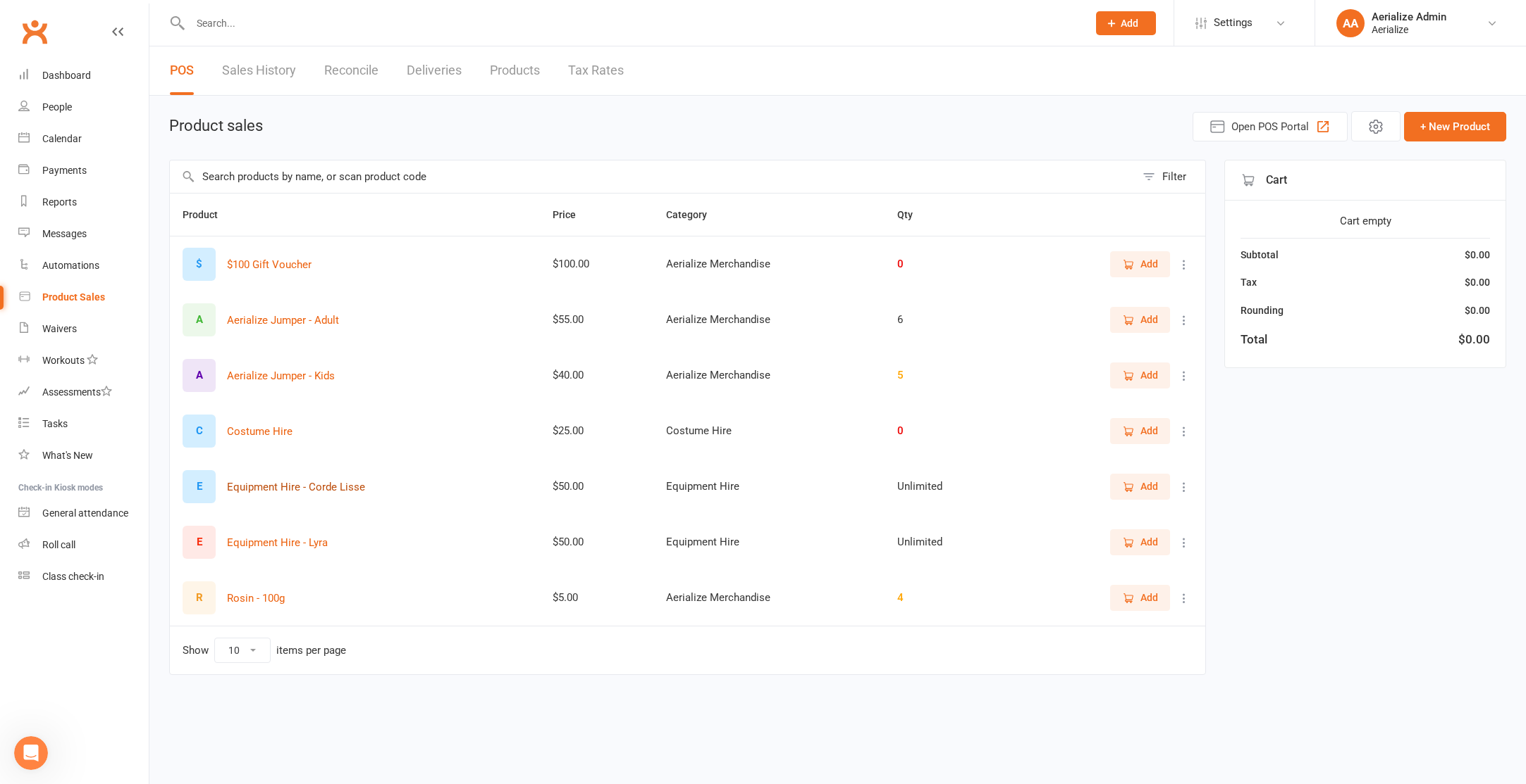
click at [280, 483] on button "Equipment Hire - Corde Lisse" at bounding box center [296, 486] width 138 height 17
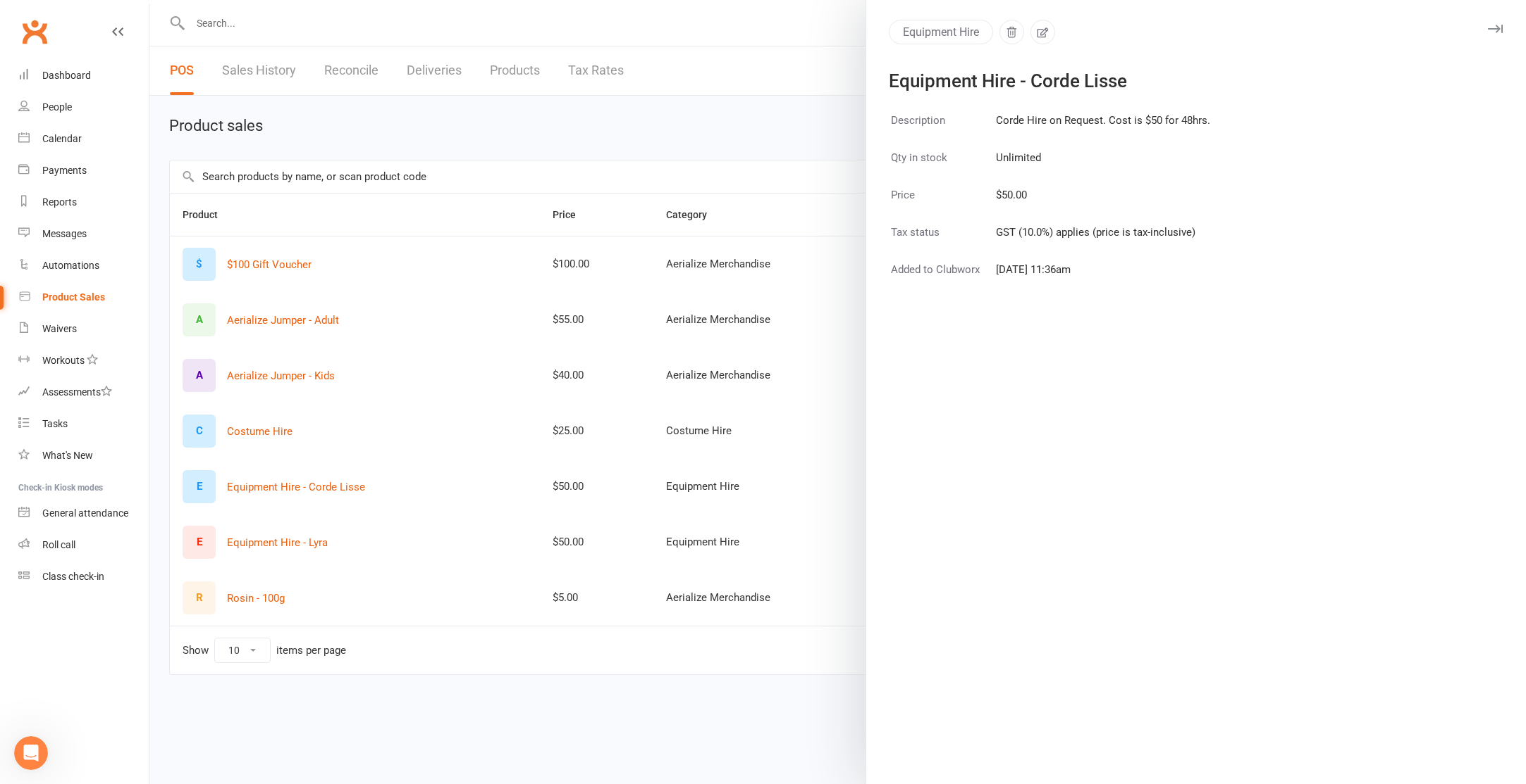
click at [449, 755] on div at bounding box center [836, 392] width 1376 height 784
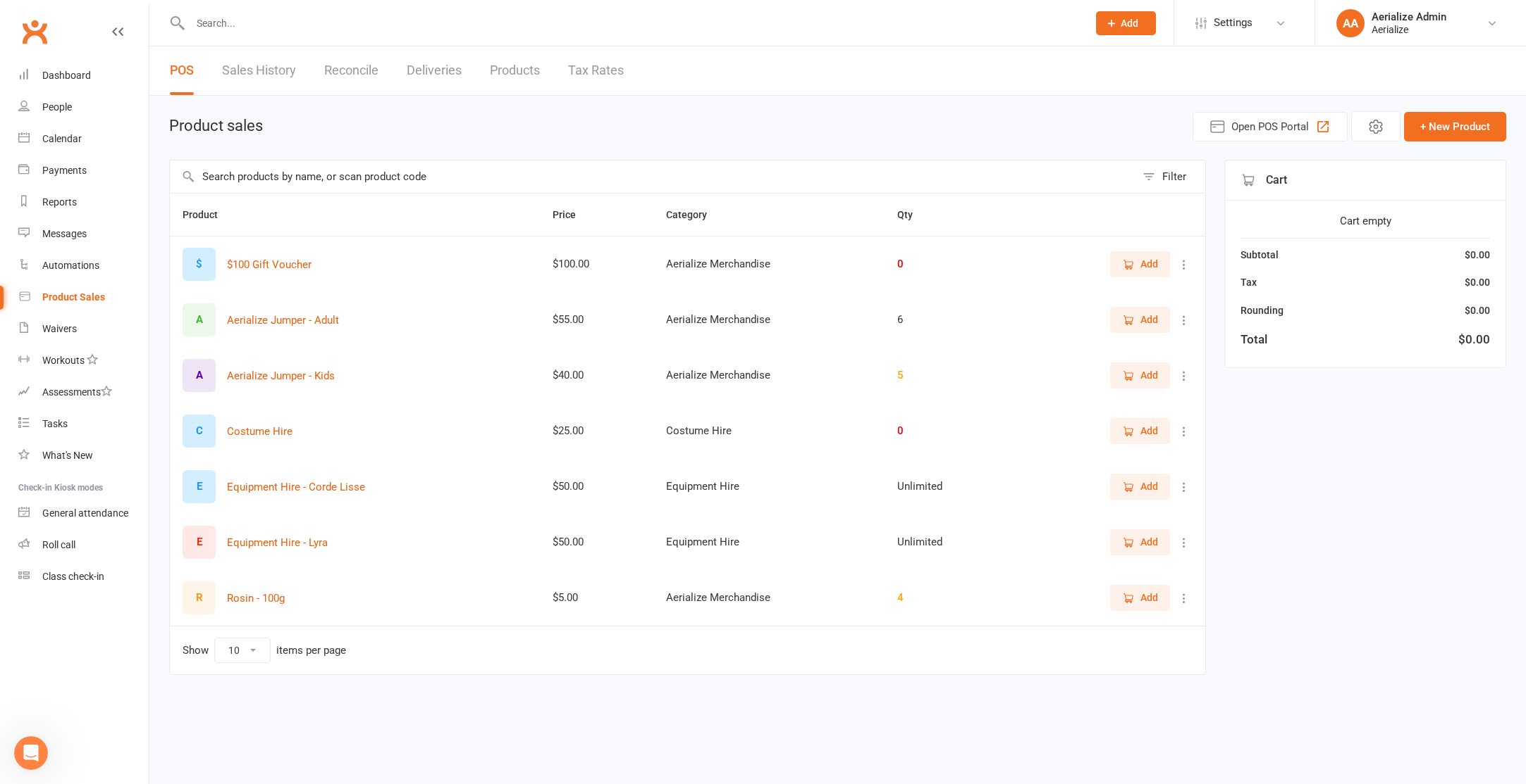
click at [1142, 490] on span "Add" at bounding box center [1149, 486] width 18 height 16
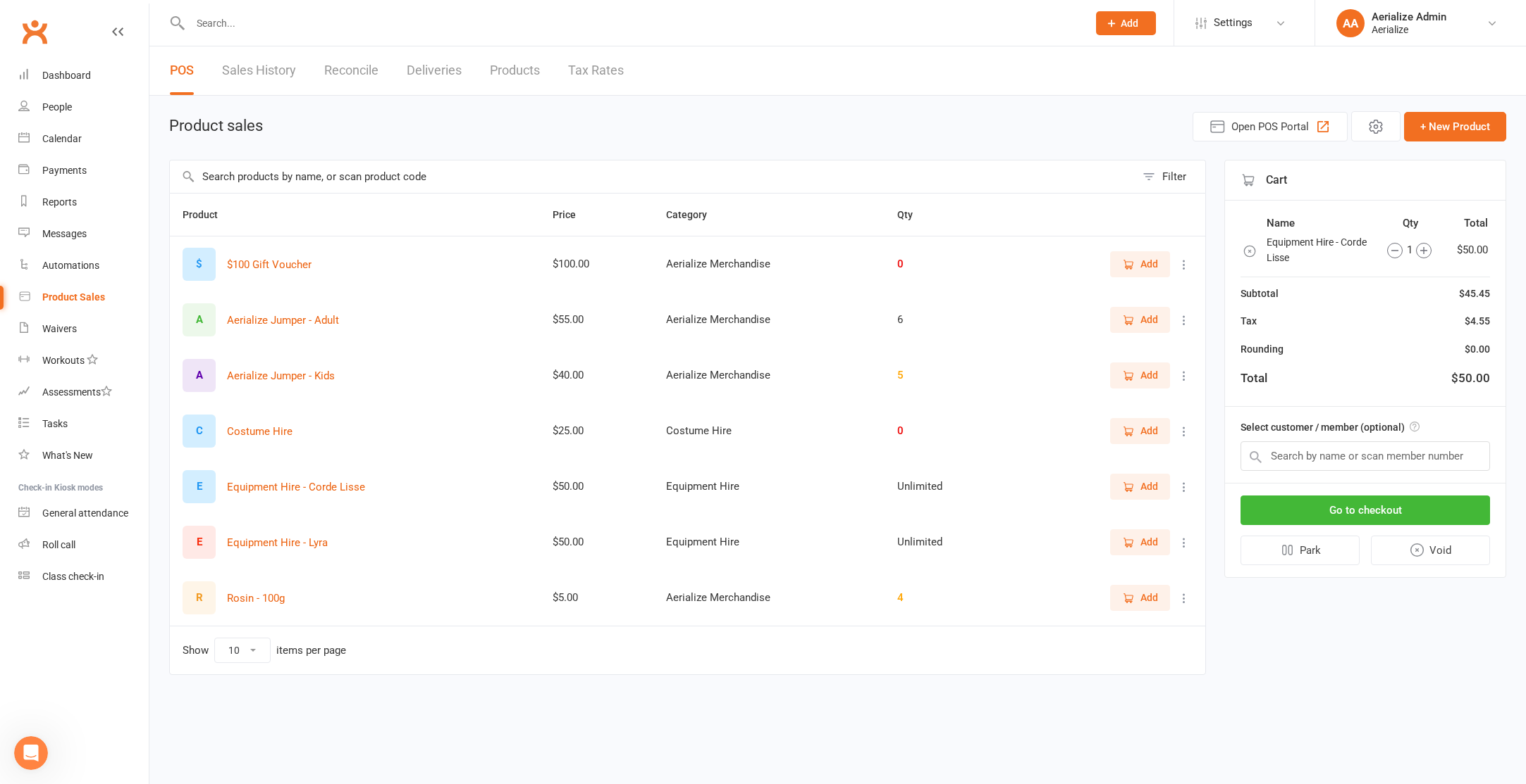
click at [1142, 490] on span "Add" at bounding box center [1149, 486] width 18 height 16
click at [1294, 455] on input "text" at bounding box center [1365, 456] width 250 height 30
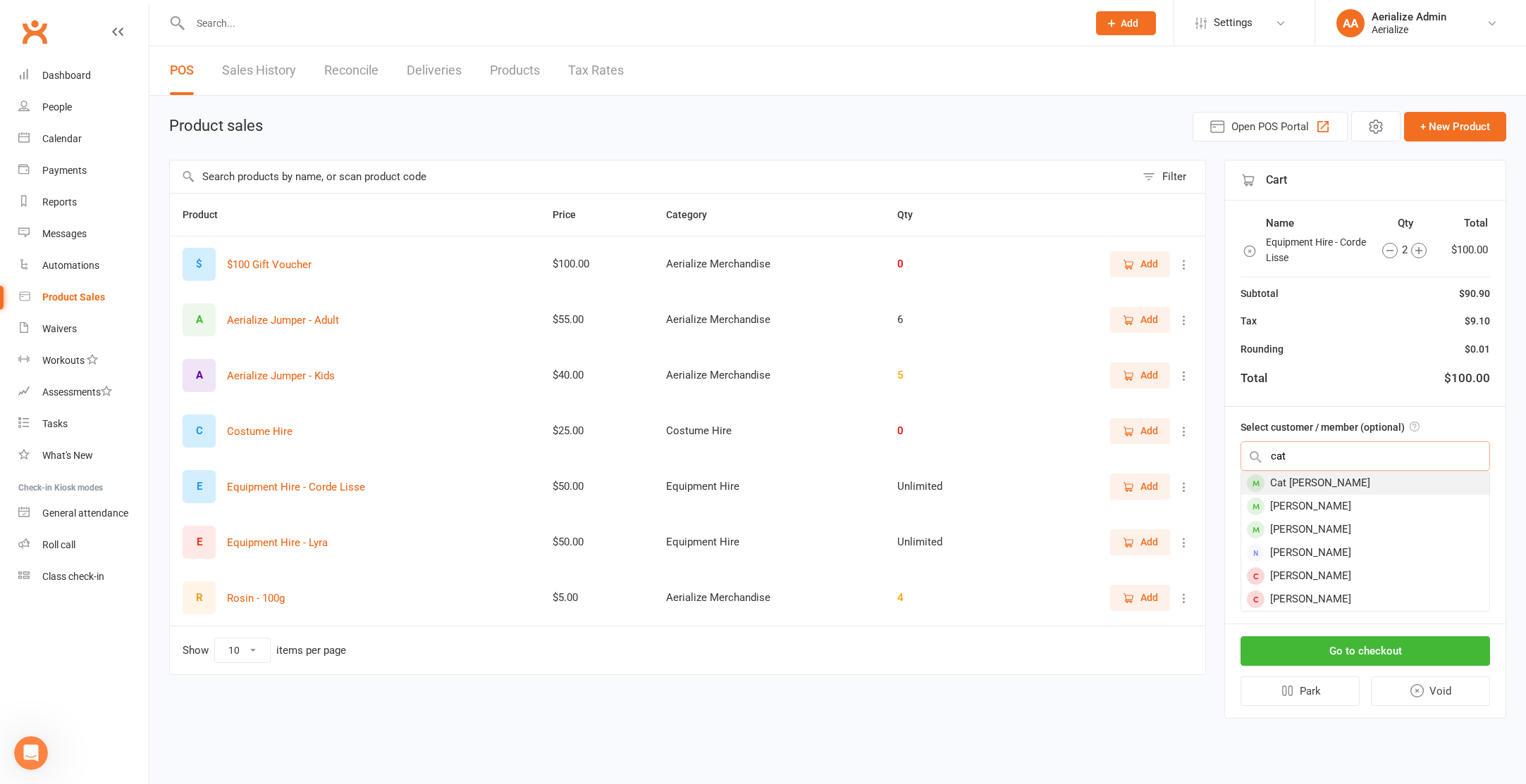
type input "cat"
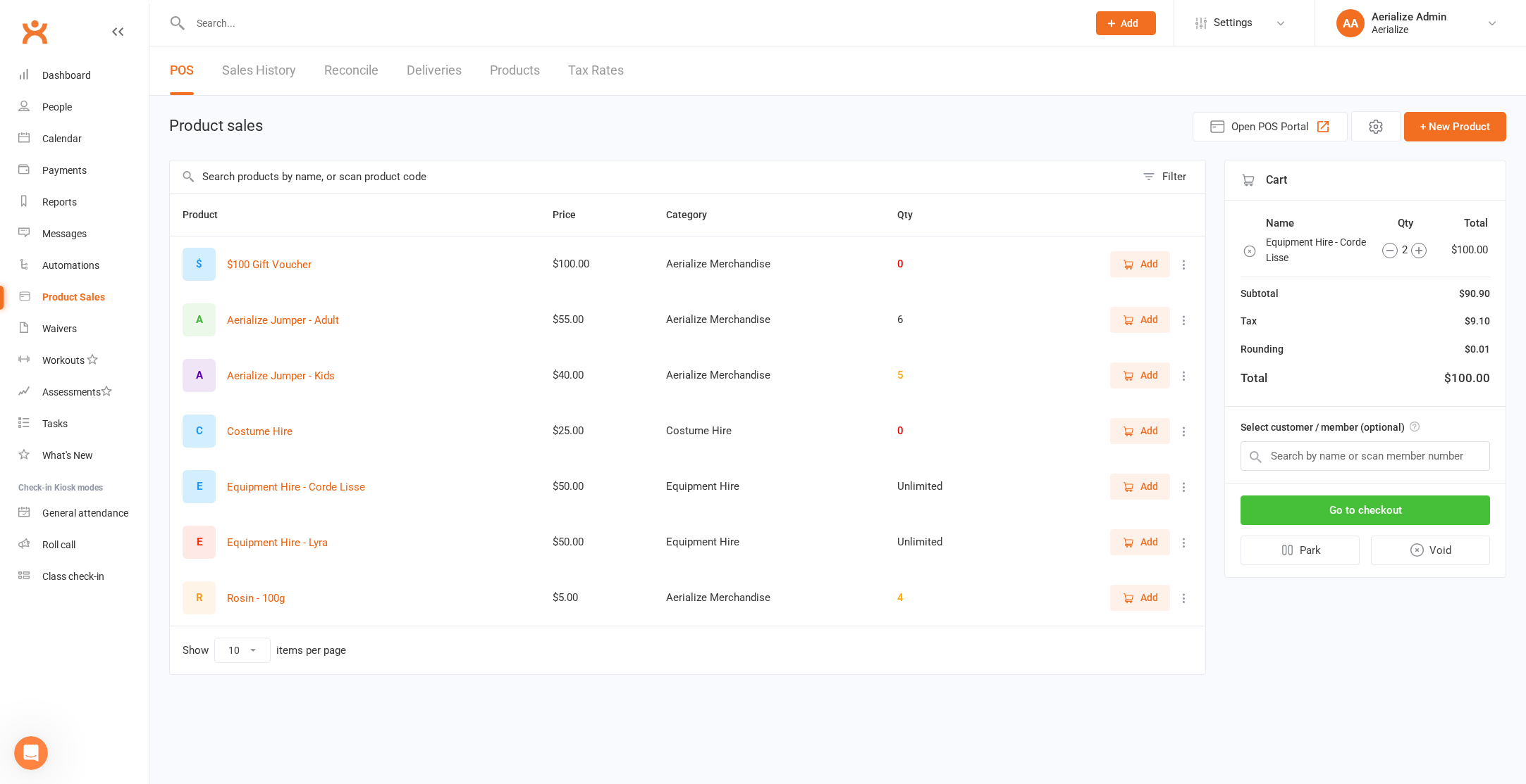
click at [1375, 516] on button "Go to checkout" at bounding box center [1365, 510] width 250 height 30
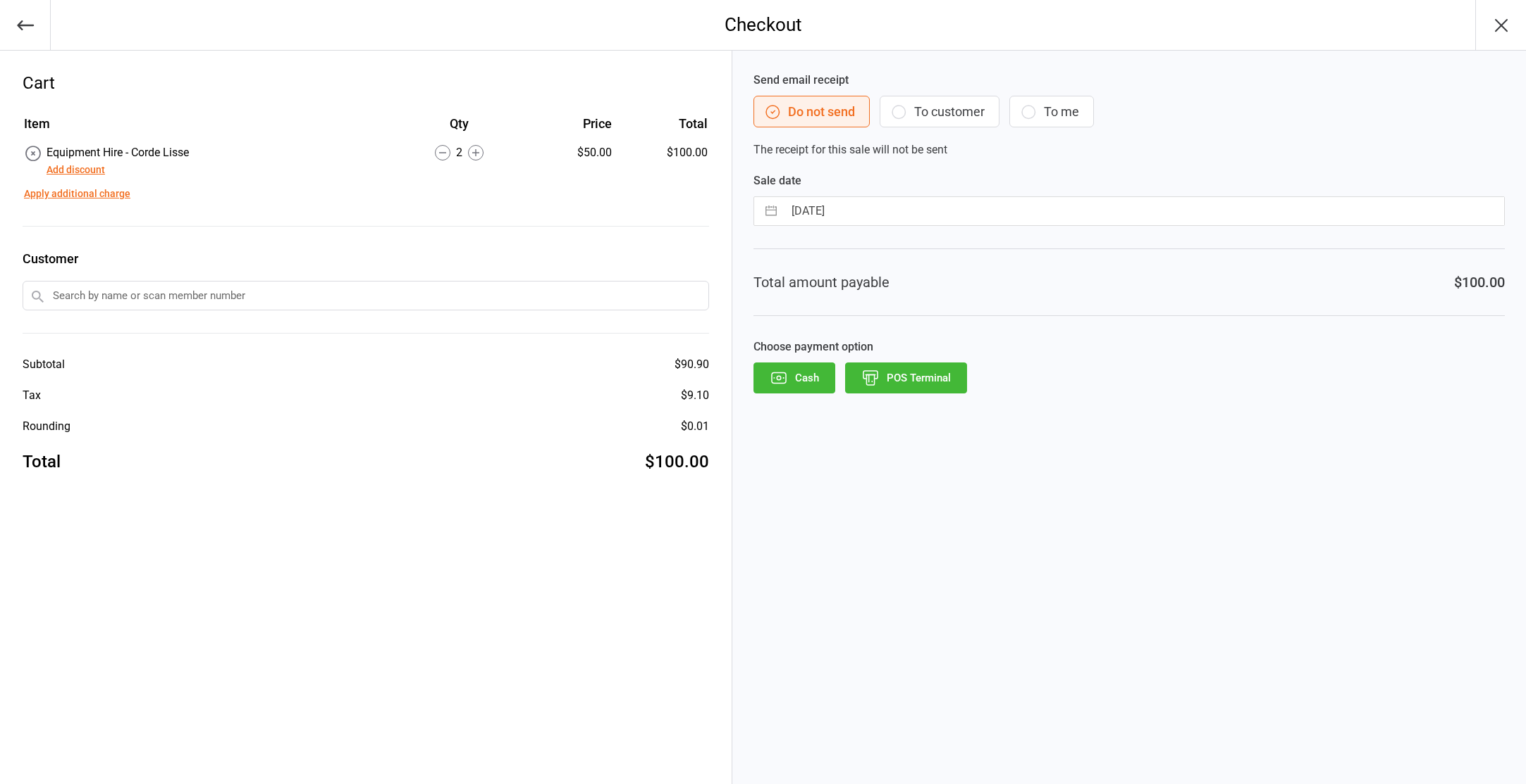
click at [32, 33] on icon "button" at bounding box center [26, 26] width 20 height 20
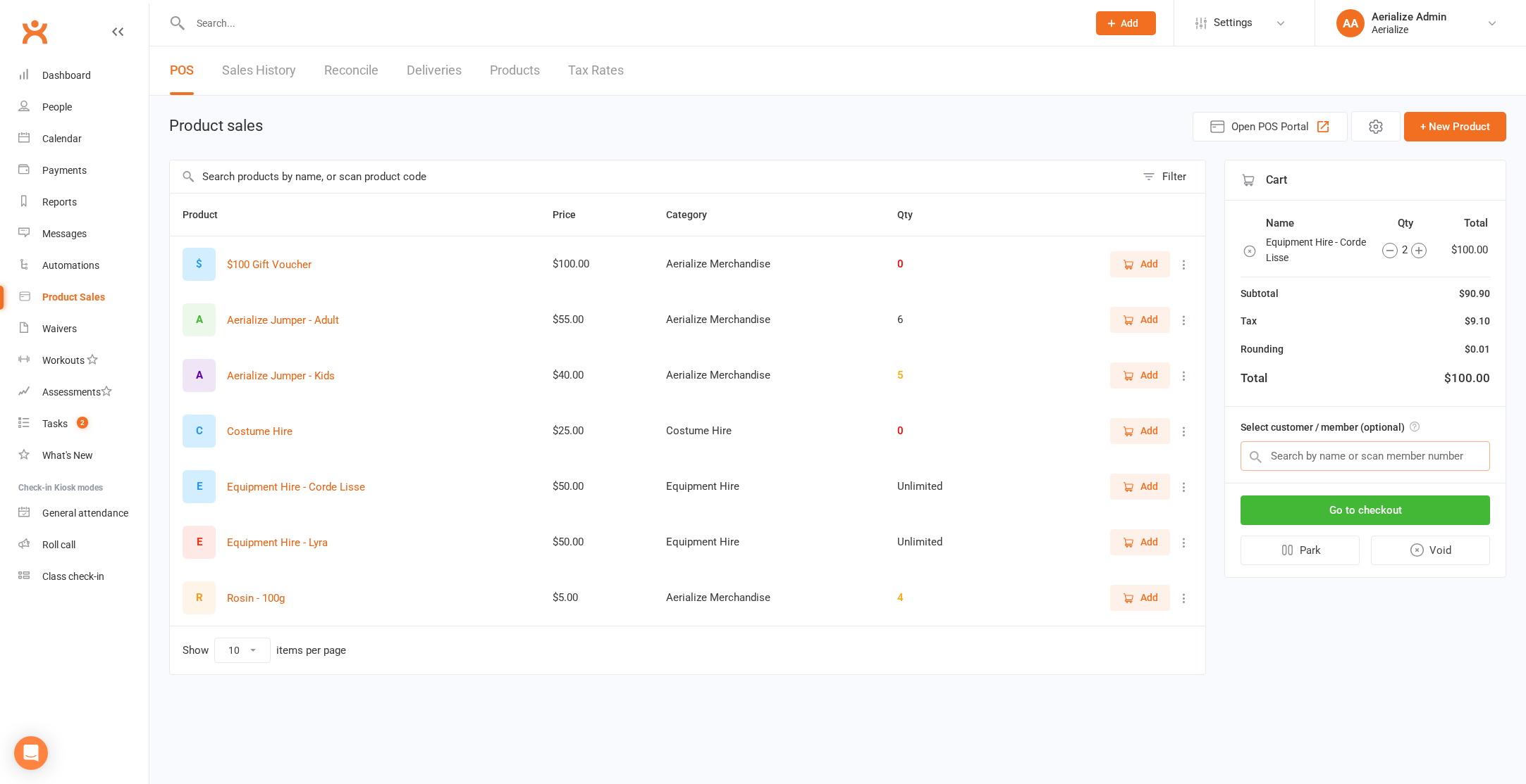
click at [1355, 450] on input "text" at bounding box center [1365, 456] width 250 height 30
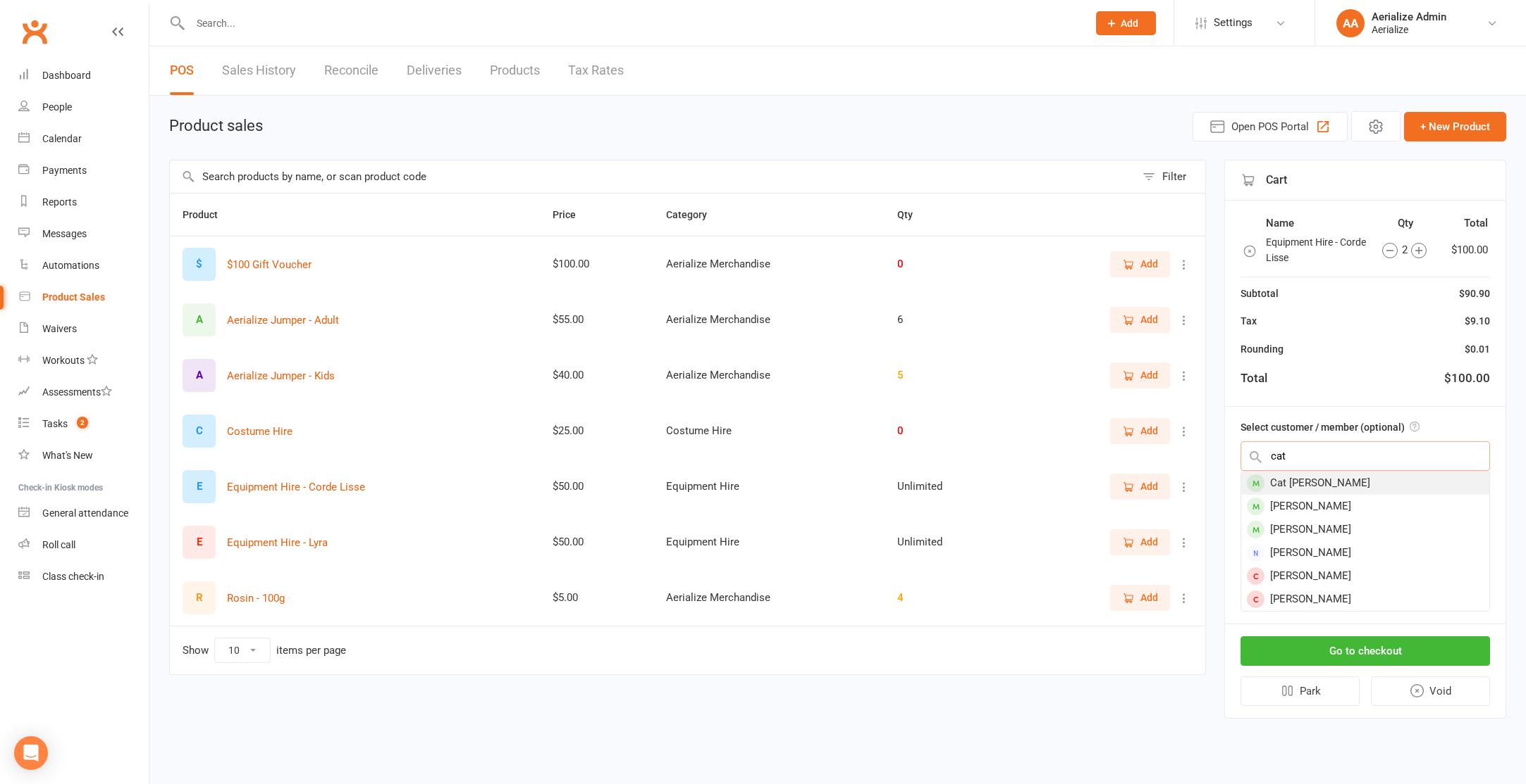
type input "cat"
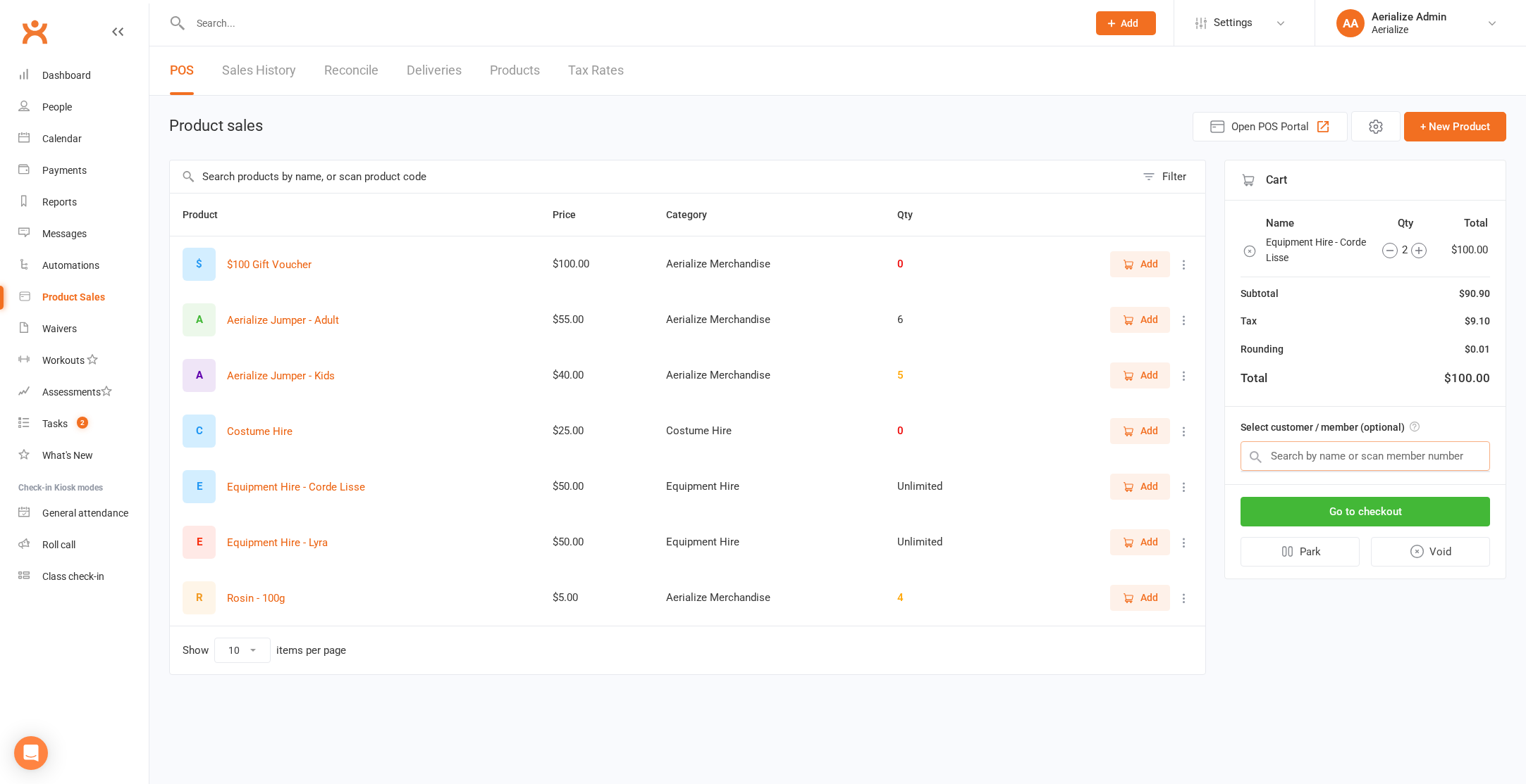
click at [1351, 454] on input "text" at bounding box center [1365, 456] width 250 height 30
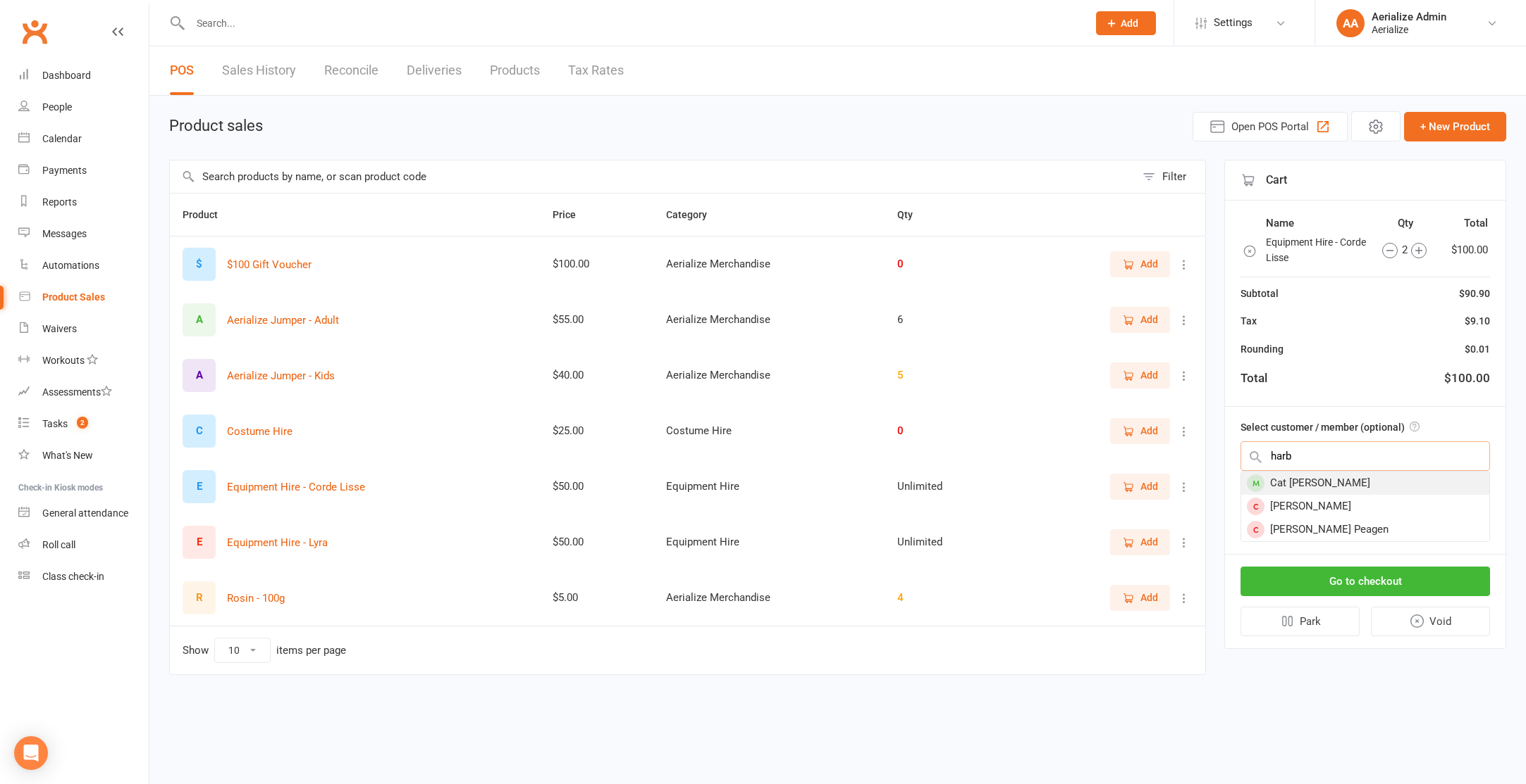
type input "harb"
click at [1352, 483] on div "Cat [PERSON_NAME]" at bounding box center [1365, 482] width 248 height 23
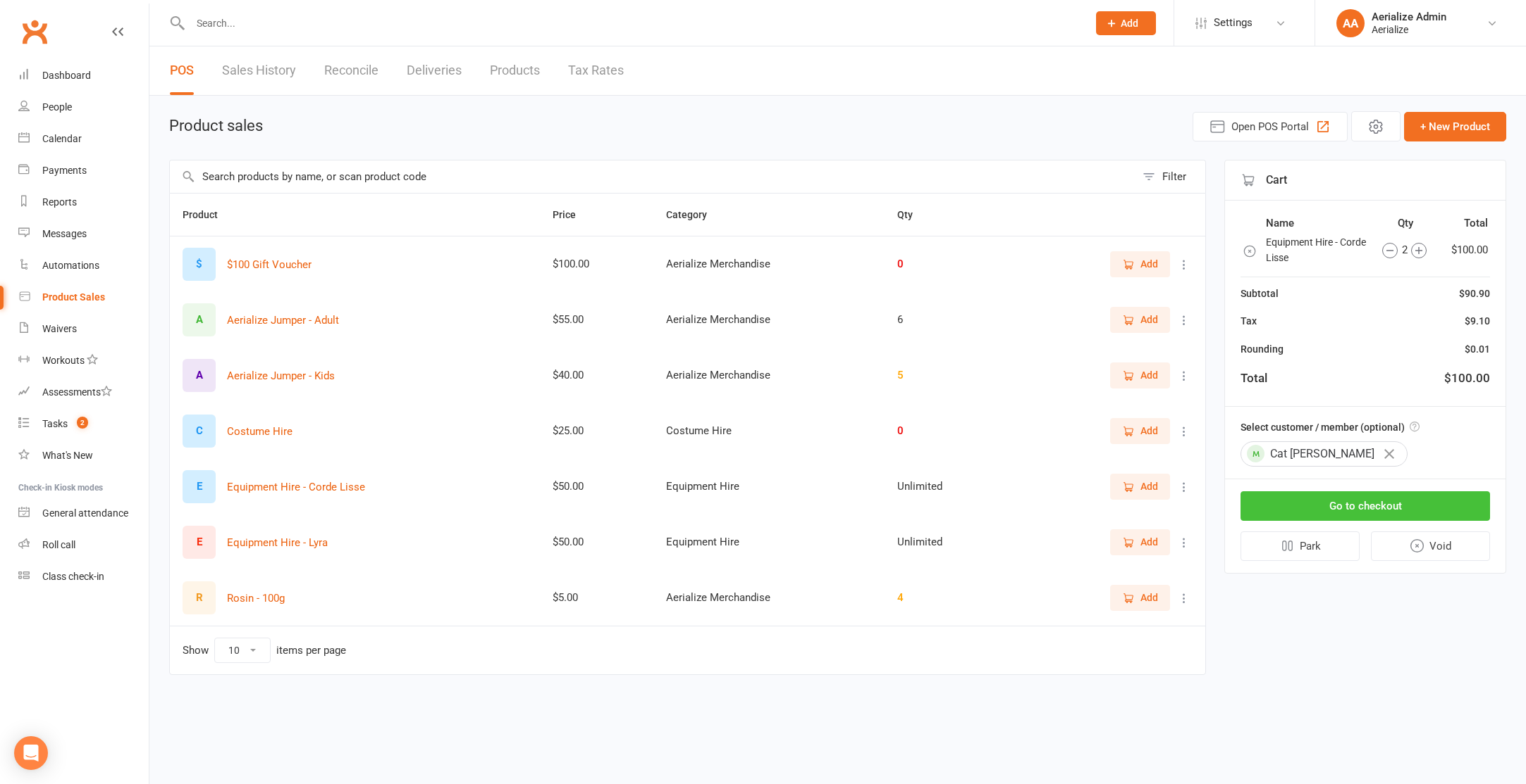
click at [1363, 509] on button "Go to checkout" at bounding box center [1365, 506] width 250 height 30
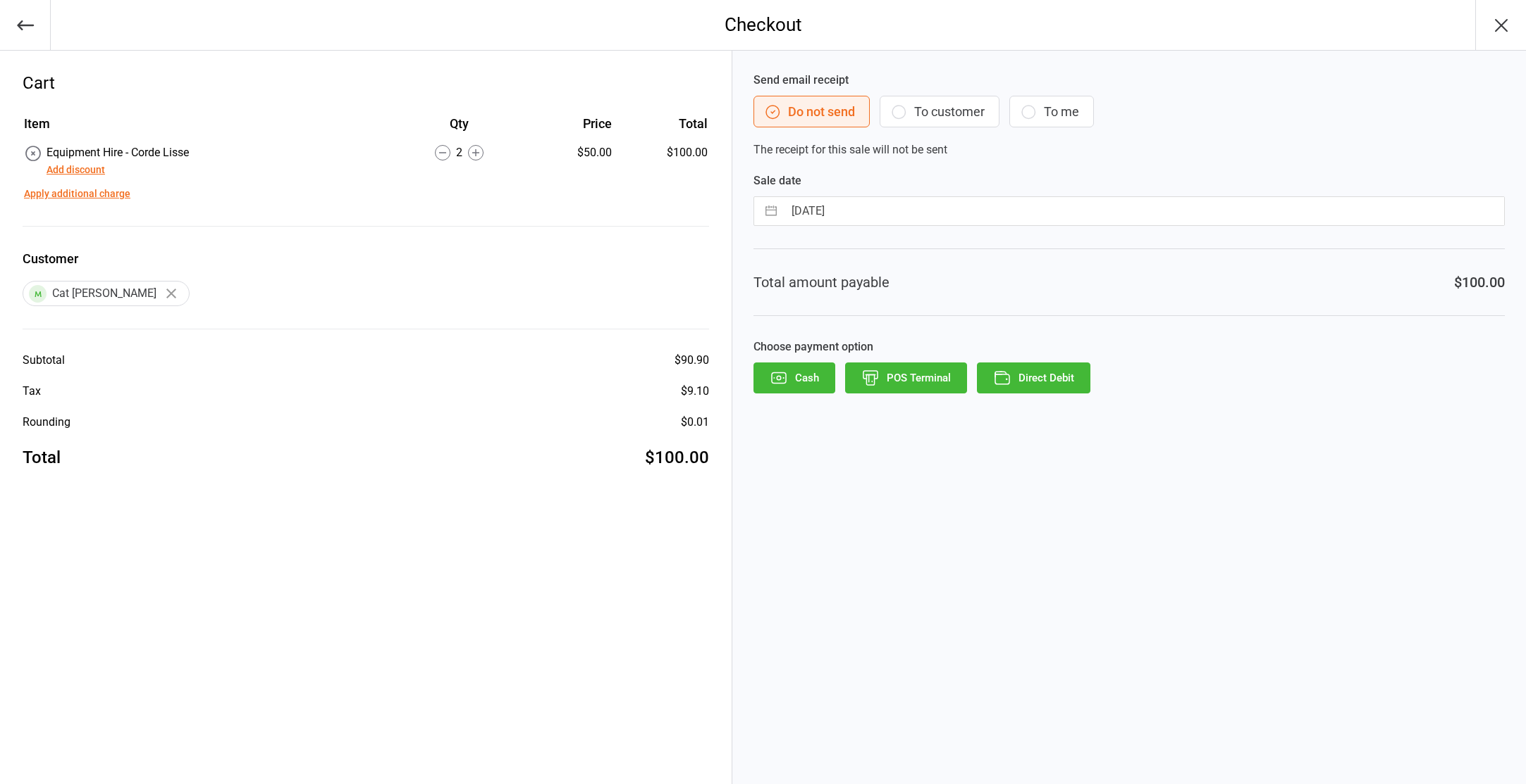
click at [983, 116] on button "To customer" at bounding box center [939, 112] width 120 height 32
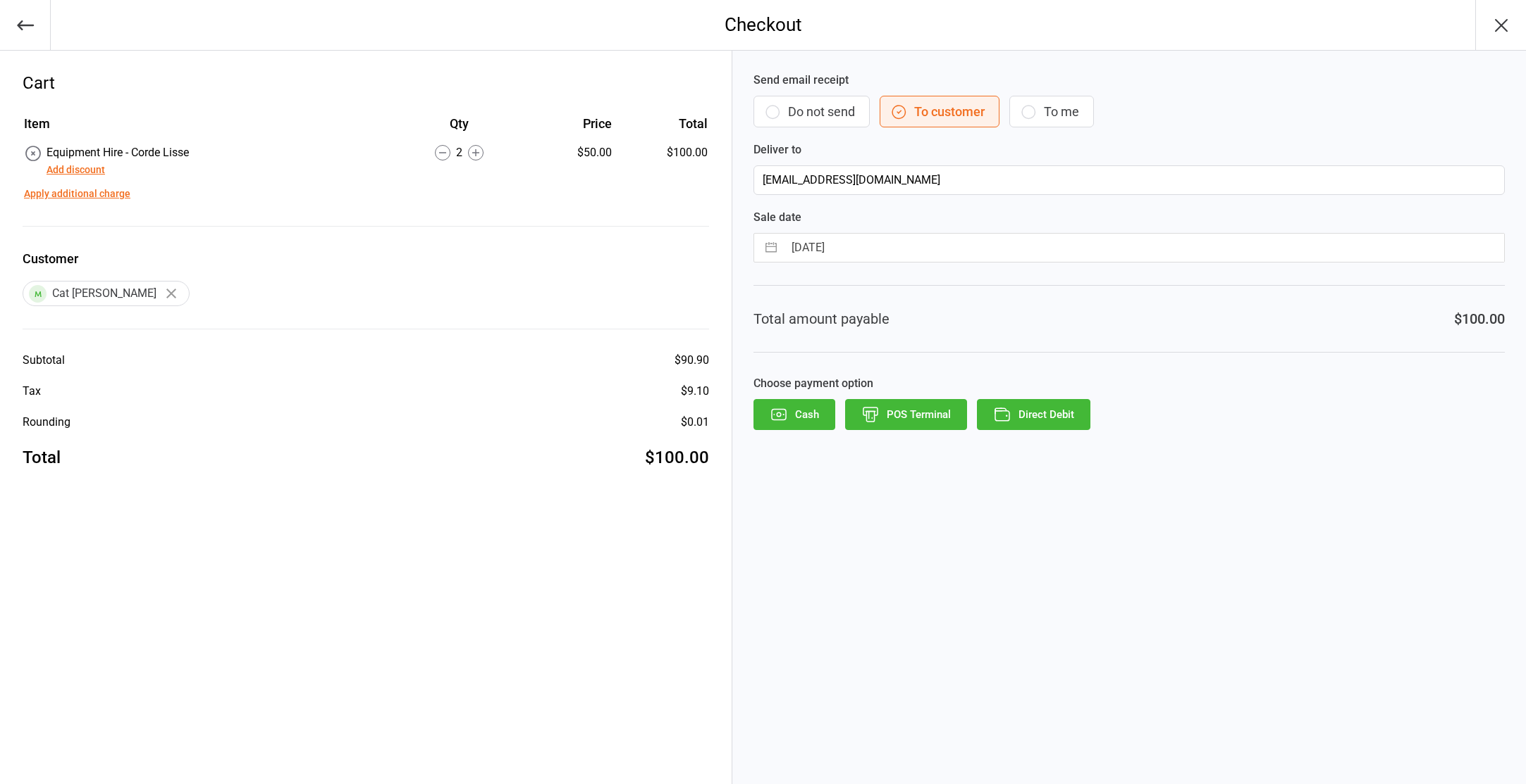
click at [1048, 414] on button "Direct Debit" at bounding box center [1033, 414] width 114 height 31
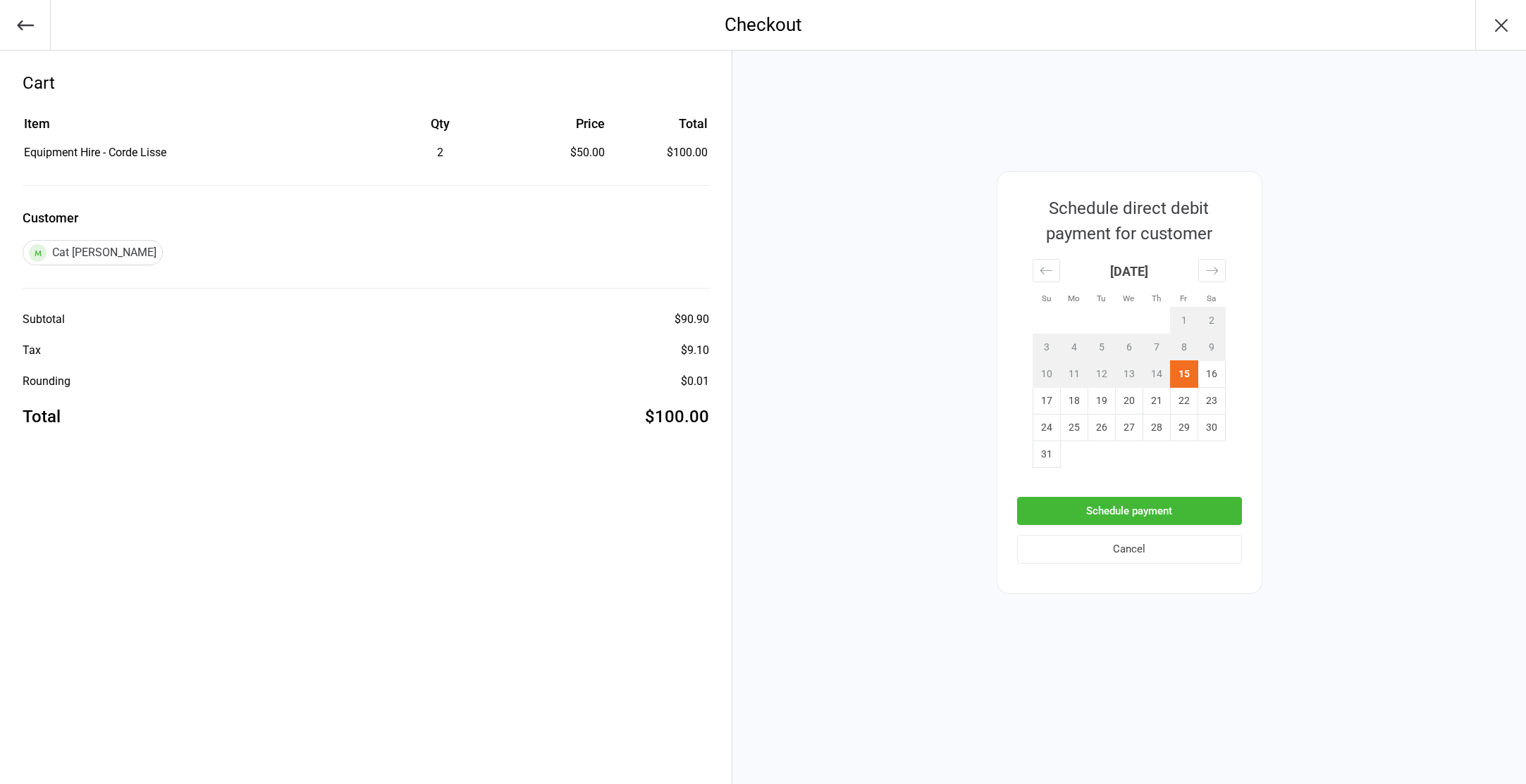
click at [1143, 510] on button "Schedule payment" at bounding box center [1128, 511] width 225 height 29
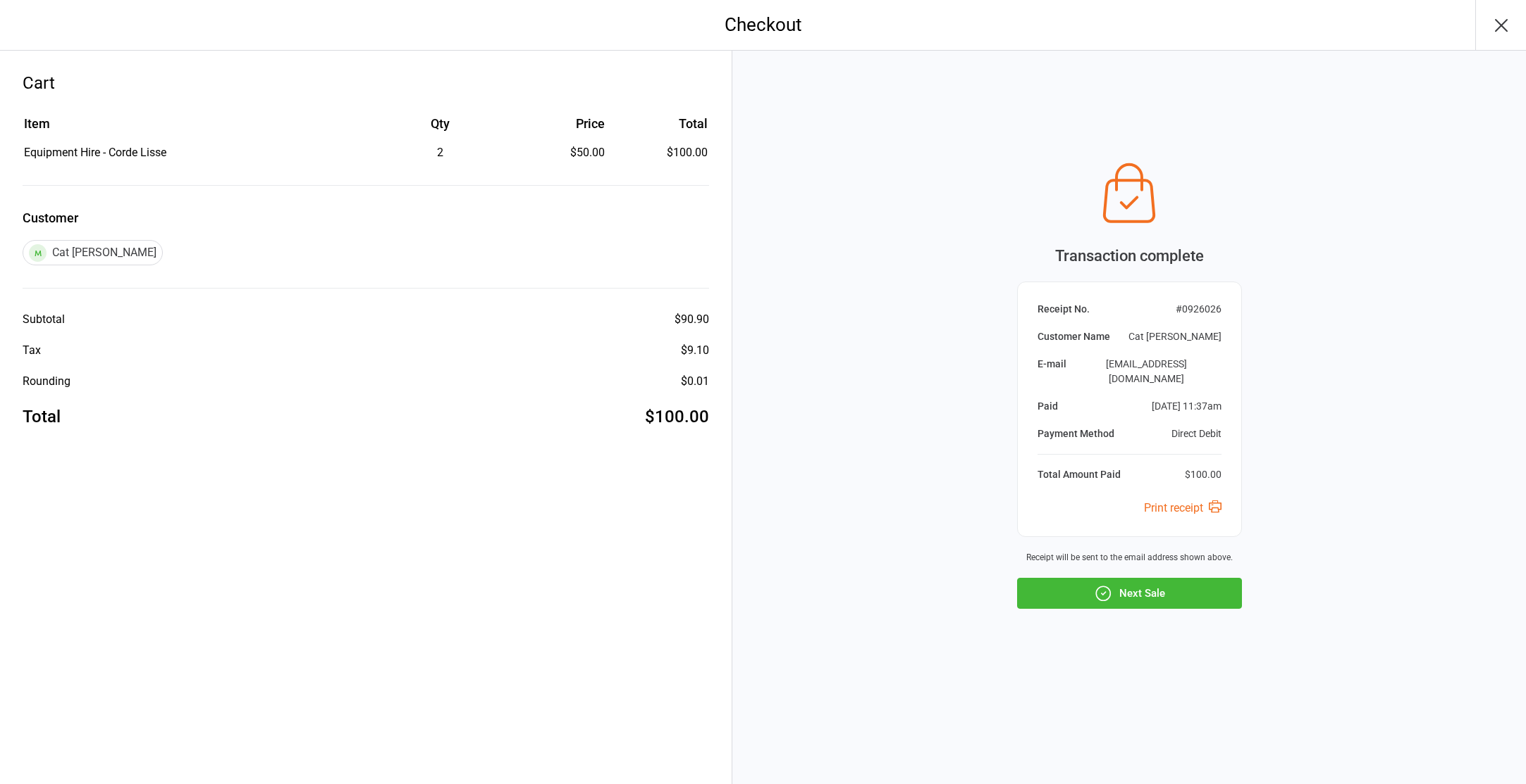
click at [1511, 25] on icon "button" at bounding box center [1501, 25] width 23 height 23
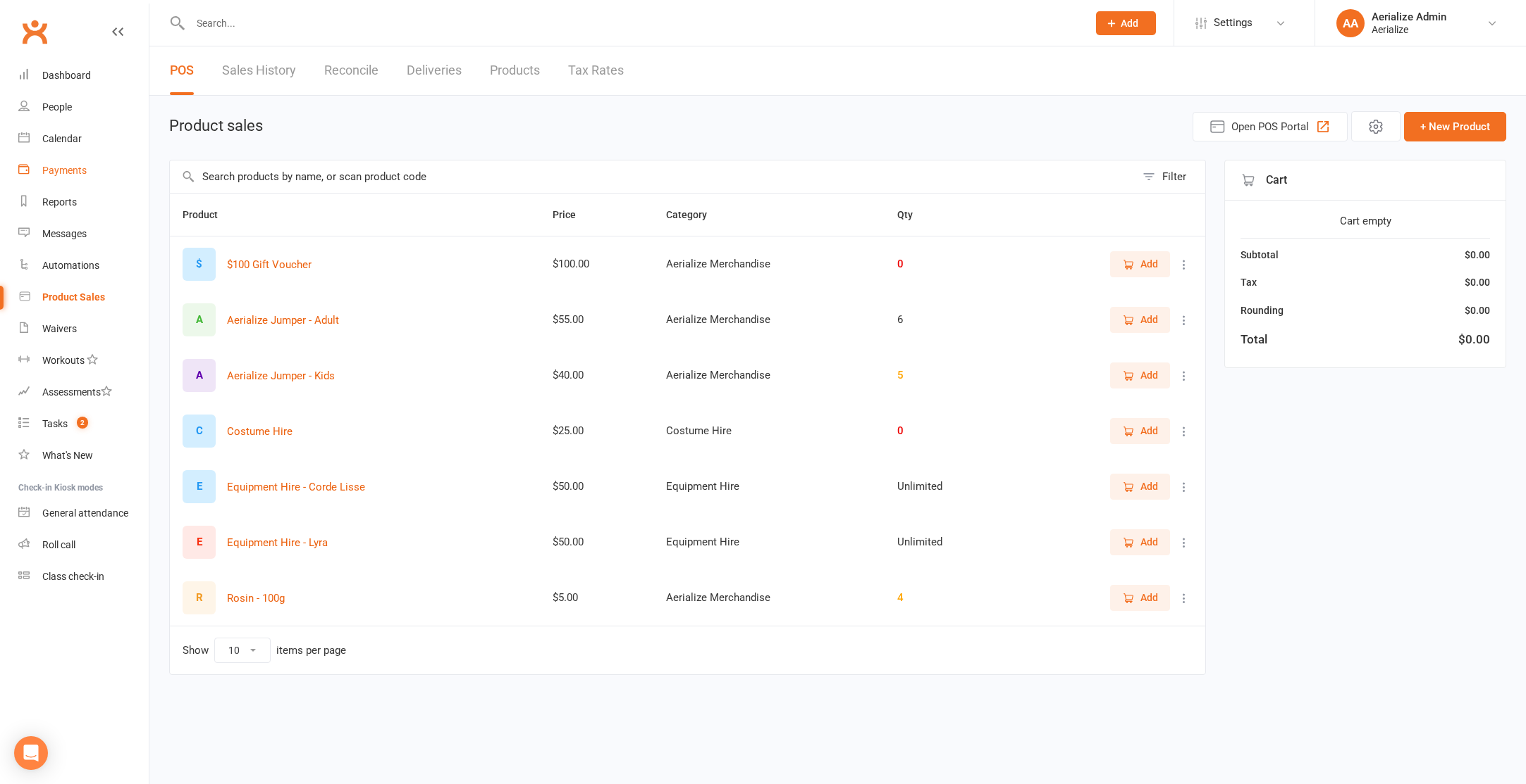
click at [57, 170] on div "Payments" at bounding box center [64, 170] width 44 height 11
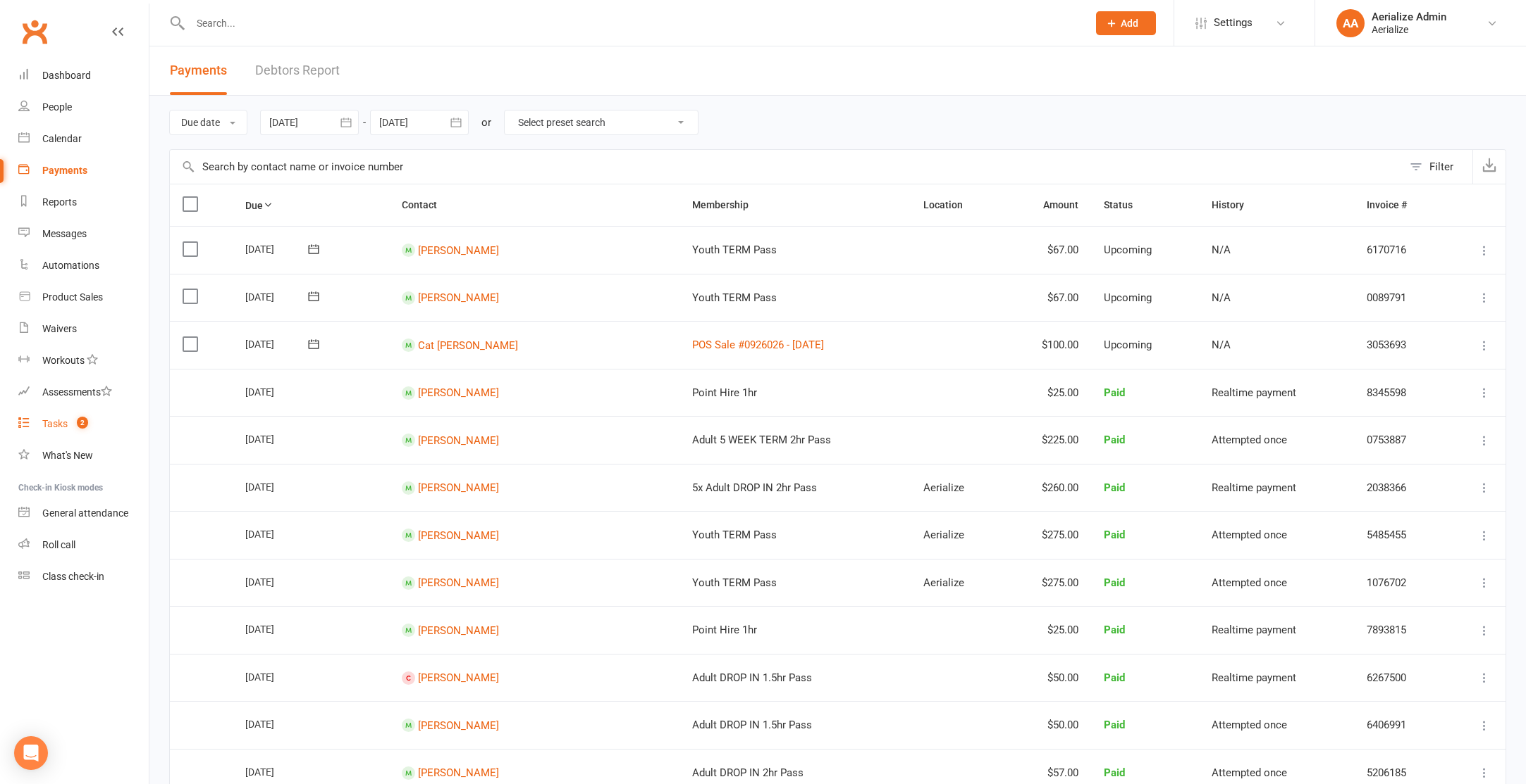
click at [82, 427] on span "2" at bounding box center [82, 422] width 11 height 12
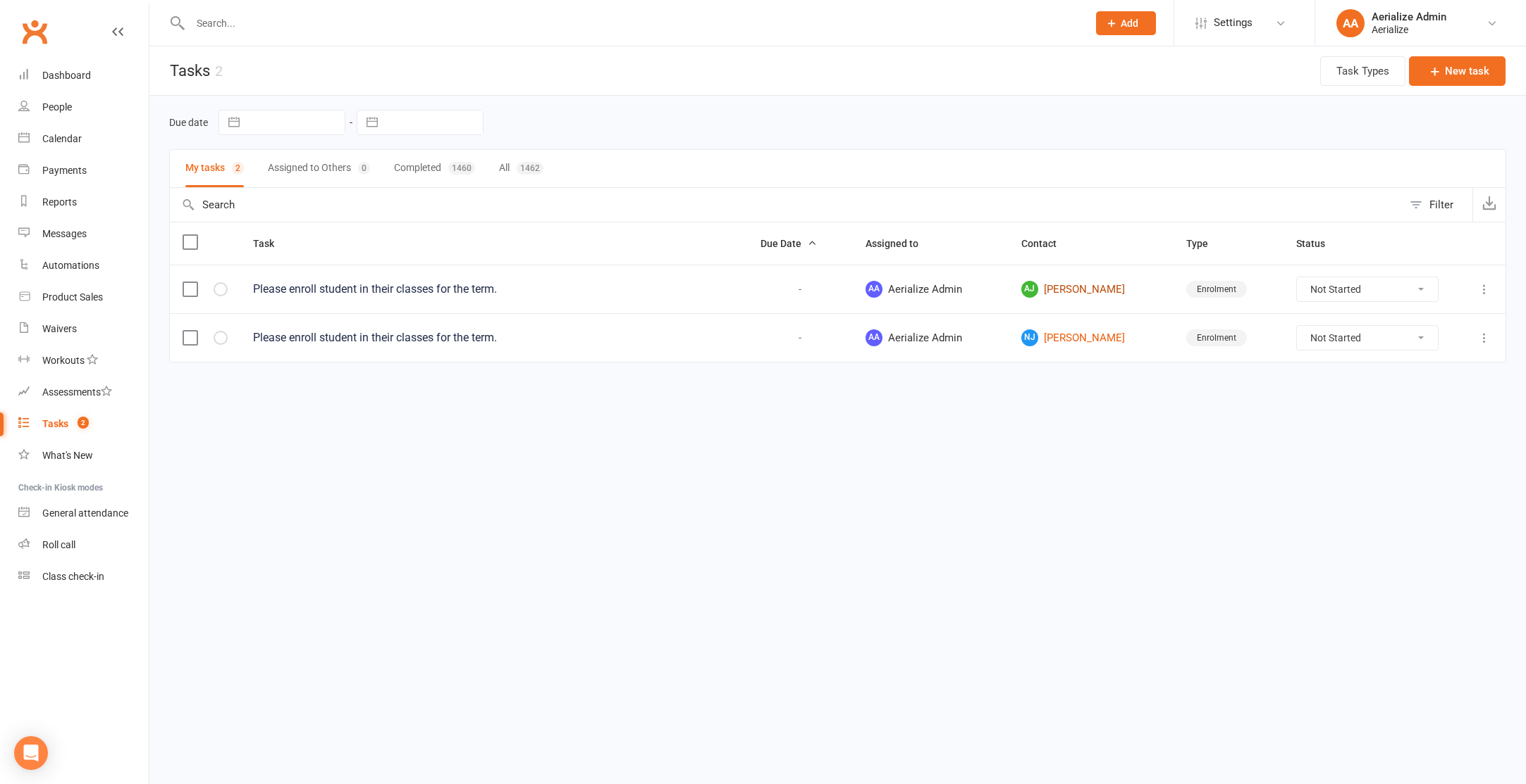
click at [1073, 293] on link "AJ [PERSON_NAME]" at bounding box center [1091, 289] width 140 height 17
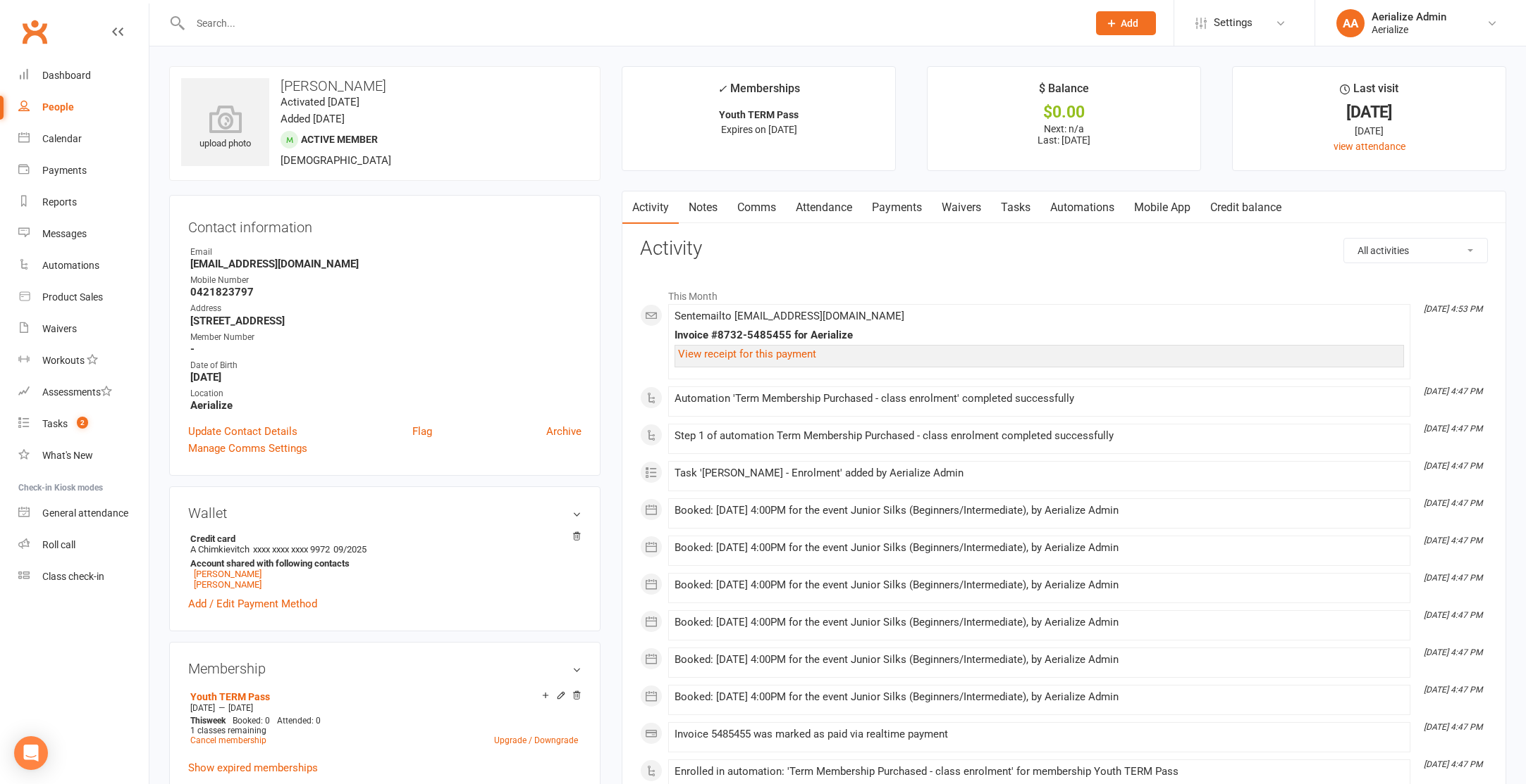
click at [838, 214] on link "Attendance" at bounding box center [823, 208] width 76 height 32
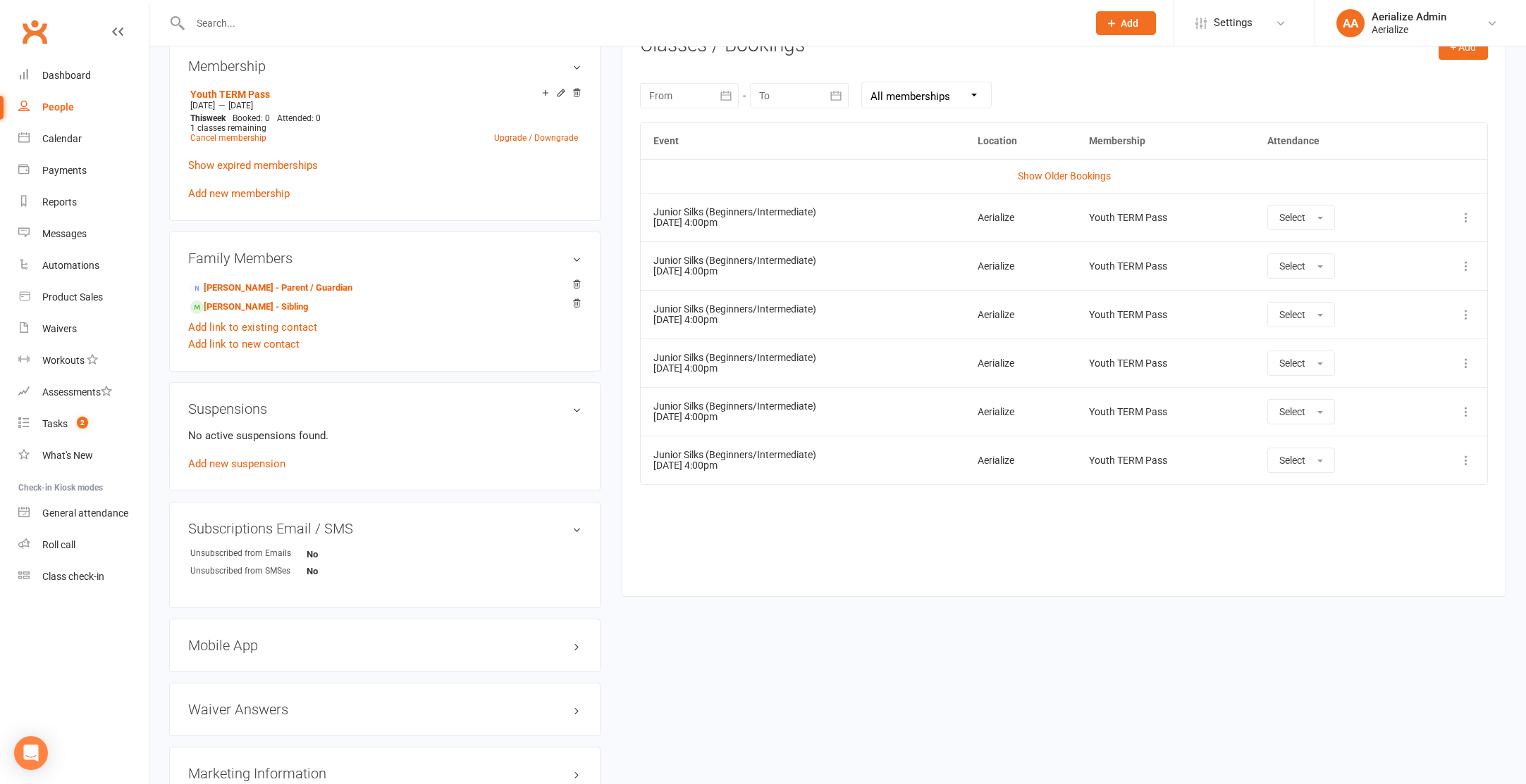
scroll to position [603, 0]
click at [63, 426] on div "Tasks" at bounding box center [54, 423] width 25 height 11
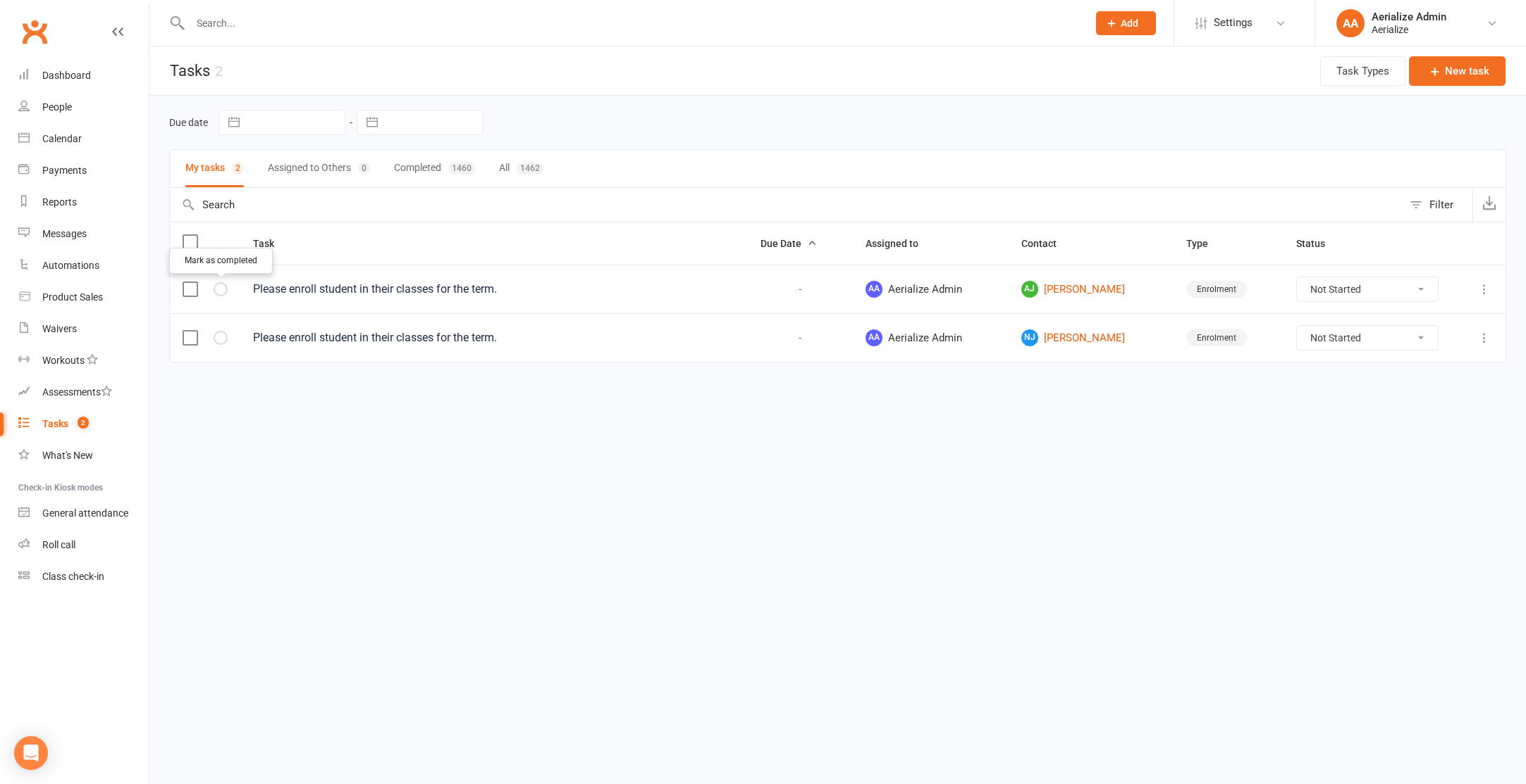
click at [0, 0] on icon "button" at bounding box center [0, 0] width 0 height 0
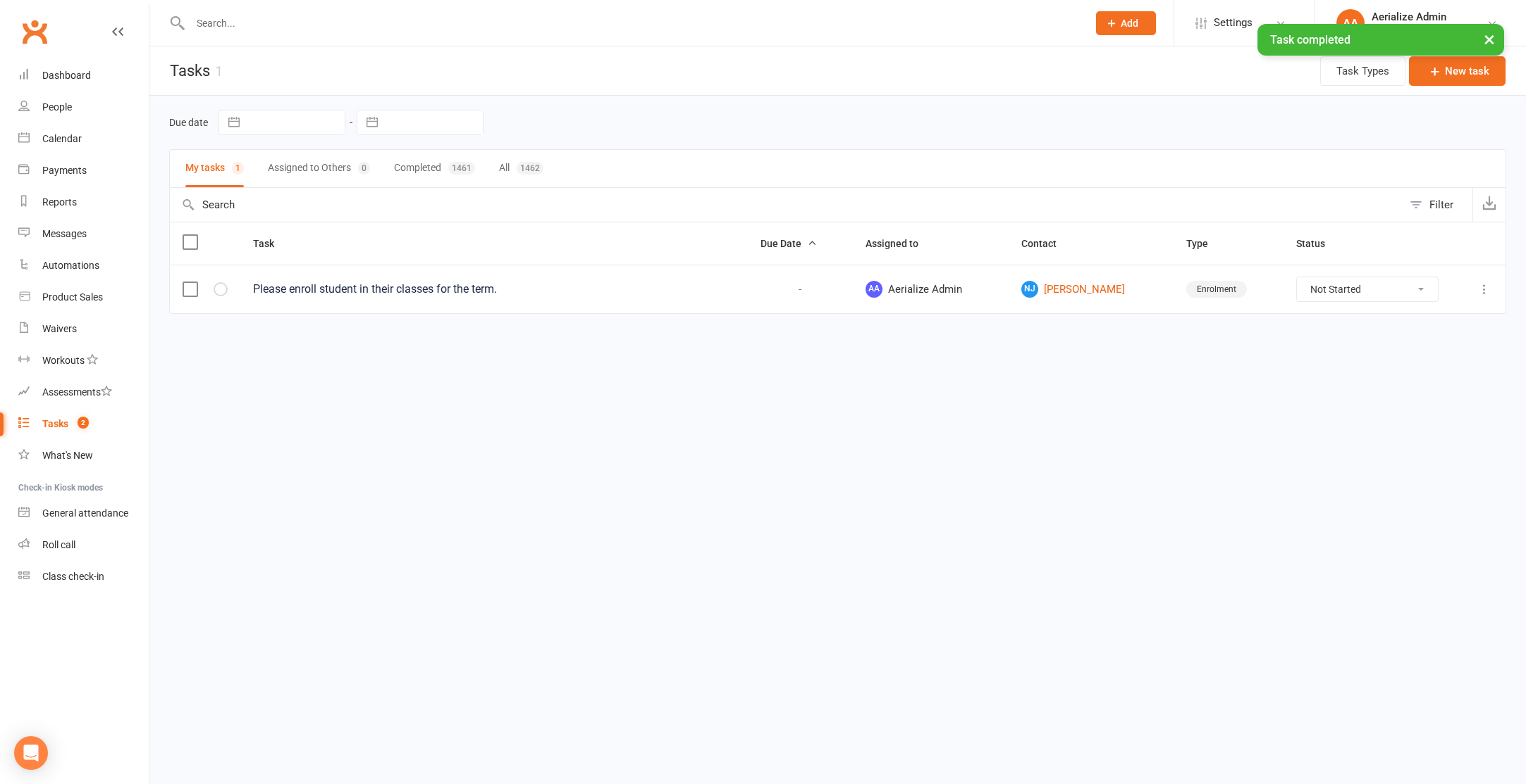
click at [0, 0] on icon "button" at bounding box center [0, 0] width 0 height 0
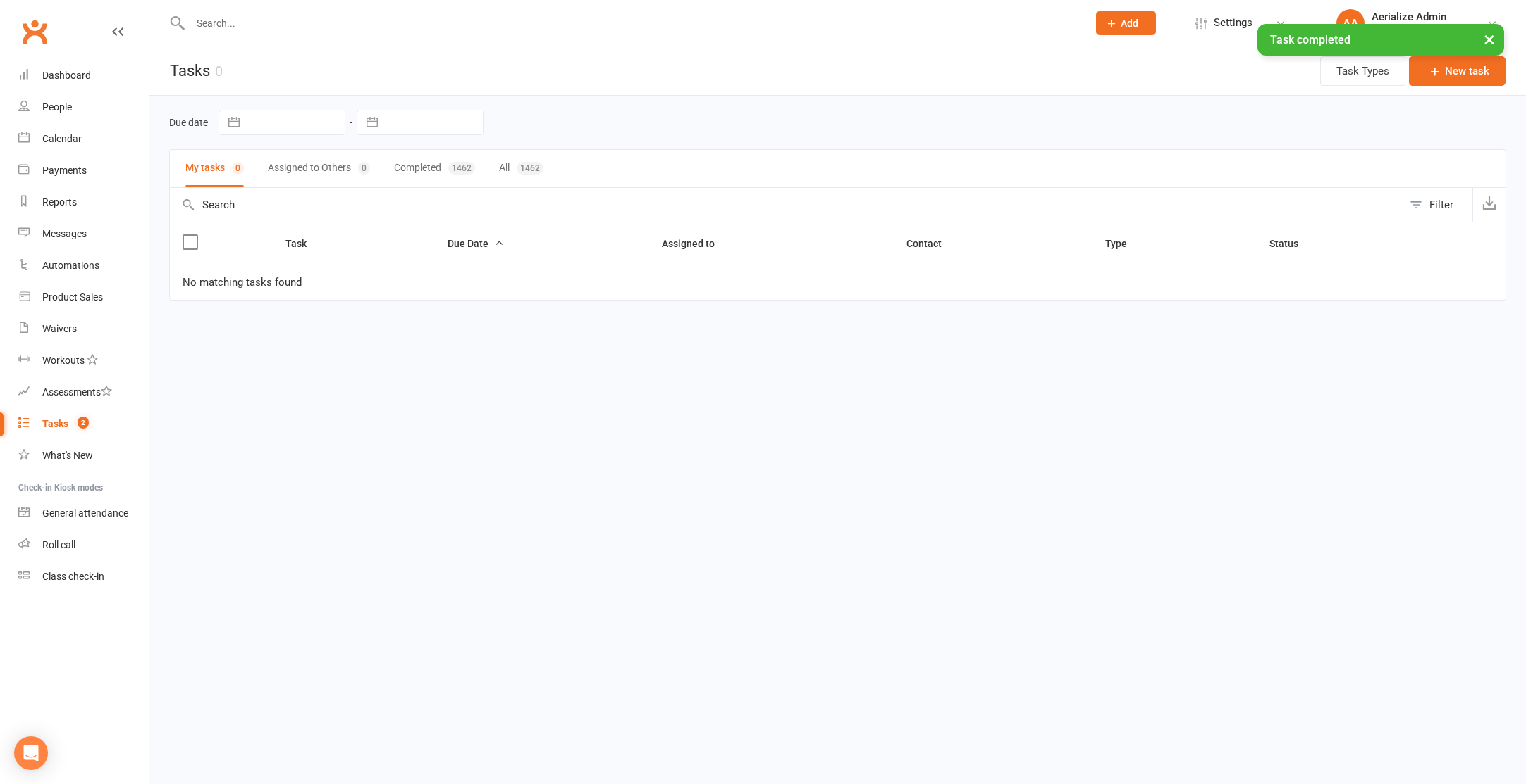
click at [251, 24] on div "× Task completed" at bounding box center [754, 24] width 1507 height 0
click at [226, 23] on input "text" at bounding box center [632, 23] width 891 height 20
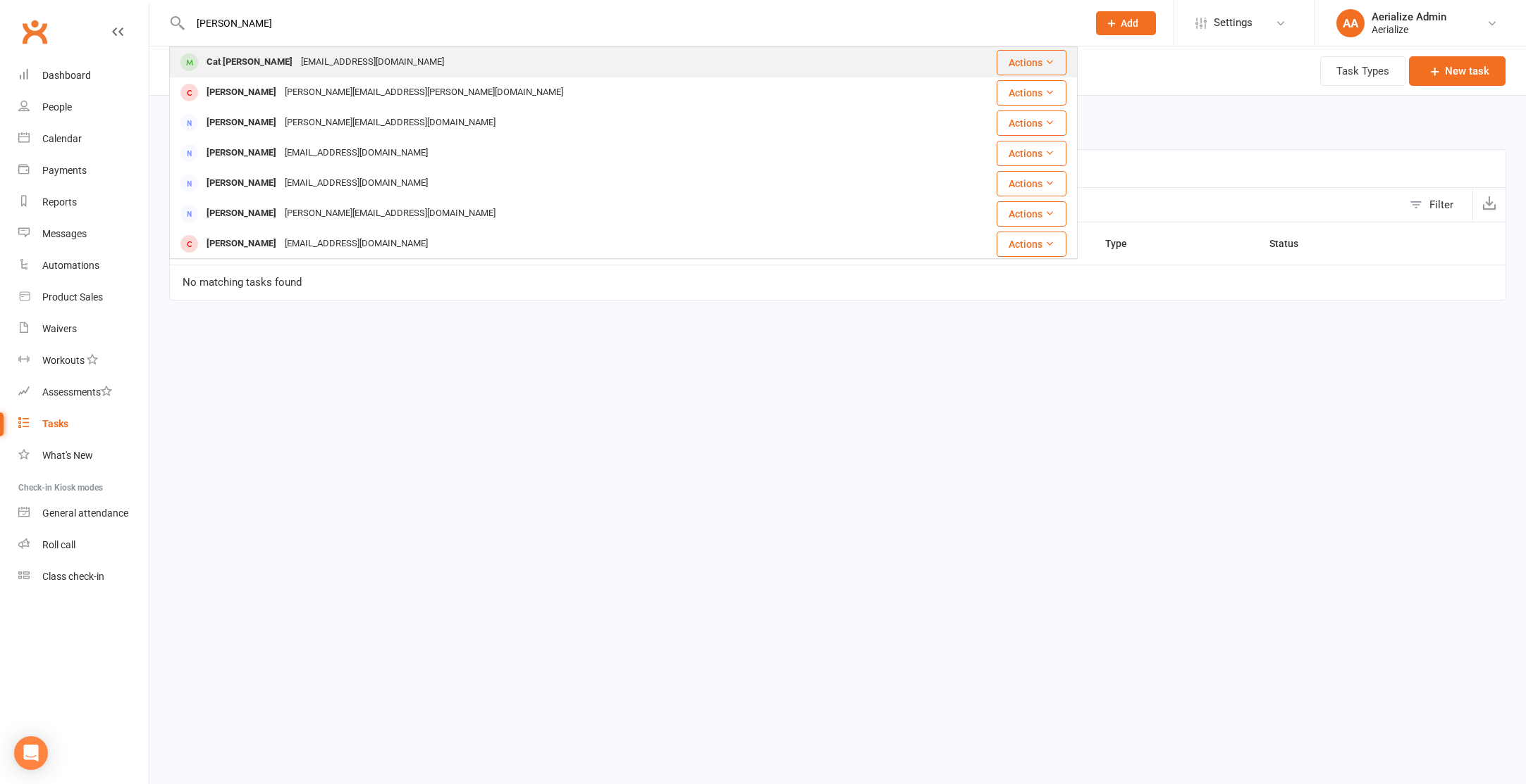
type input "[PERSON_NAME]"
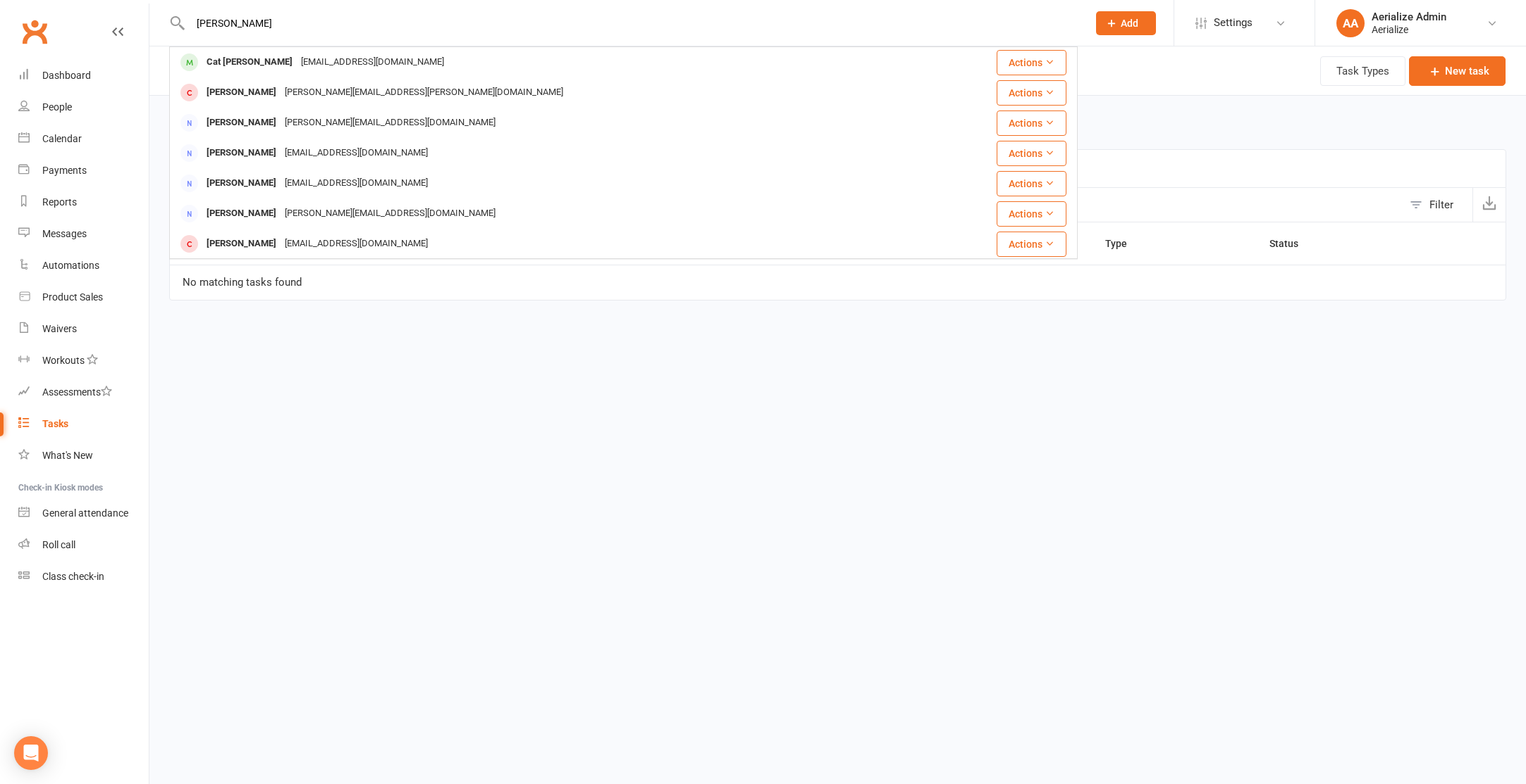
click at [250, 63] on div "Cat [PERSON_NAME]" at bounding box center [249, 62] width 94 height 20
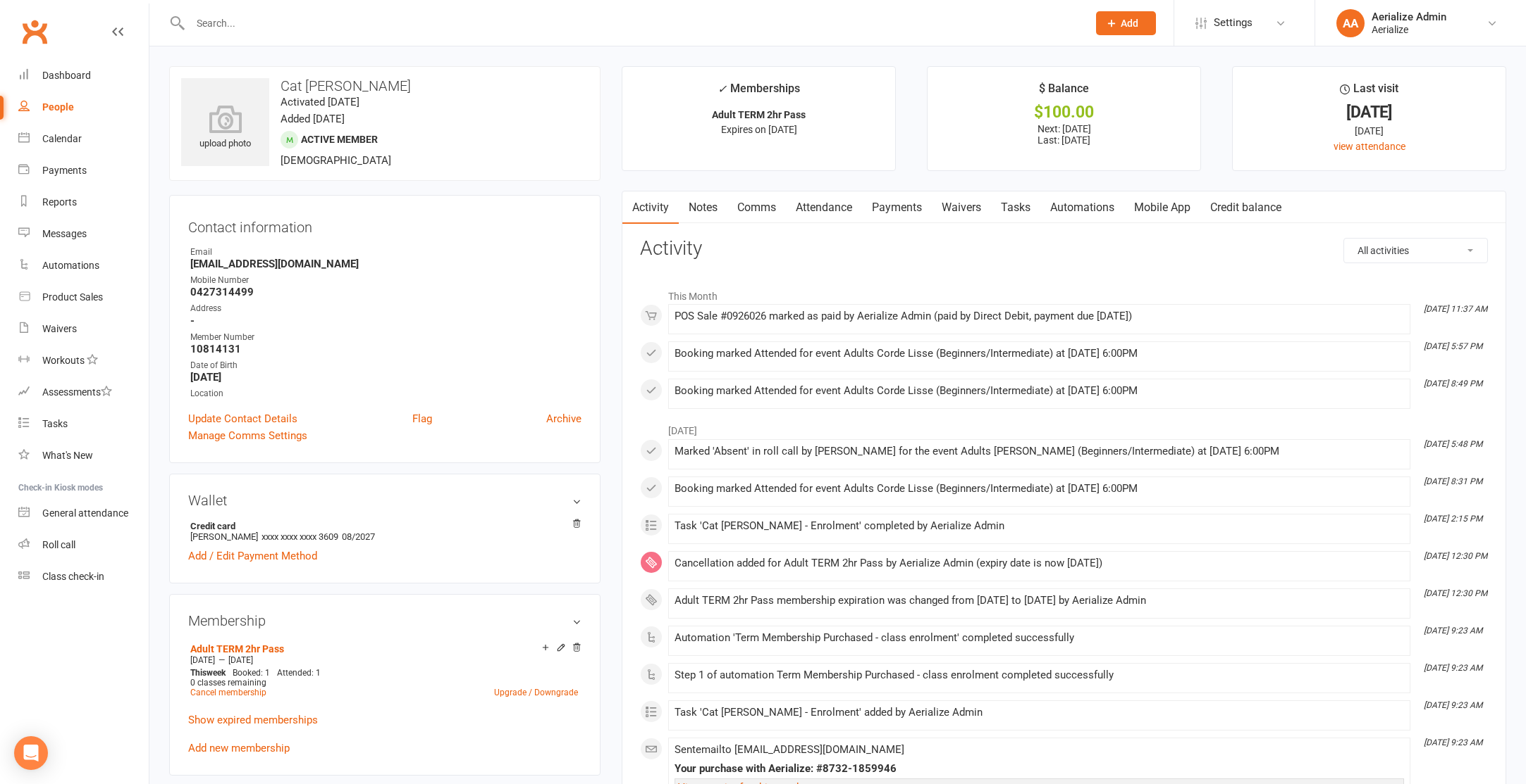
click at [878, 207] on link "Payments" at bounding box center [896, 208] width 70 height 32
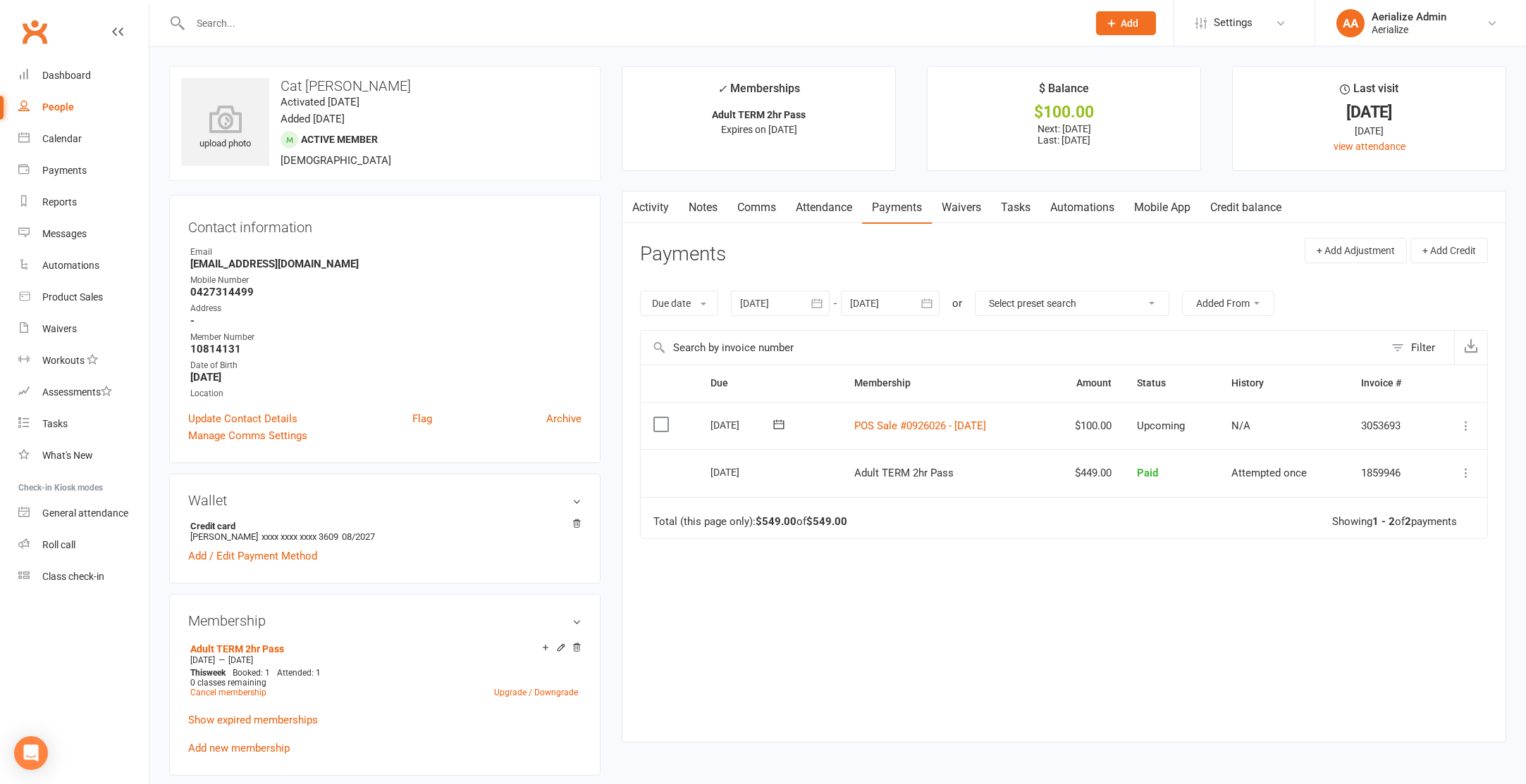
click at [652, 212] on link "Activity" at bounding box center [651, 208] width 56 height 32
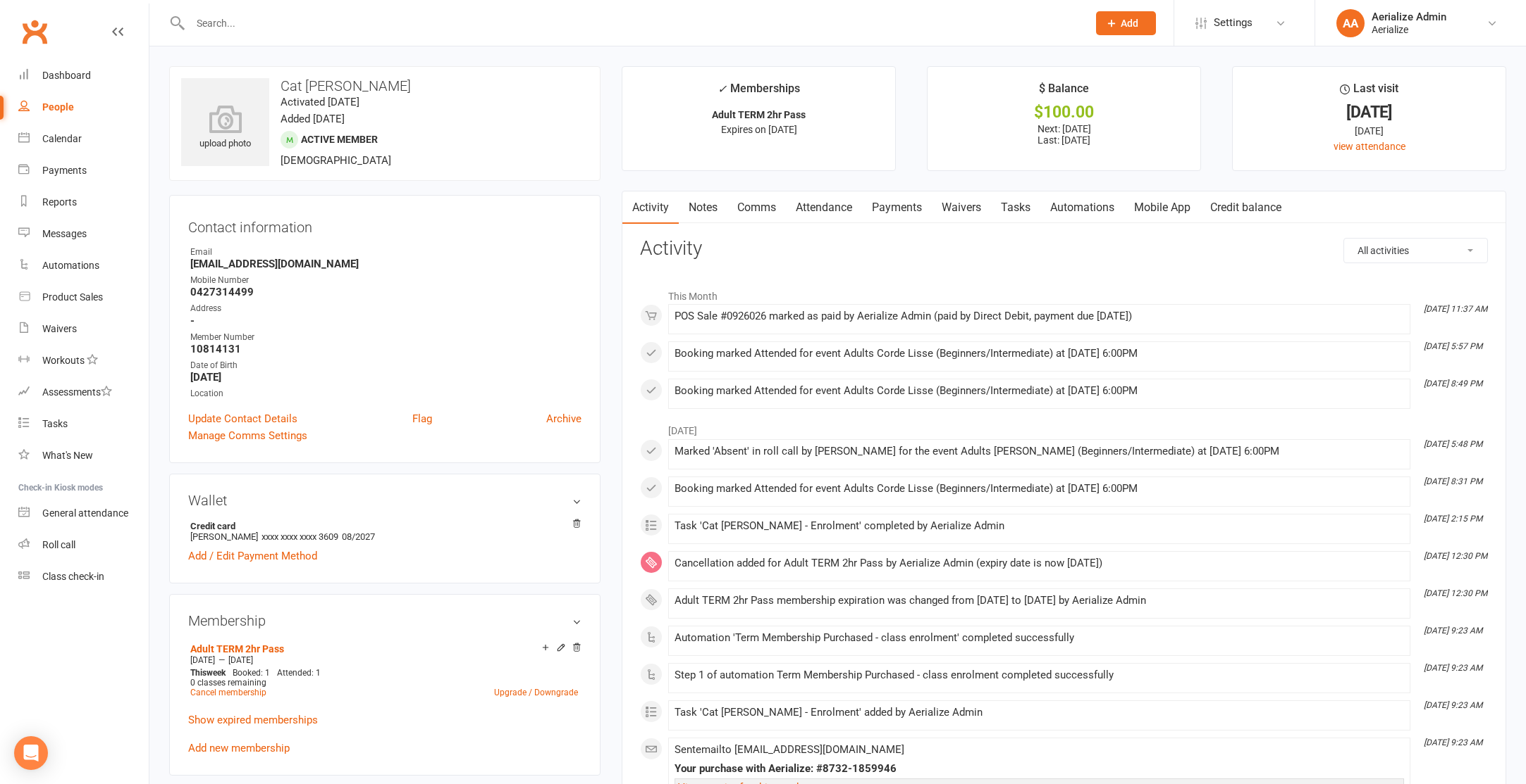
click at [878, 206] on link "Payments" at bounding box center [896, 208] width 70 height 32
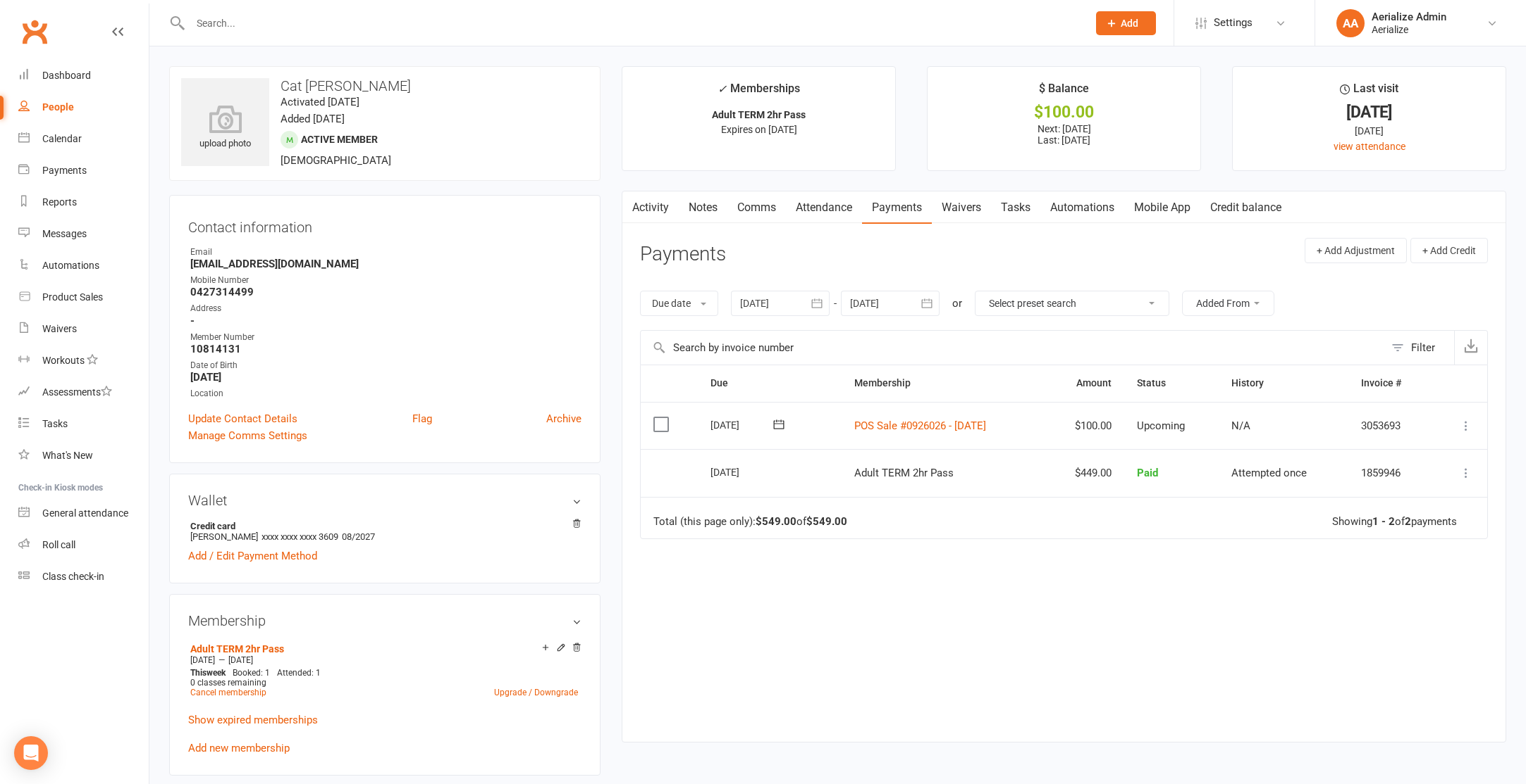
click at [1466, 431] on icon at bounding box center [1466, 426] width 14 height 14
click at [1416, 589] on link "Process now" at bounding box center [1404, 594] width 140 height 28
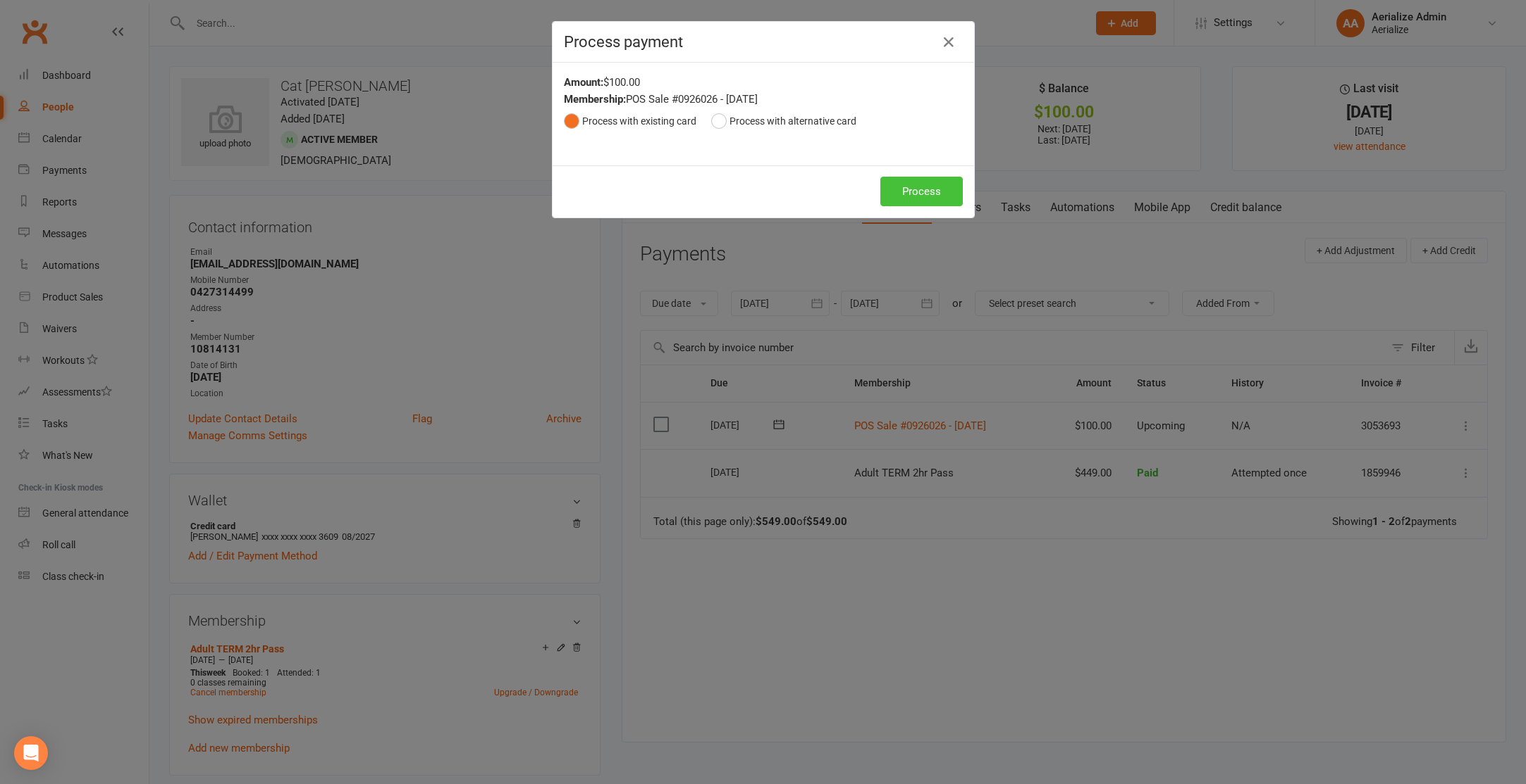
click at [939, 202] on button "Process" at bounding box center [921, 192] width 82 height 30
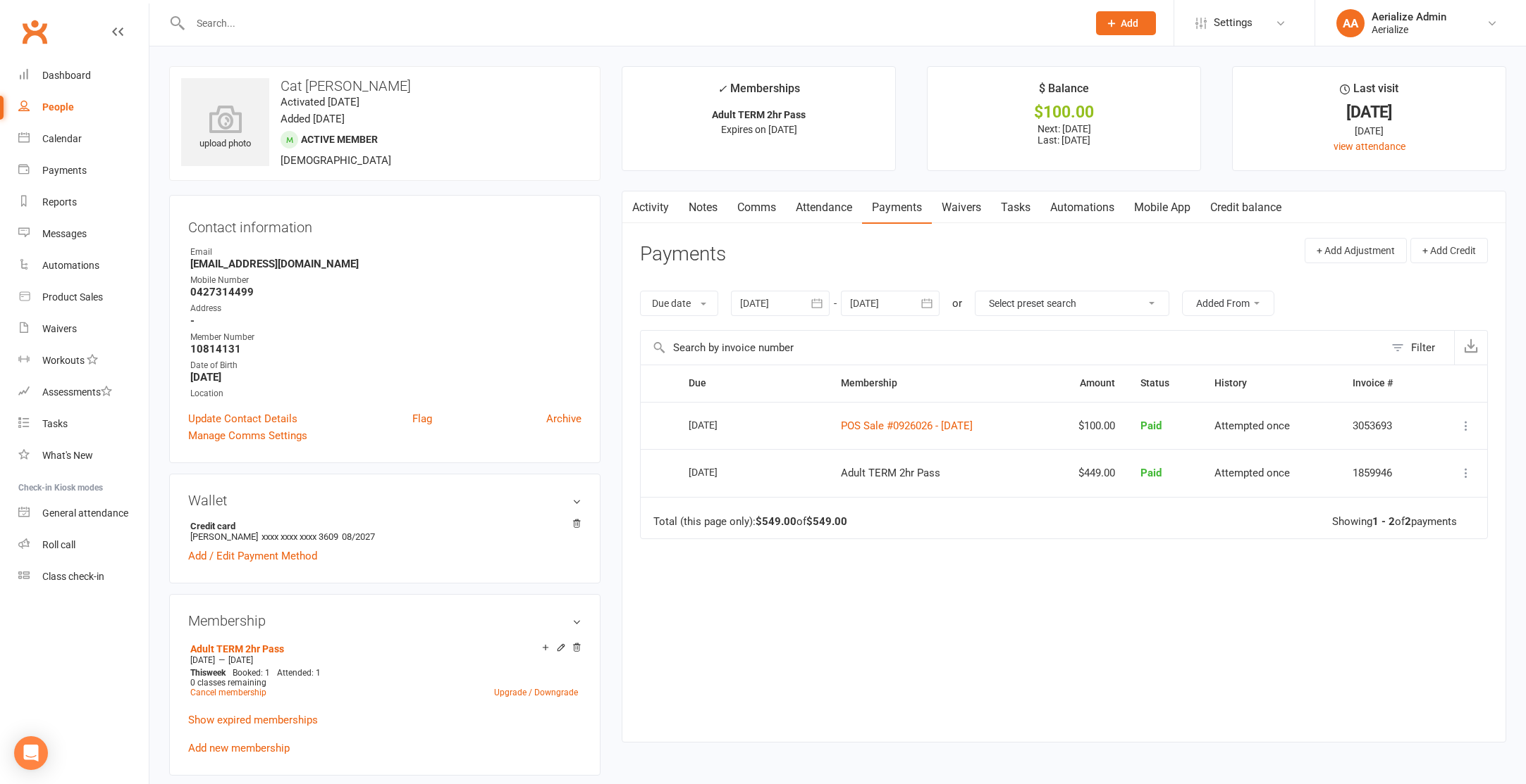
click at [663, 218] on link "Activity" at bounding box center [651, 208] width 56 height 32
